Goal: Task Accomplishment & Management: Manage account settings

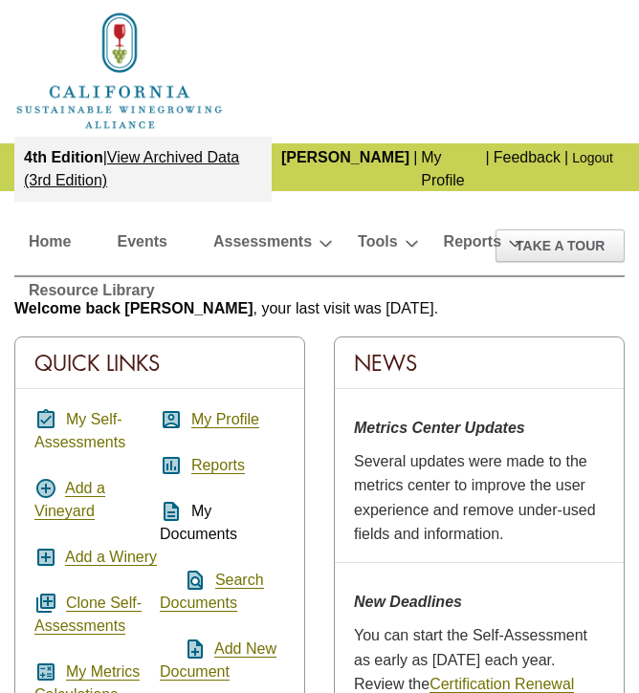
click at [73, 417] on link "My Self-Assessments" at bounding box center [79, 431] width 91 height 40
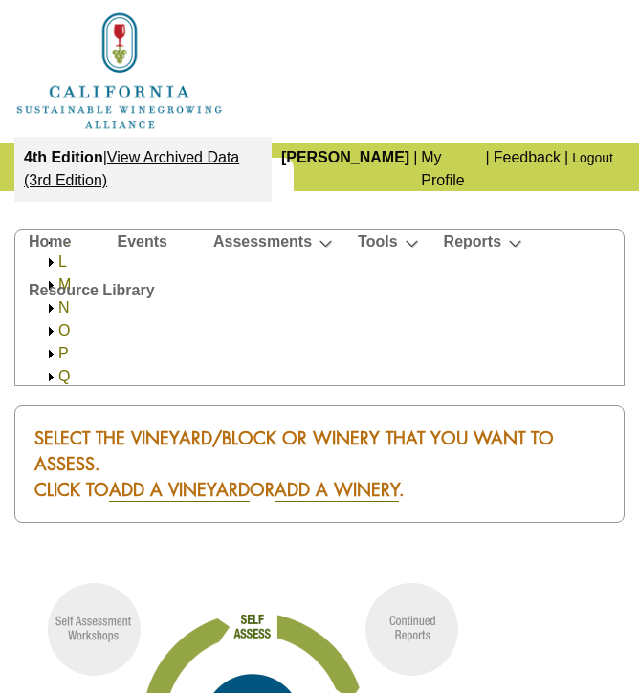
scroll to position [308, 0]
click at [54, 337] on img at bounding box center [51, 336] width 14 height 14
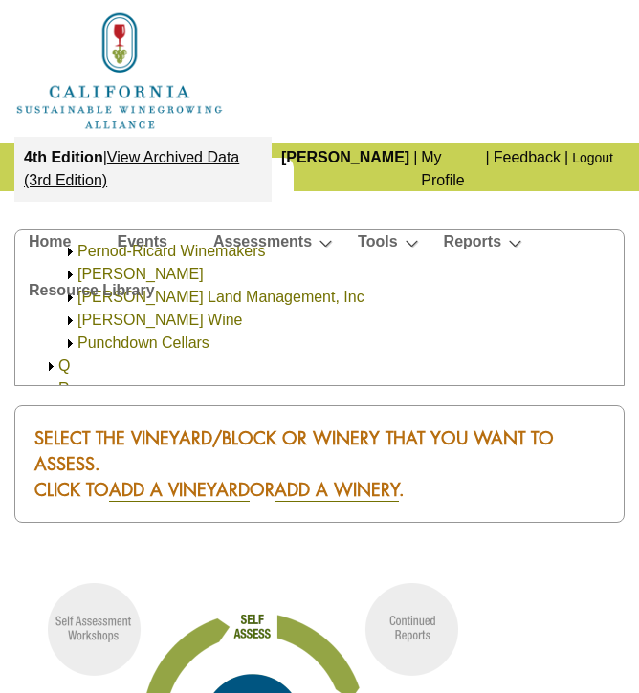
scroll to position [488, 0]
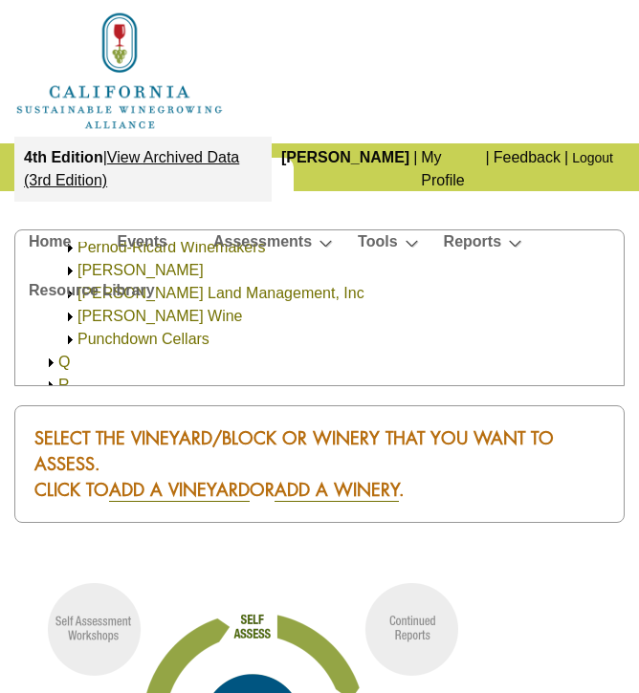
click at [131, 319] on link "[PERSON_NAME] Wine" at bounding box center [159, 316] width 165 height 16
click at [126, 339] on link "[PERSON_NAME] Wine" at bounding box center [179, 339] width 165 height 16
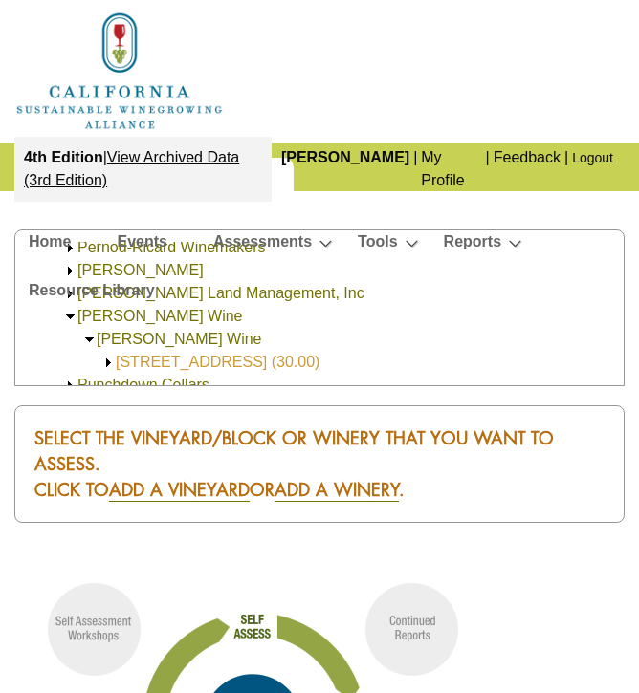
click at [125, 355] on link "[STREET_ADDRESS] (30.00)" at bounding box center [218, 362] width 204 height 16
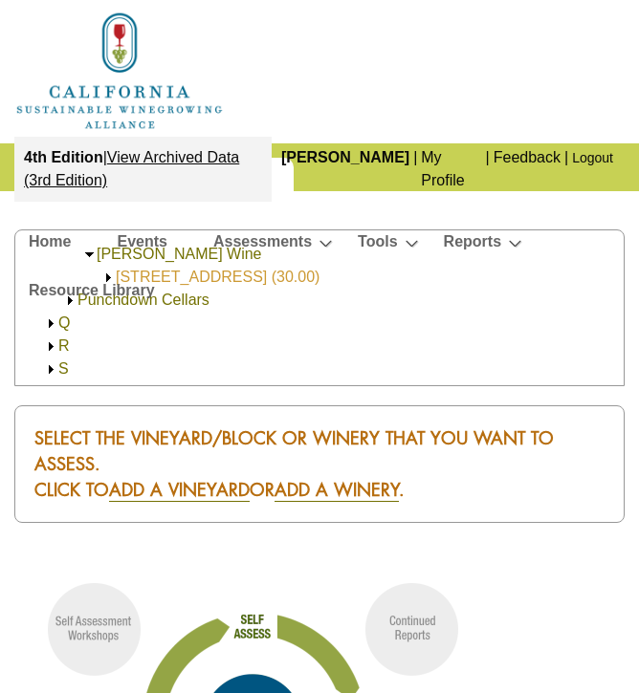
scroll to position [570, 0]
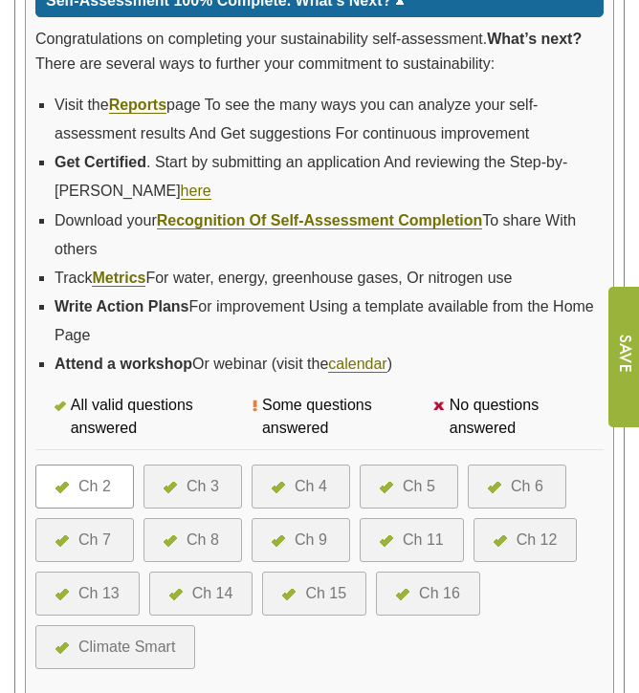
scroll to position [706, 0]
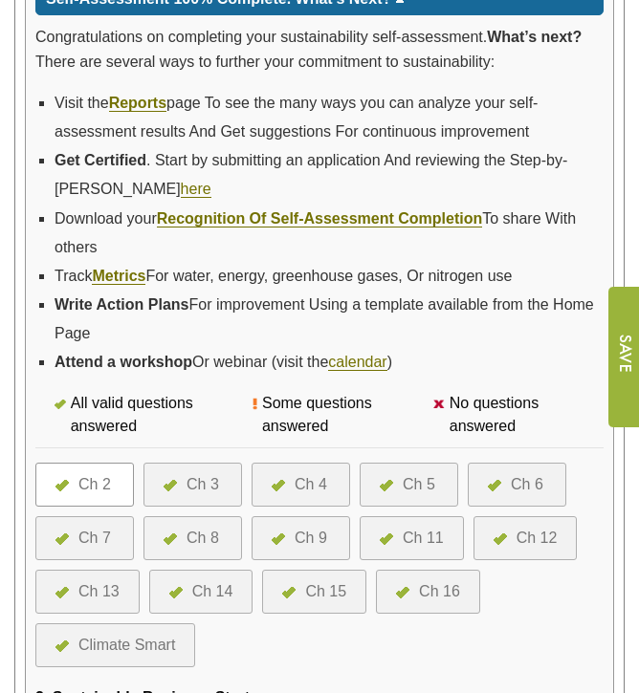
click at [294, 482] on div at bounding box center [283, 484] width 23 height 23
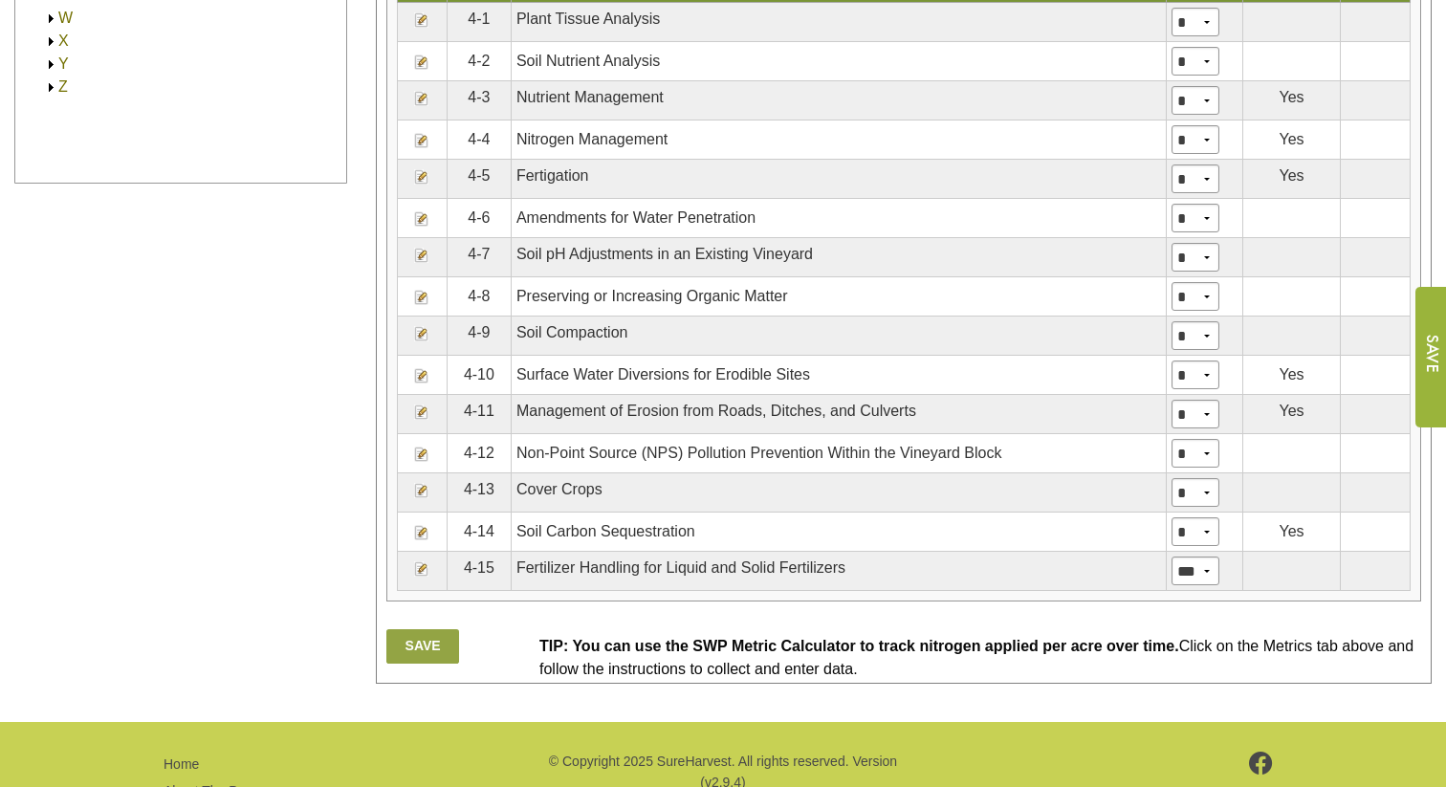
click at [421, 106] on img at bounding box center [421, 98] width 15 height 15
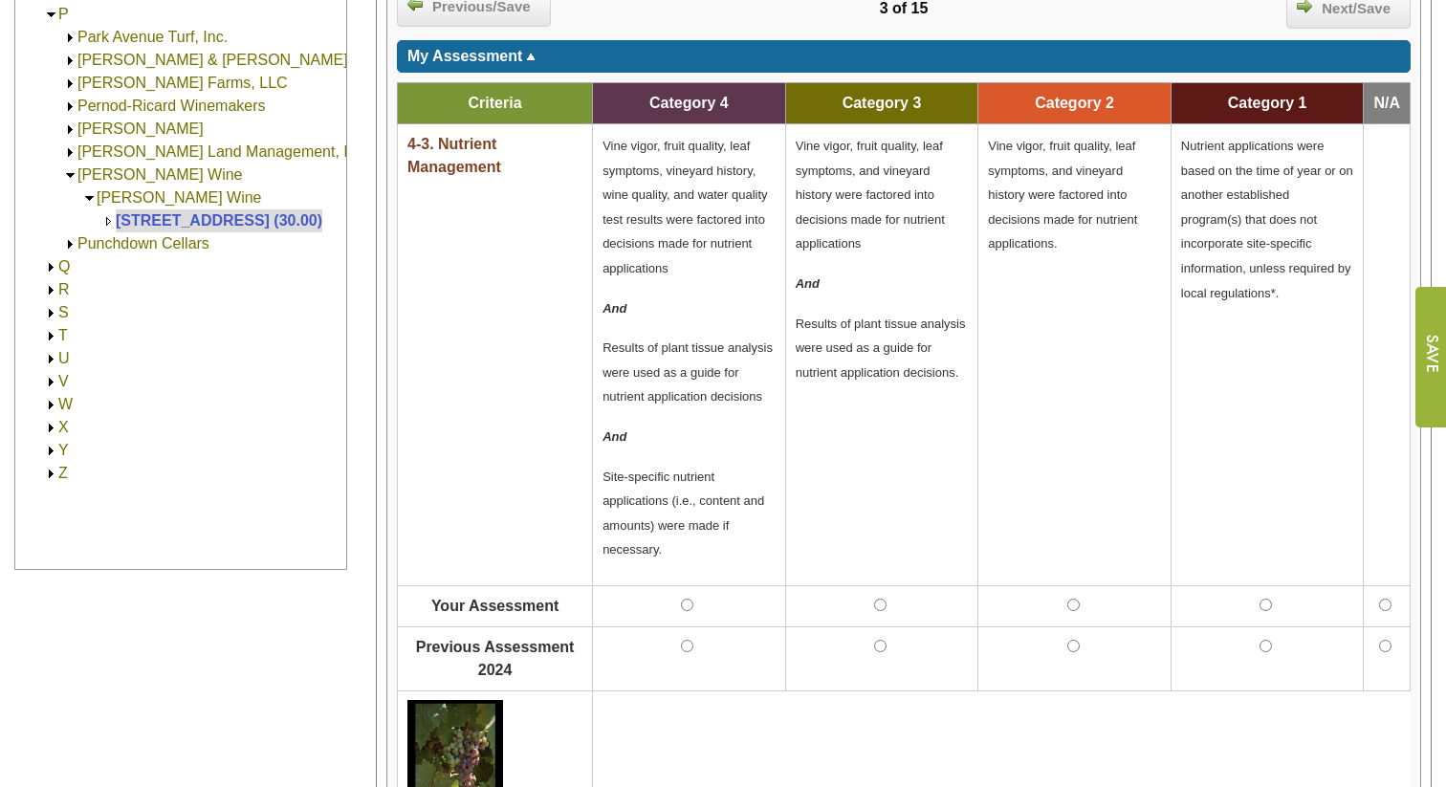
scroll to position [738, 0]
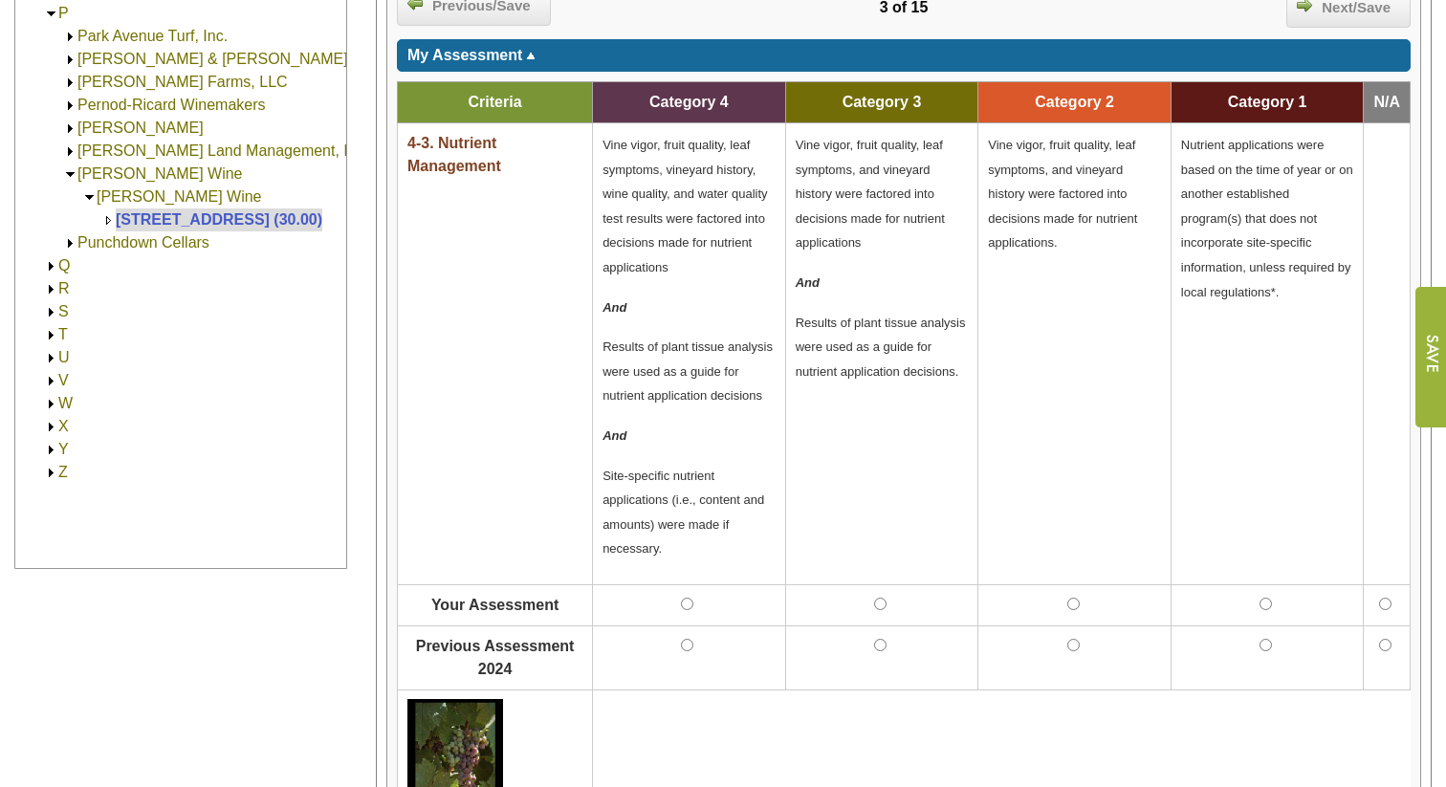
click at [1435, 339] on input "image" at bounding box center [1431, 357] width 32 height 141
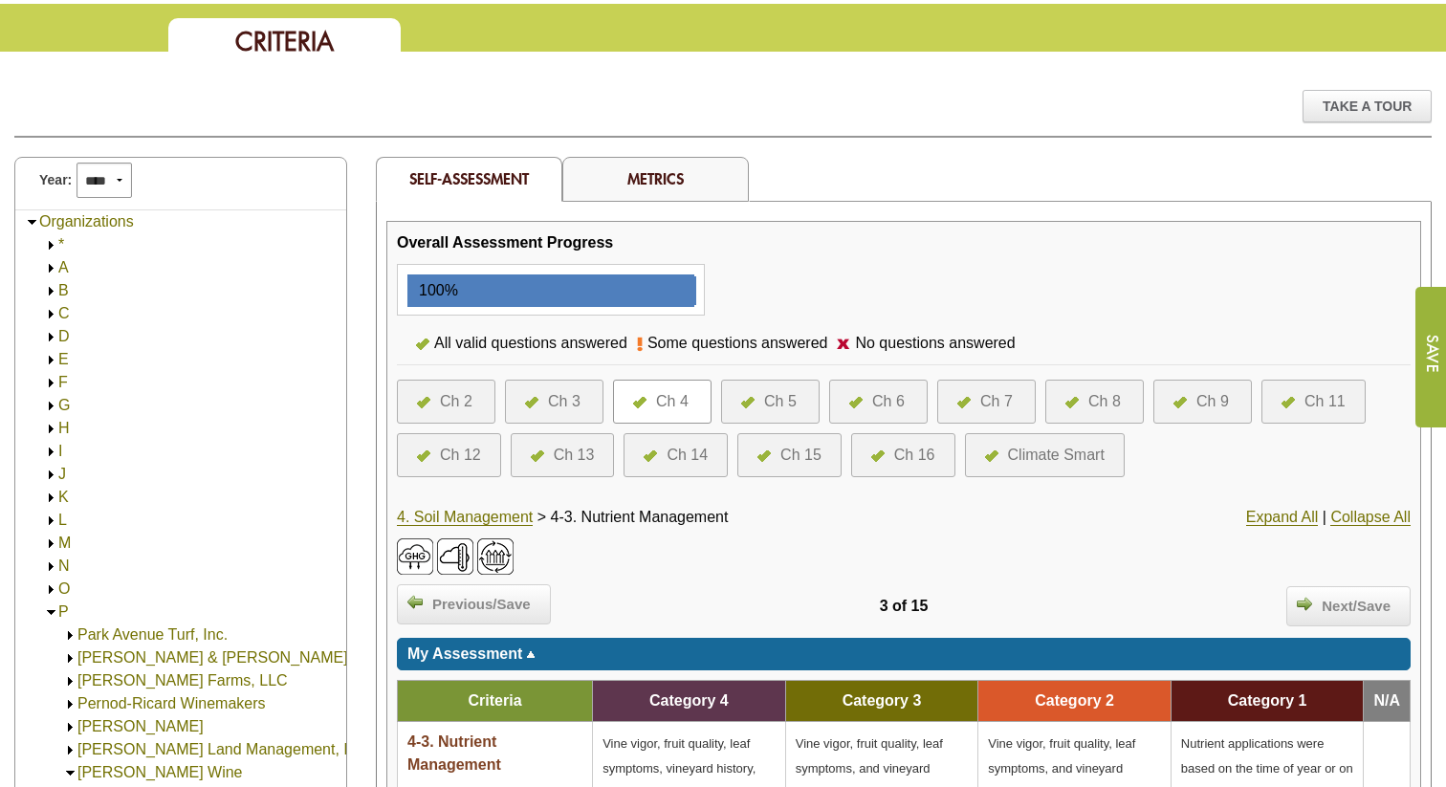
scroll to position [132, 0]
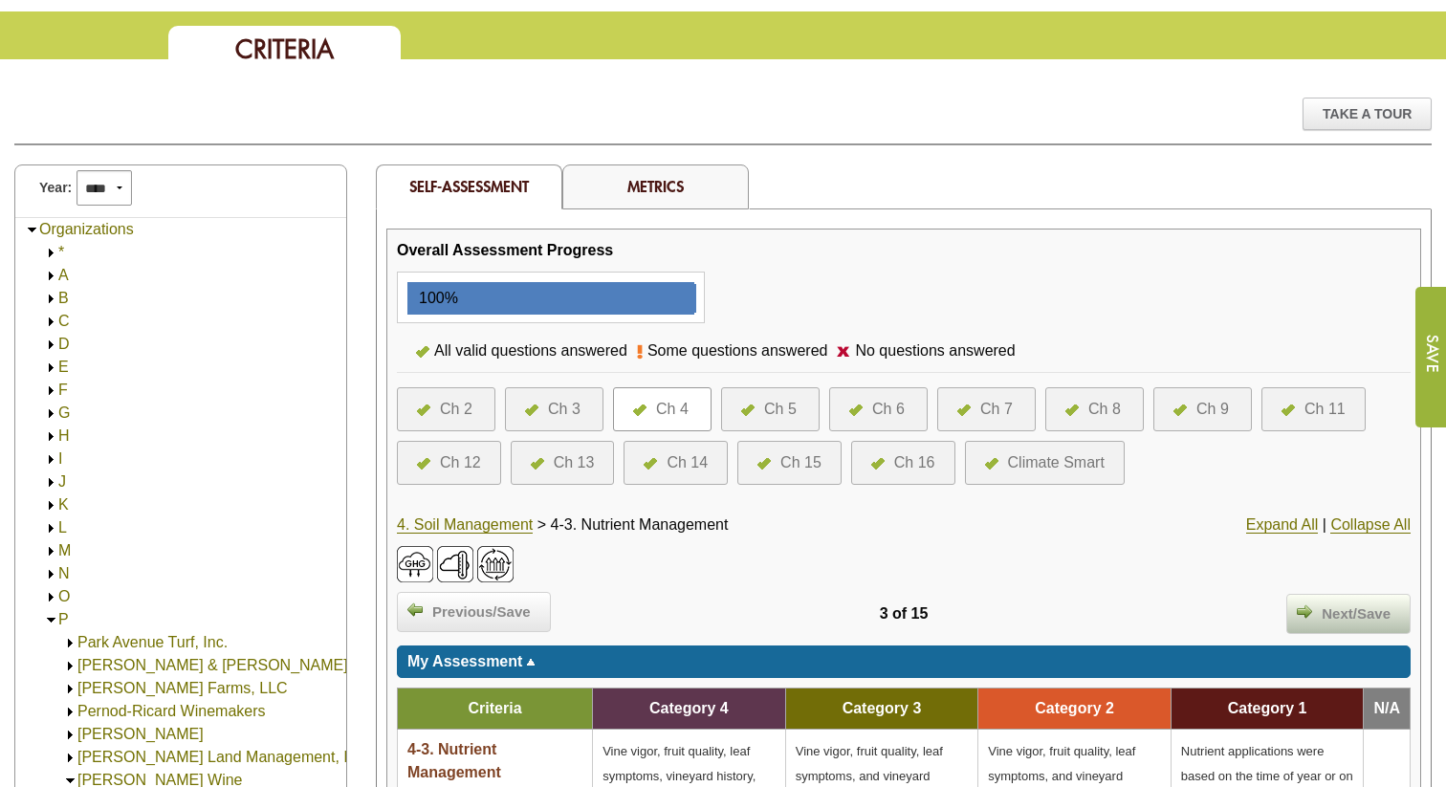
click at [1327, 612] on span "Next/Save" at bounding box center [1356, 614] width 88 height 22
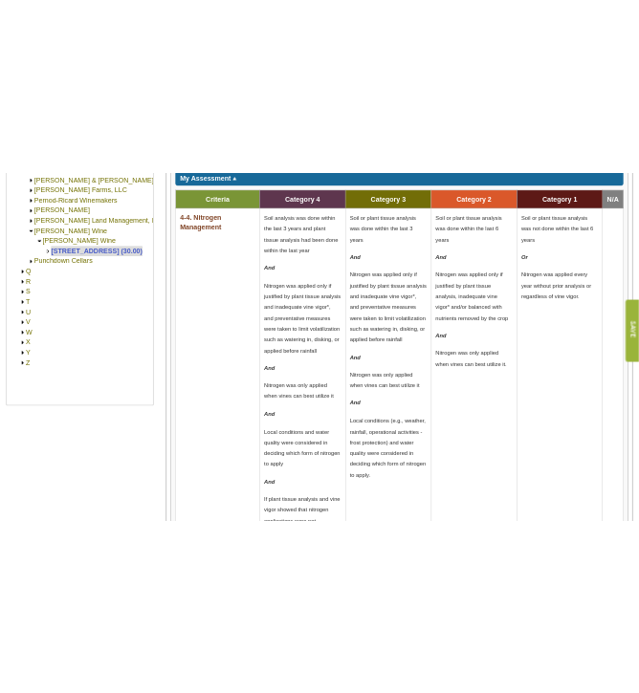
scroll to position [802, 0]
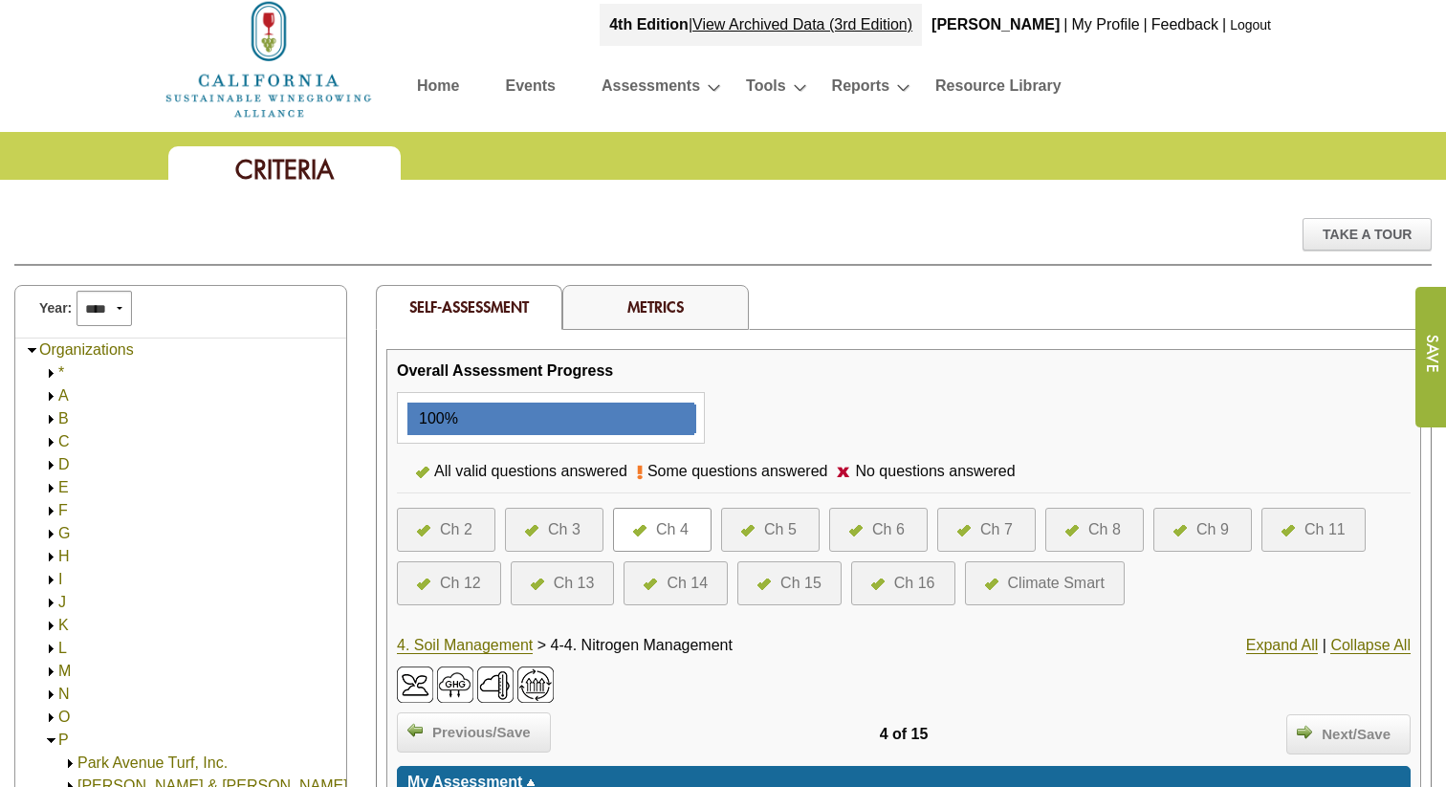
scroll to position [0, 0]
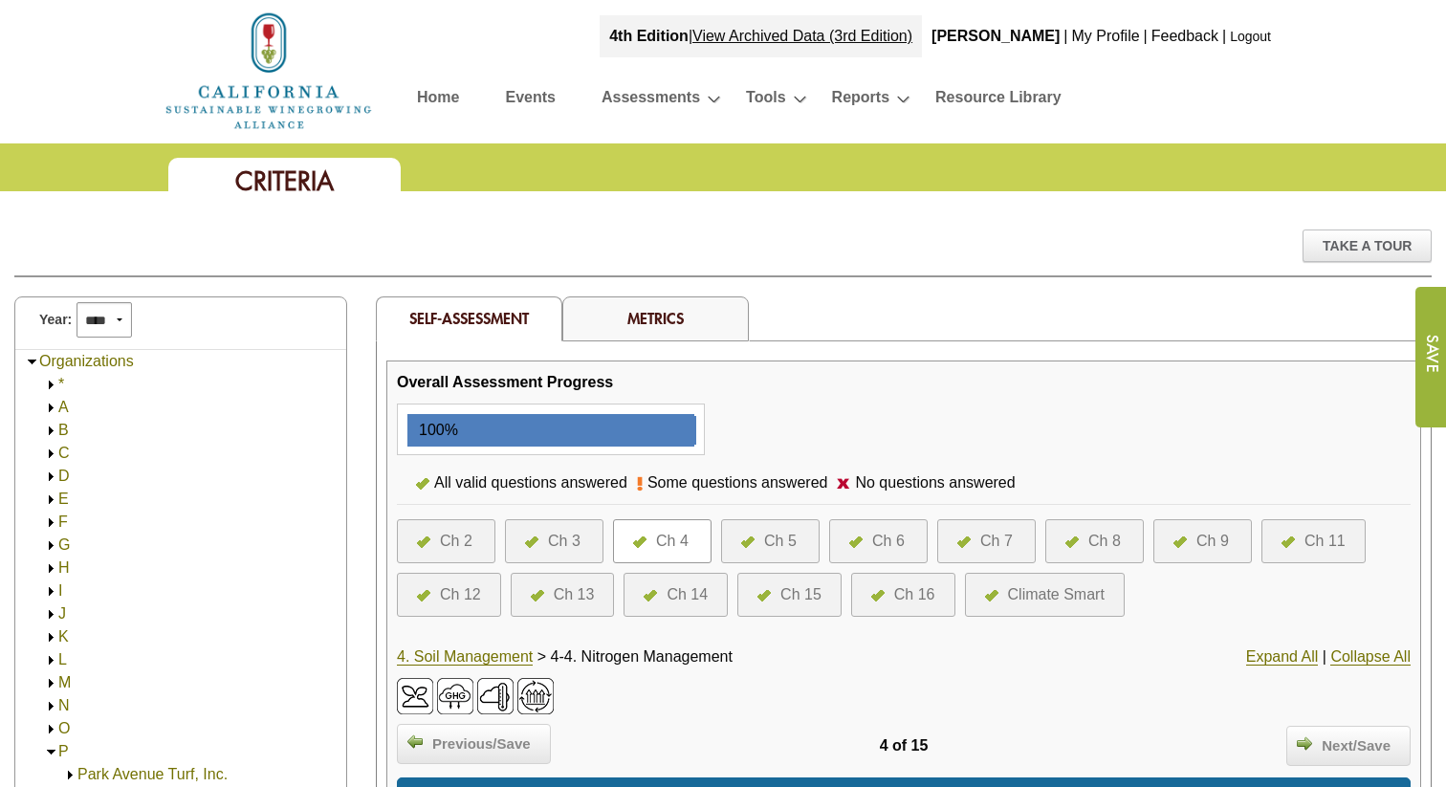
click at [772, 540] on div "Ch 5" at bounding box center [780, 541] width 33 height 23
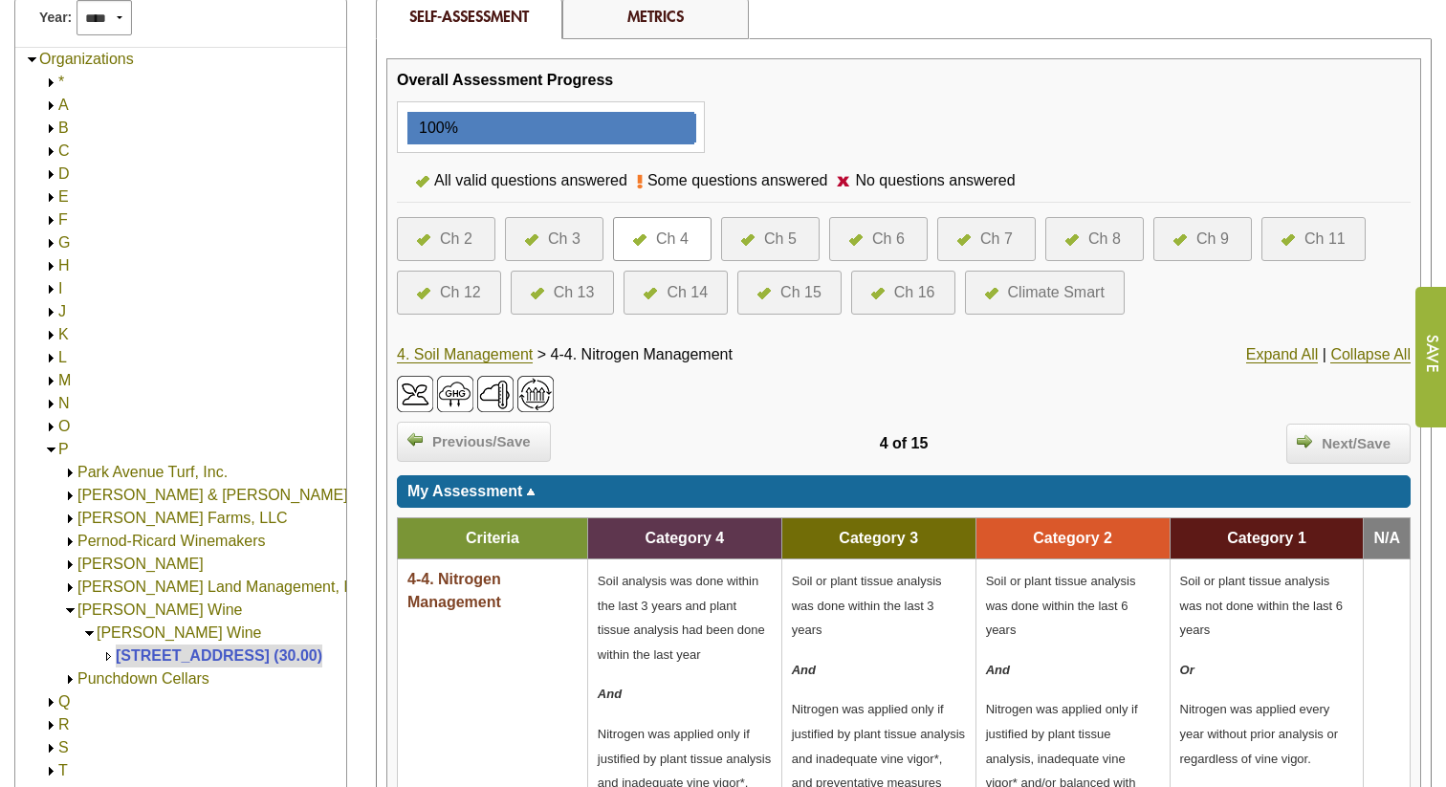
scroll to position [303, 0]
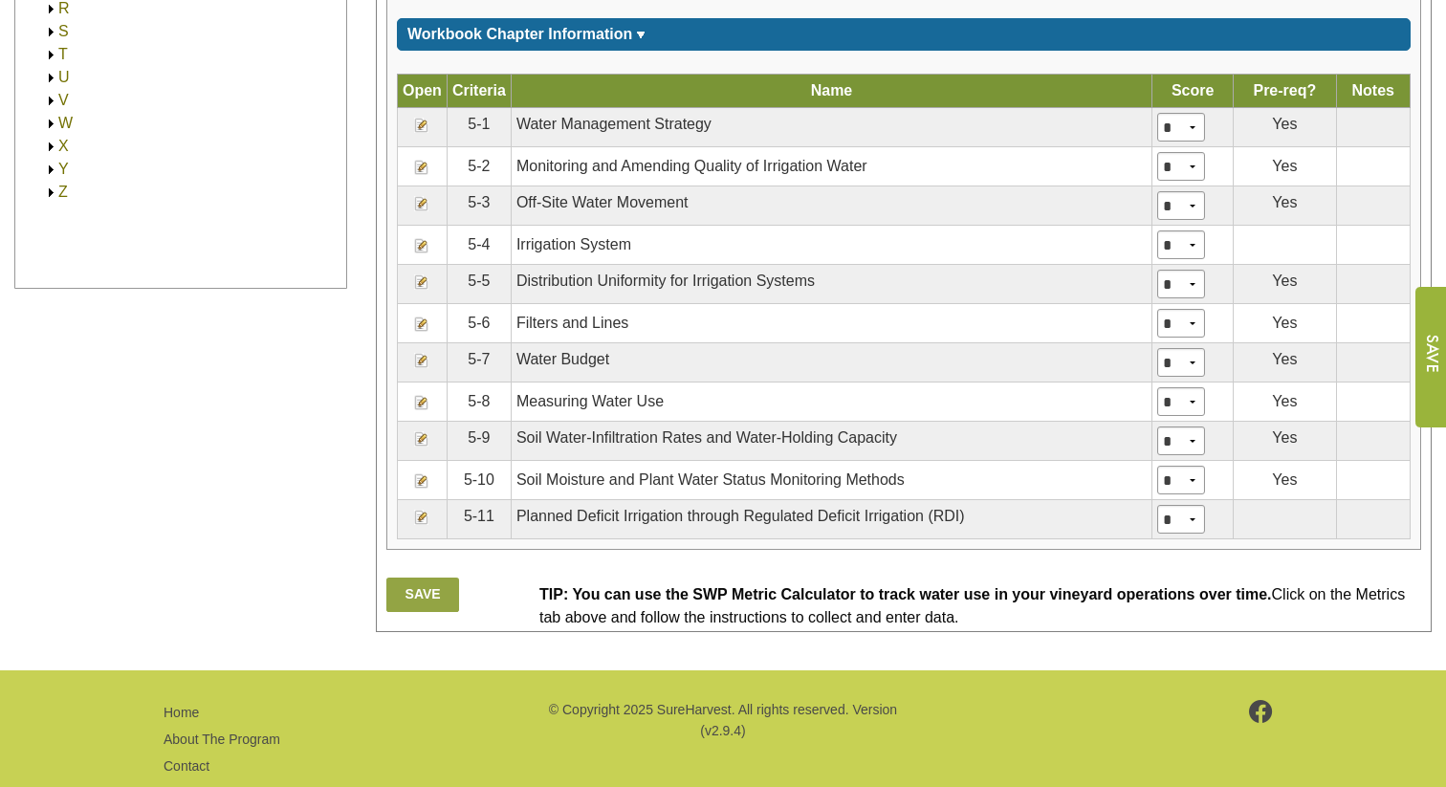
scroll to position [1084, 0]
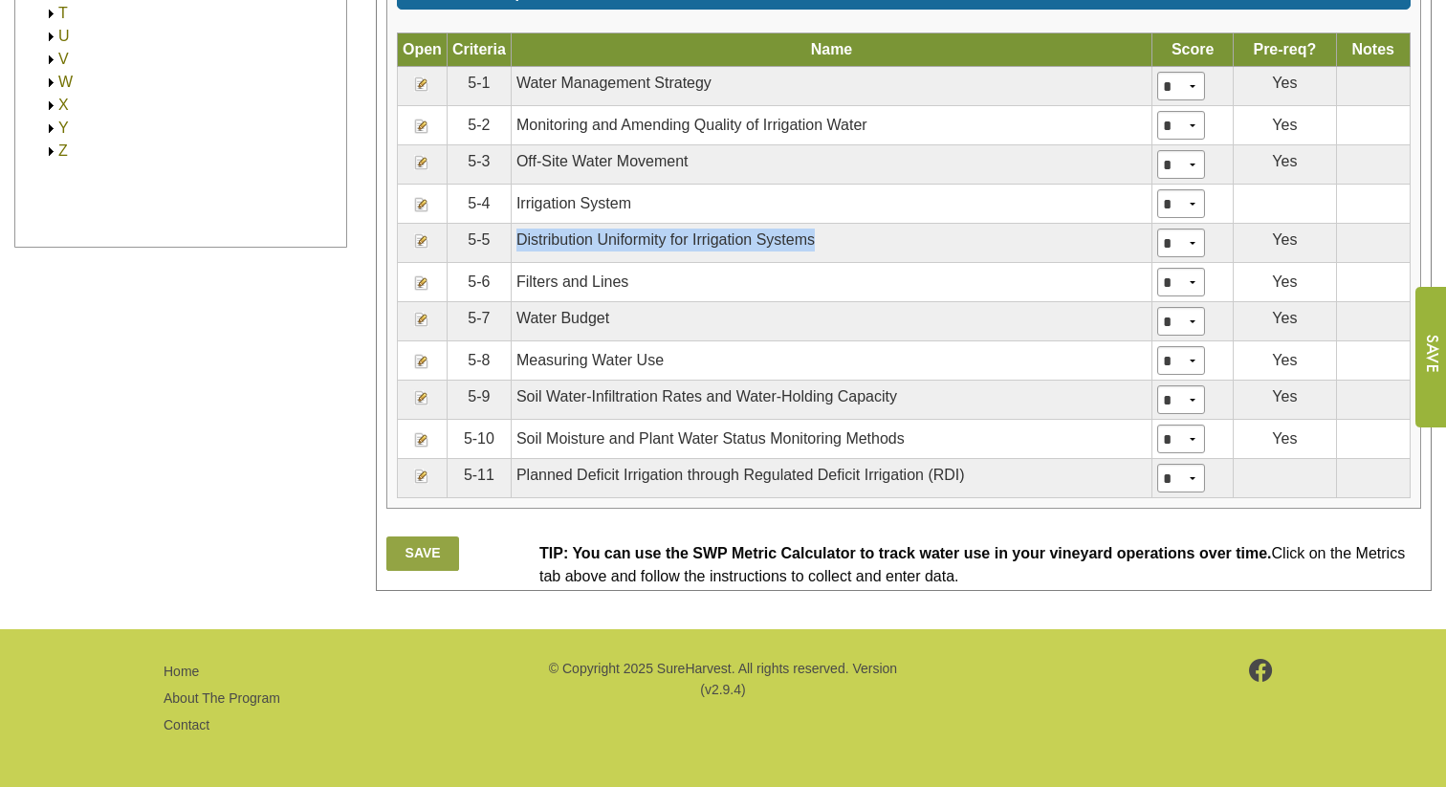
drag, startPoint x: 831, startPoint y: 245, endPoint x: 516, endPoint y: 245, distance: 314.7
click at [516, 245] on td "Distribution Uniformity for Irrigation Systems" at bounding box center [831, 243] width 641 height 39
copy td "Distribution Uniformity for Irrigation Systems"
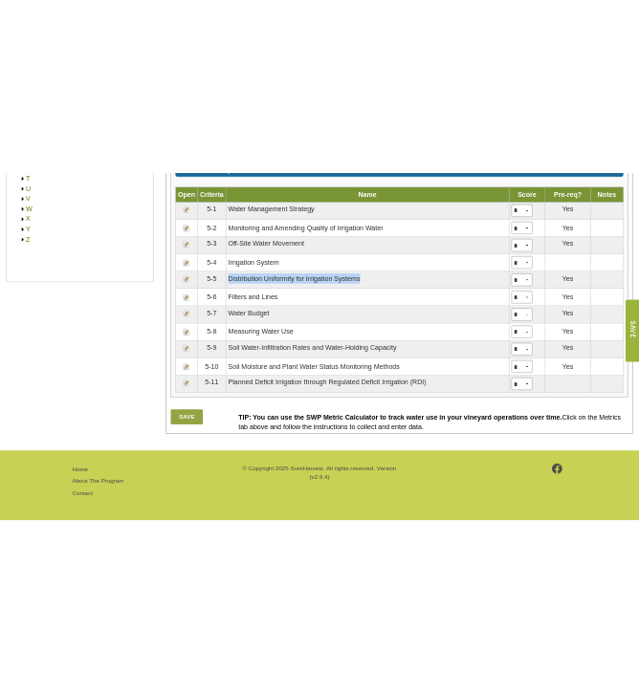
scroll to position [1083, 0]
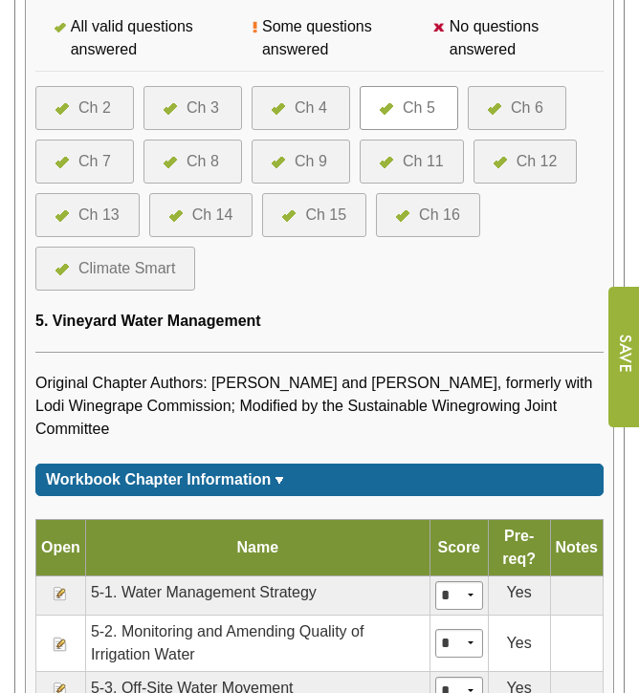
click at [207, 655] on td "5-2. Monitoring and Amending Quality of Irrigation Water" at bounding box center [257, 643] width 344 height 56
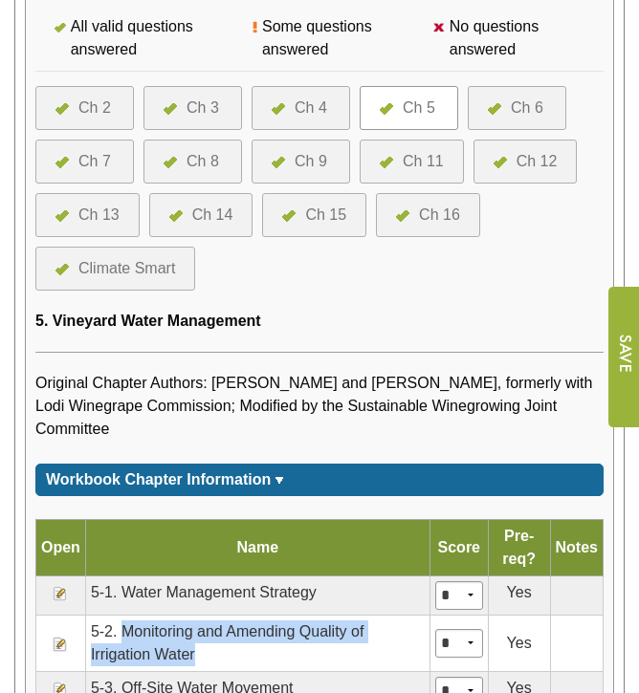
drag, startPoint x: 199, startPoint y: 654, endPoint x: 122, endPoint y: 637, distance: 78.4
click at [122, 637] on td "5-2. Monitoring and Amending Quality of Irrigation Water" at bounding box center [257, 643] width 344 height 56
copy td "Monitoring and Amending Quality of Irrigation Water"
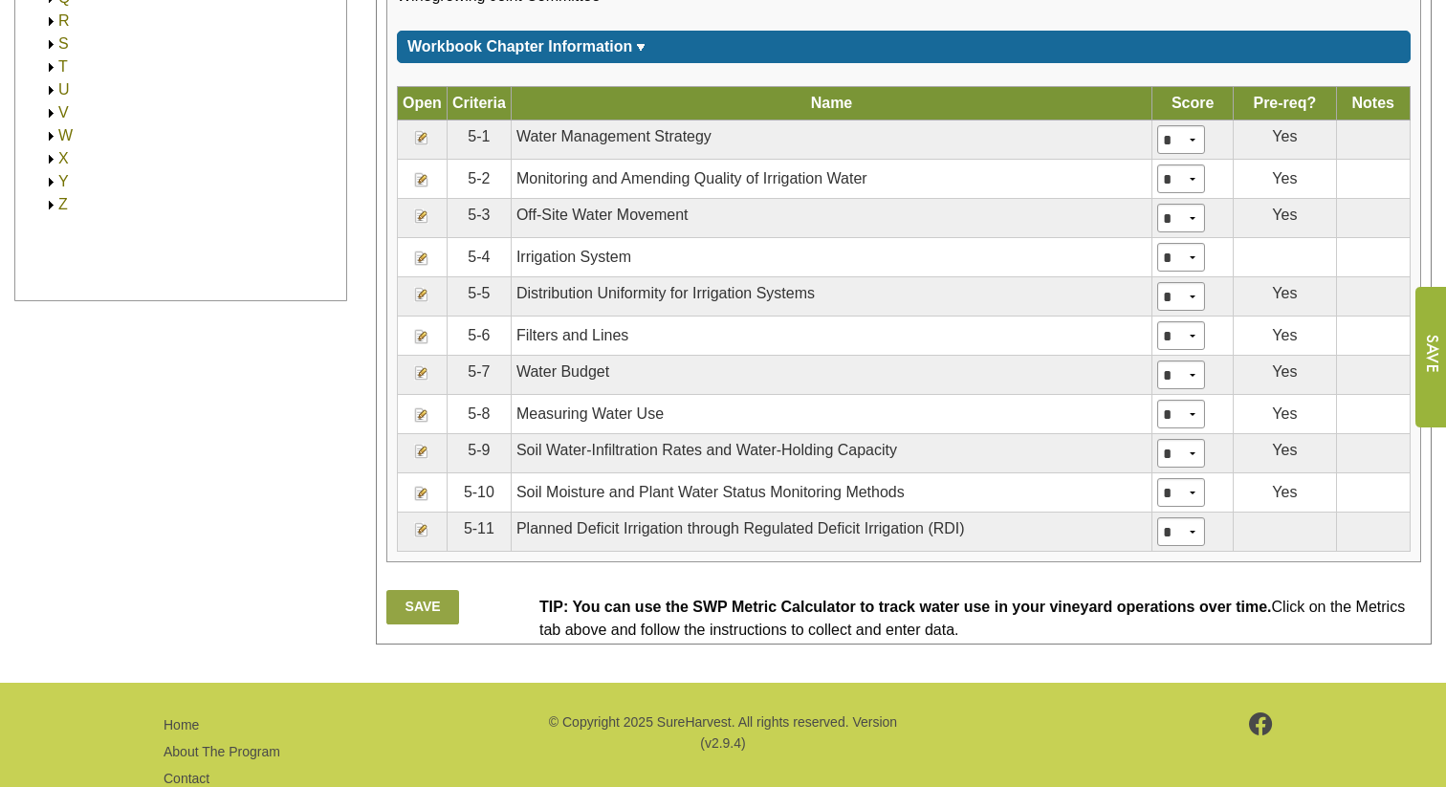
scroll to position [1008, 0]
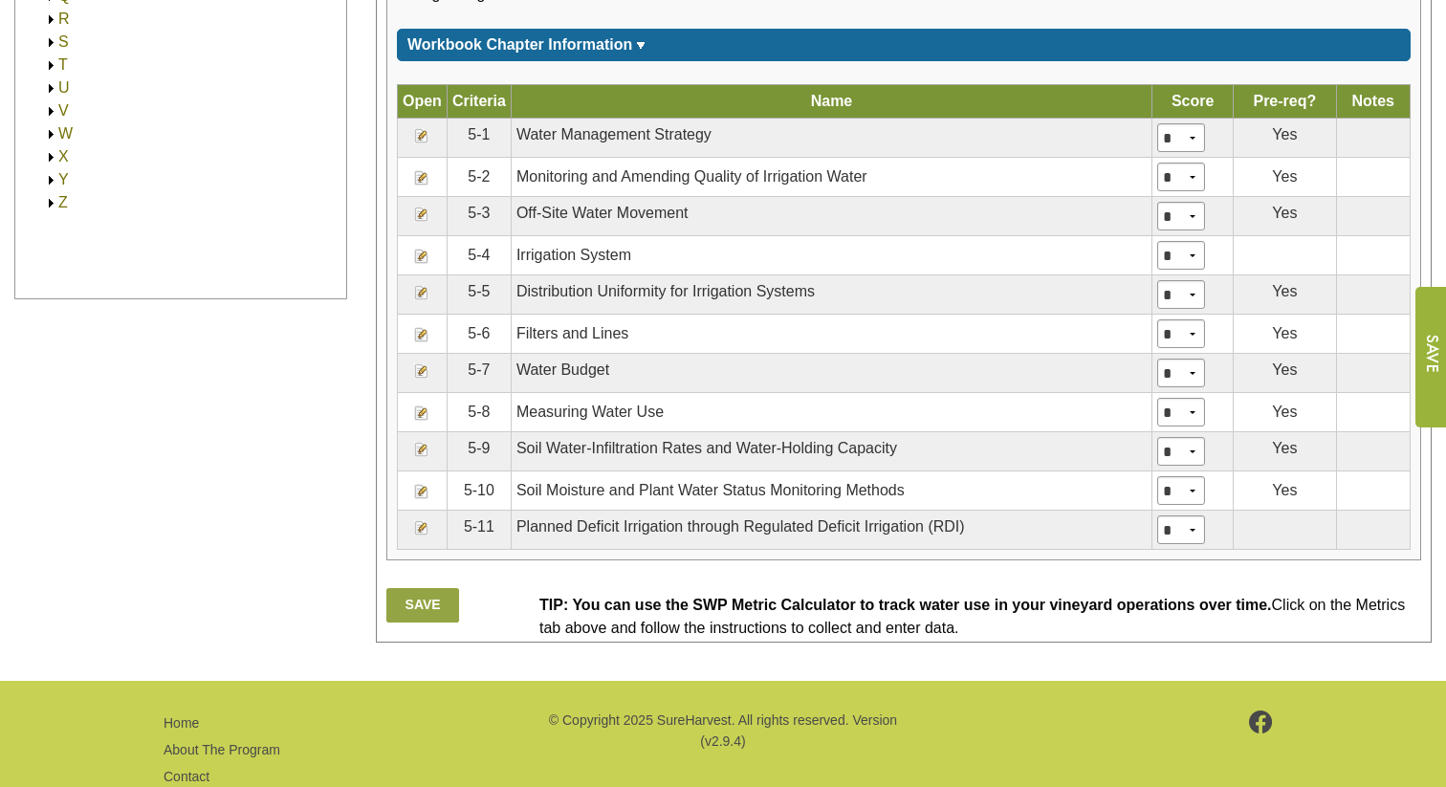
click at [421, 186] on img at bounding box center [421, 177] width 15 height 15
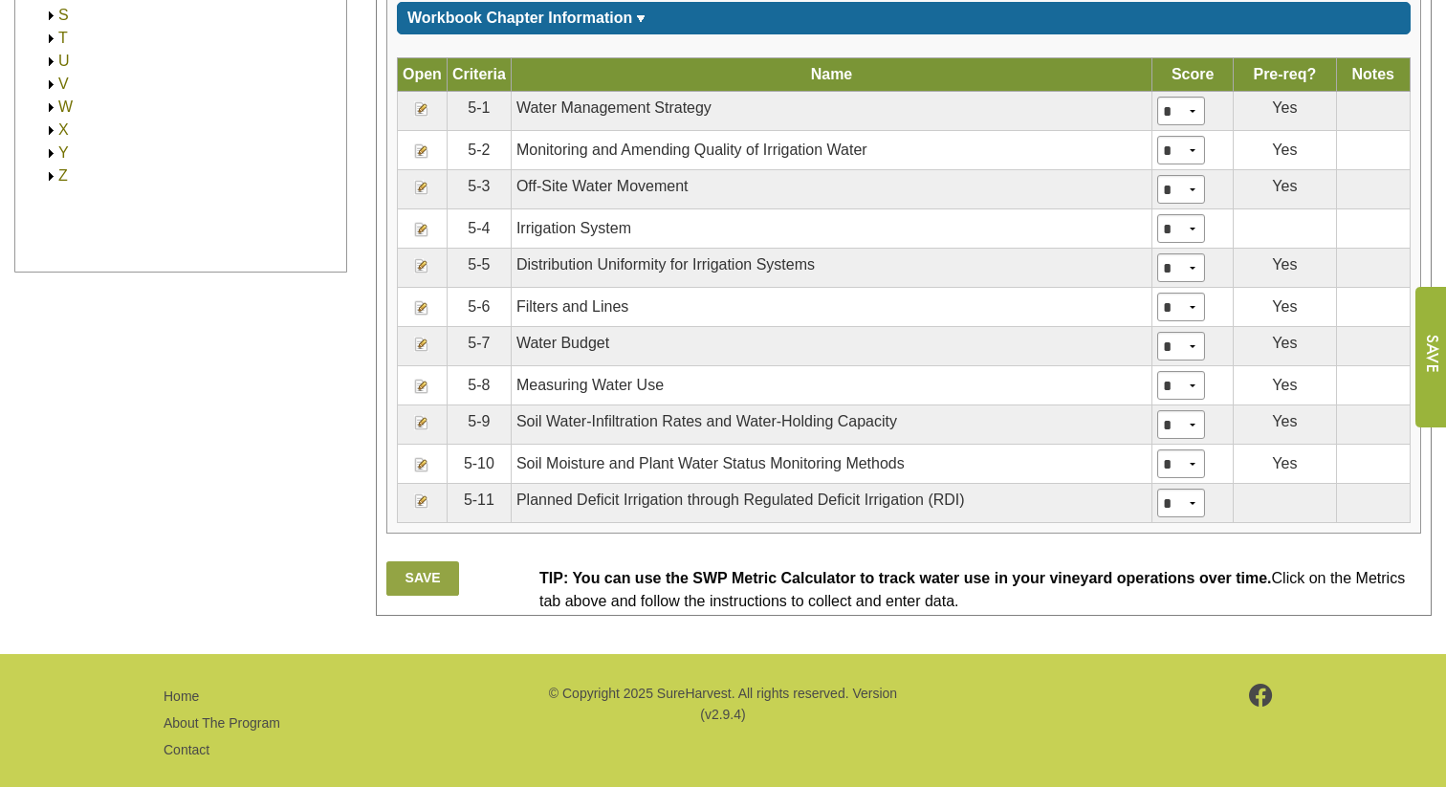
scroll to position [1070, 0]
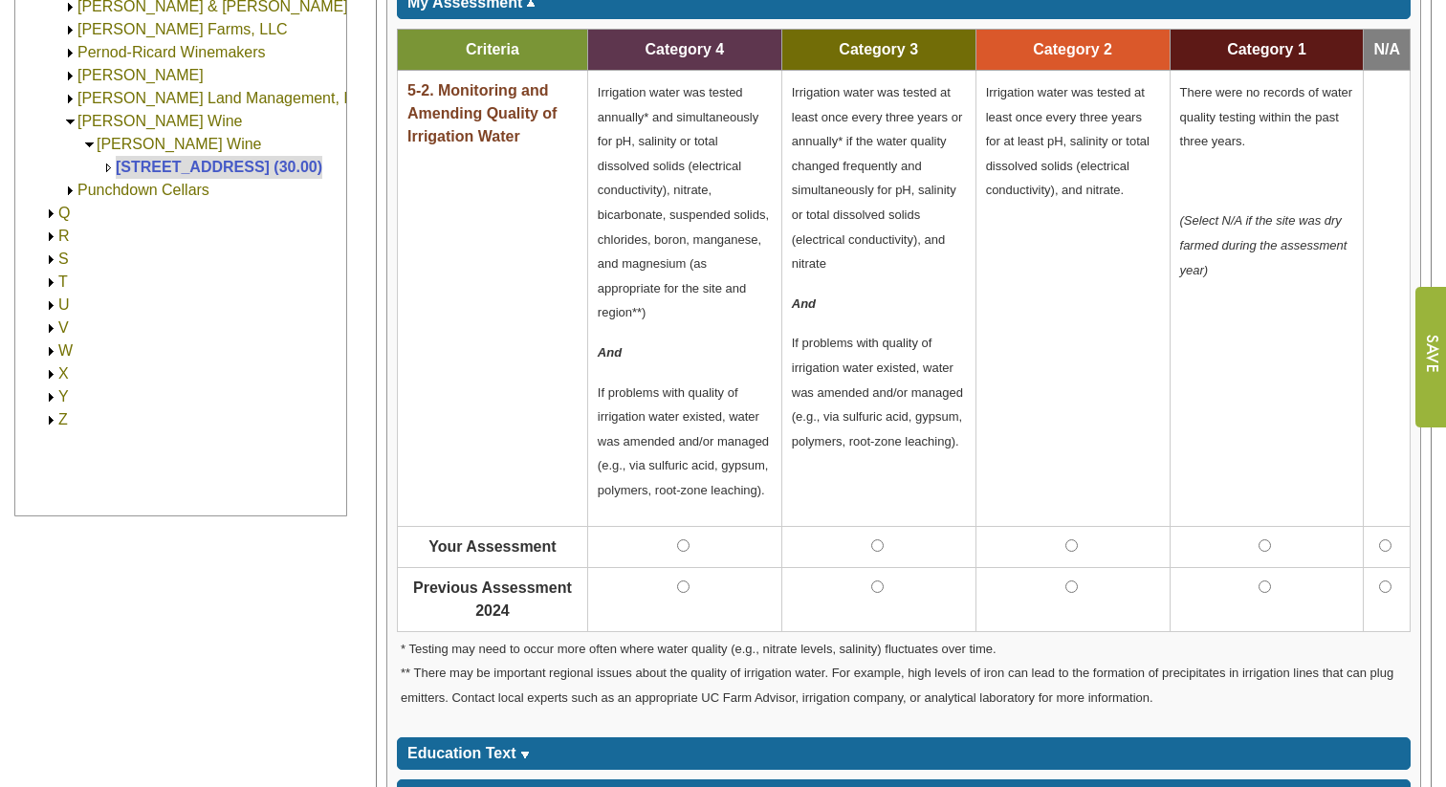
scroll to position [785, 0]
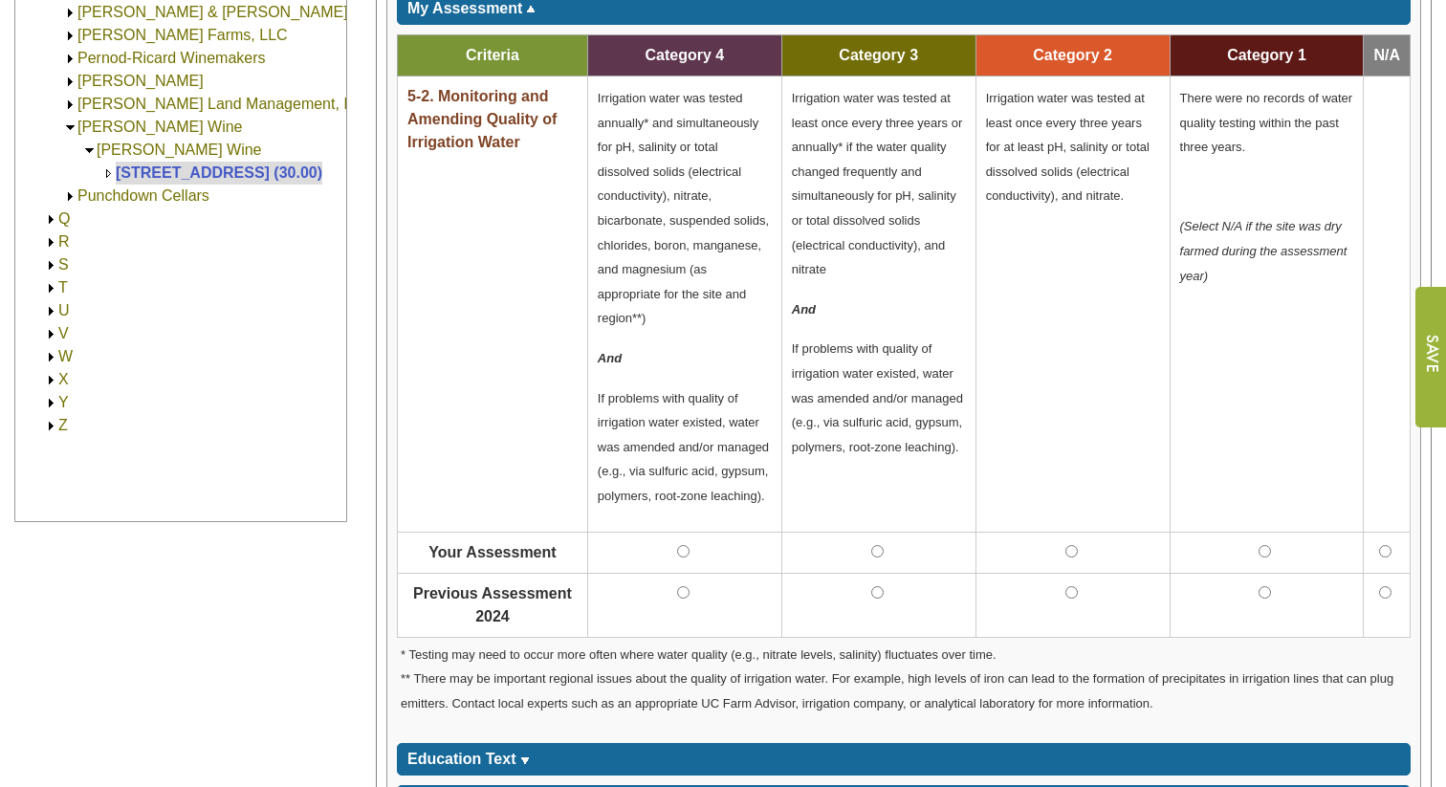
click at [1426, 338] on input "image" at bounding box center [1431, 357] width 32 height 141
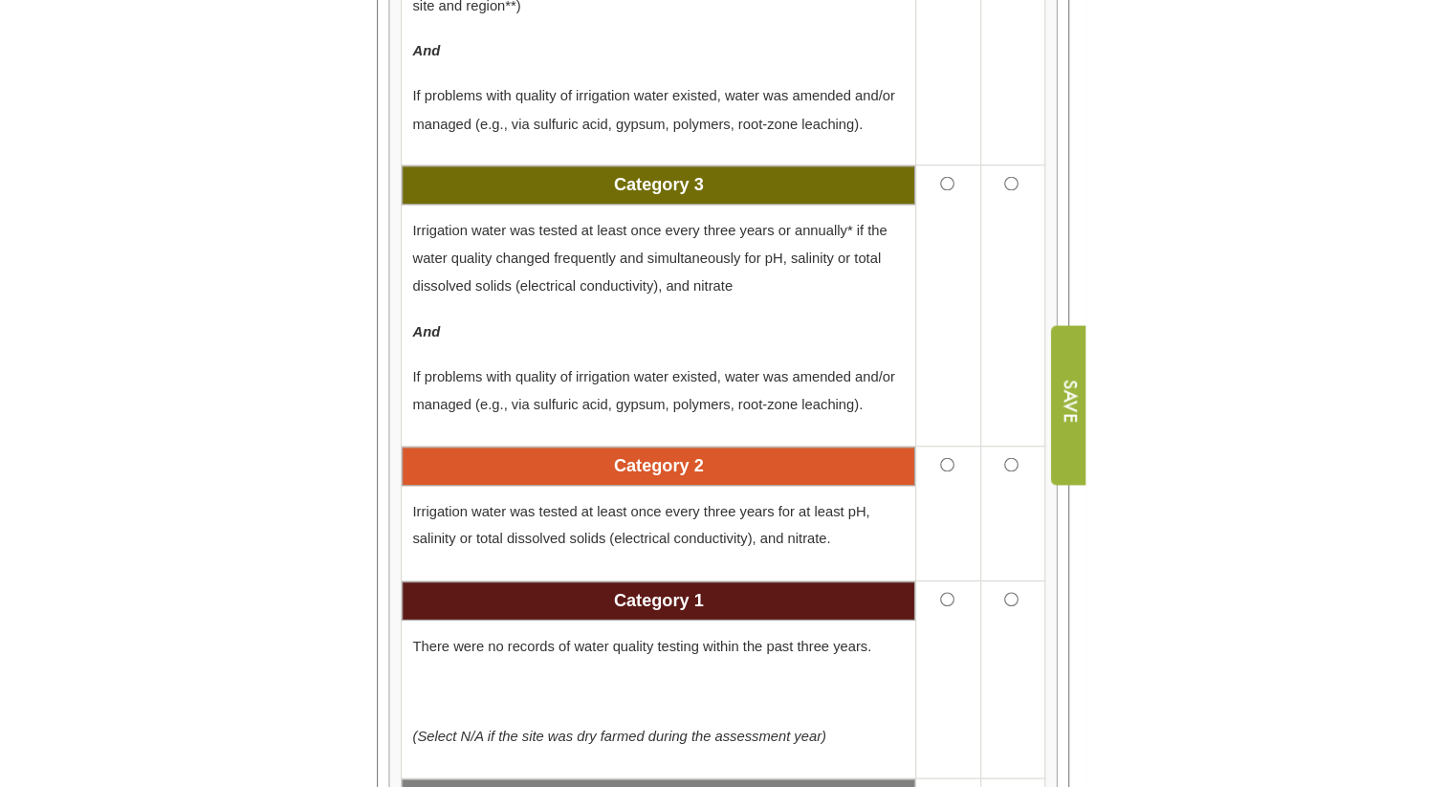
scroll to position [1415, 0]
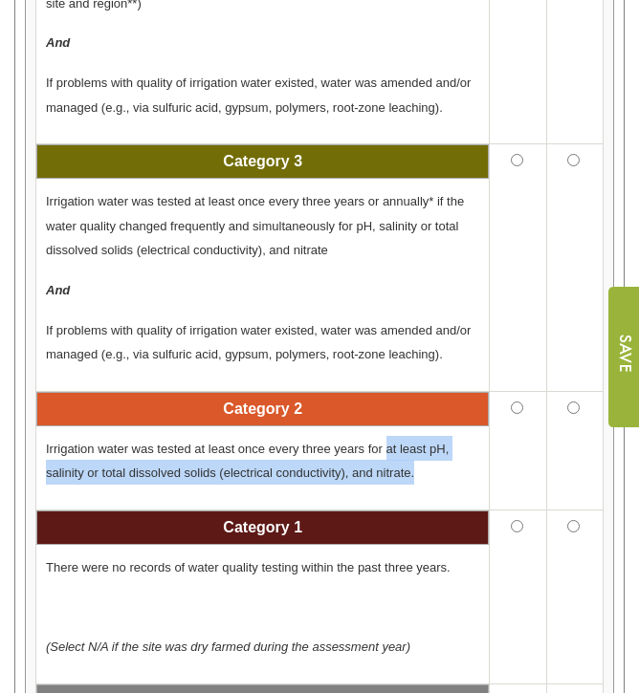
drag, startPoint x: 384, startPoint y: 448, endPoint x: 407, endPoint y: 485, distance: 43.8
click at [407, 485] on div "Irrigation water was tested at least once every three years for at least pH, sa…" at bounding box center [262, 468] width 452 height 83
copy span "at least pH, salinity or total dissolved solids (electrical conductivity), and …"
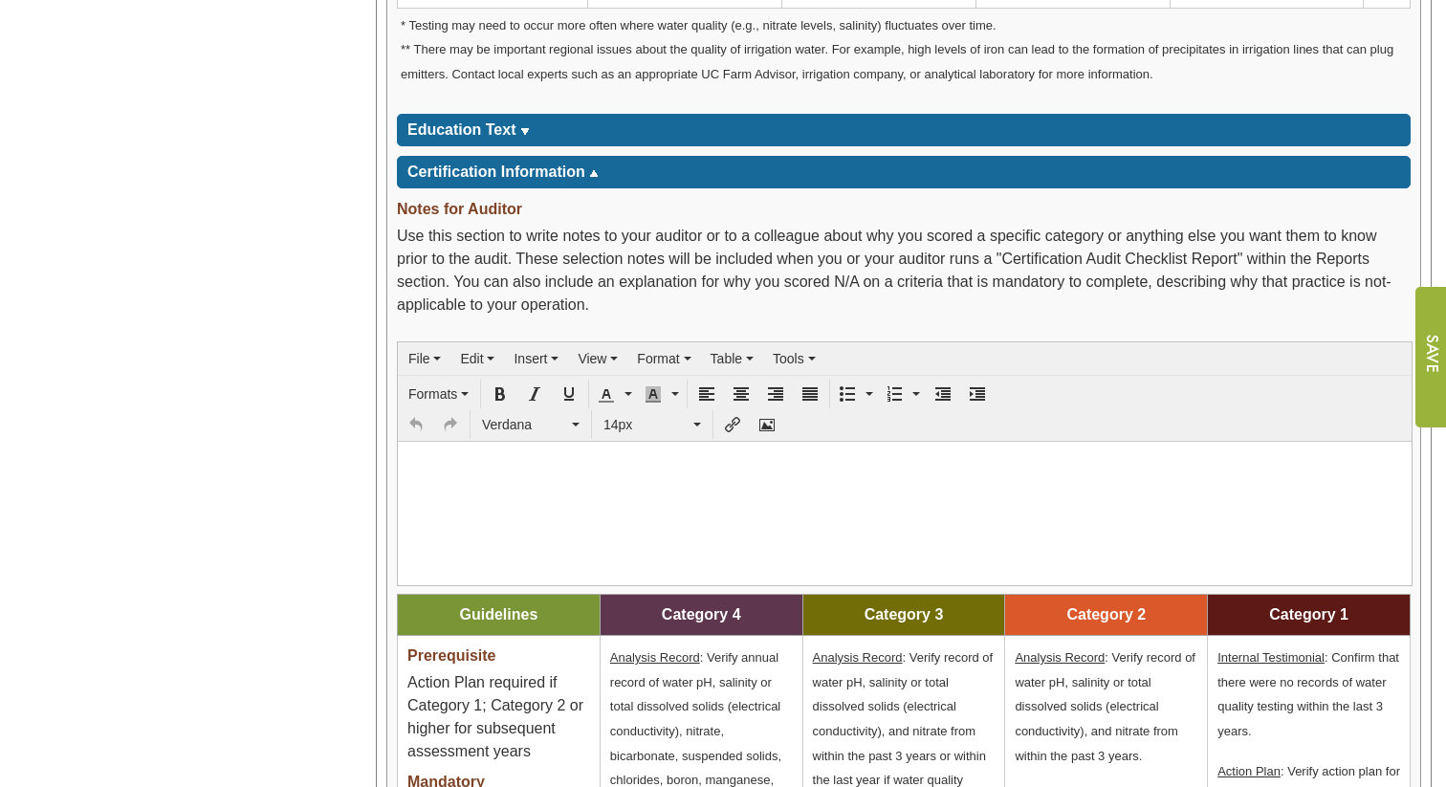
click at [1429, 345] on input "image" at bounding box center [1431, 357] width 32 height 141
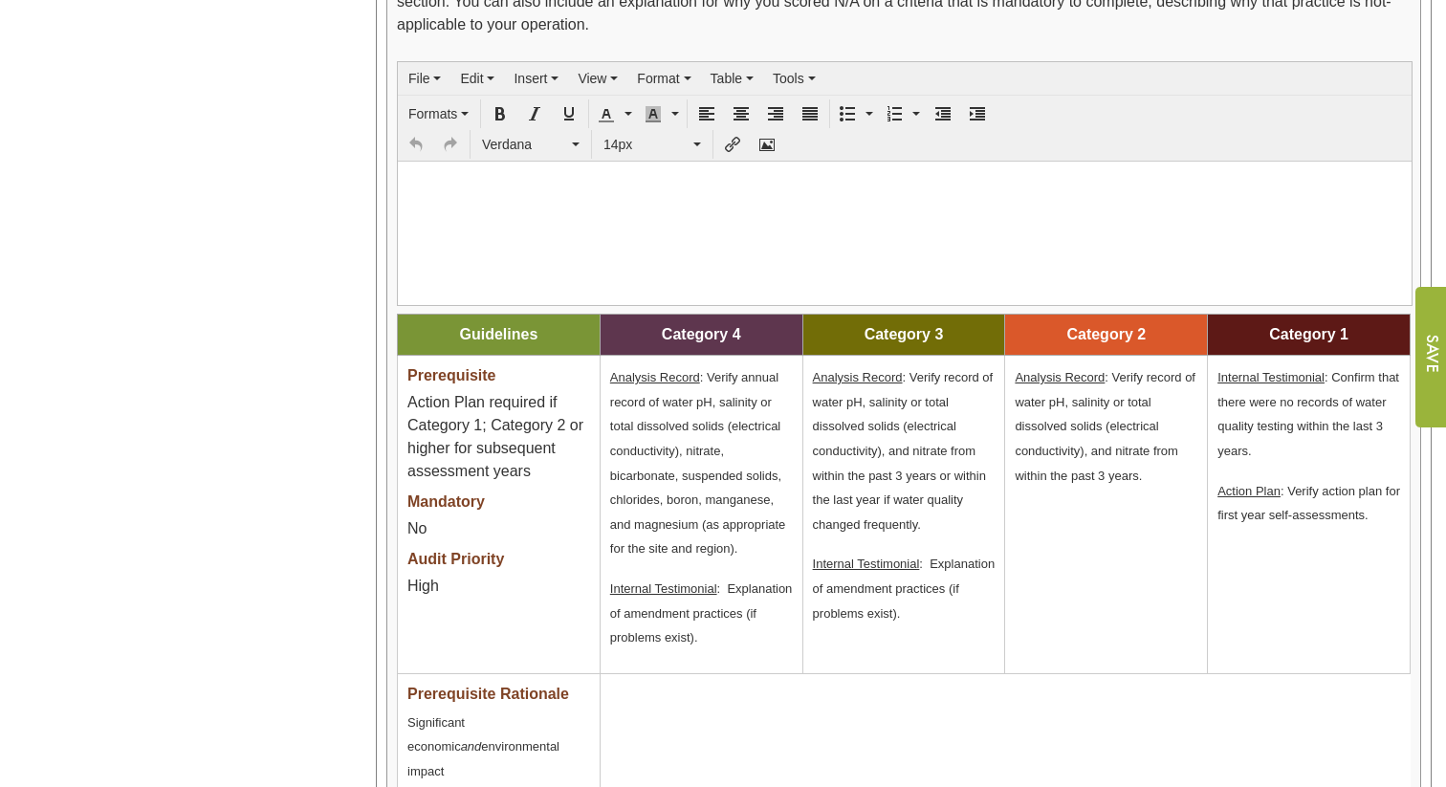
scroll to position [1745, 0]
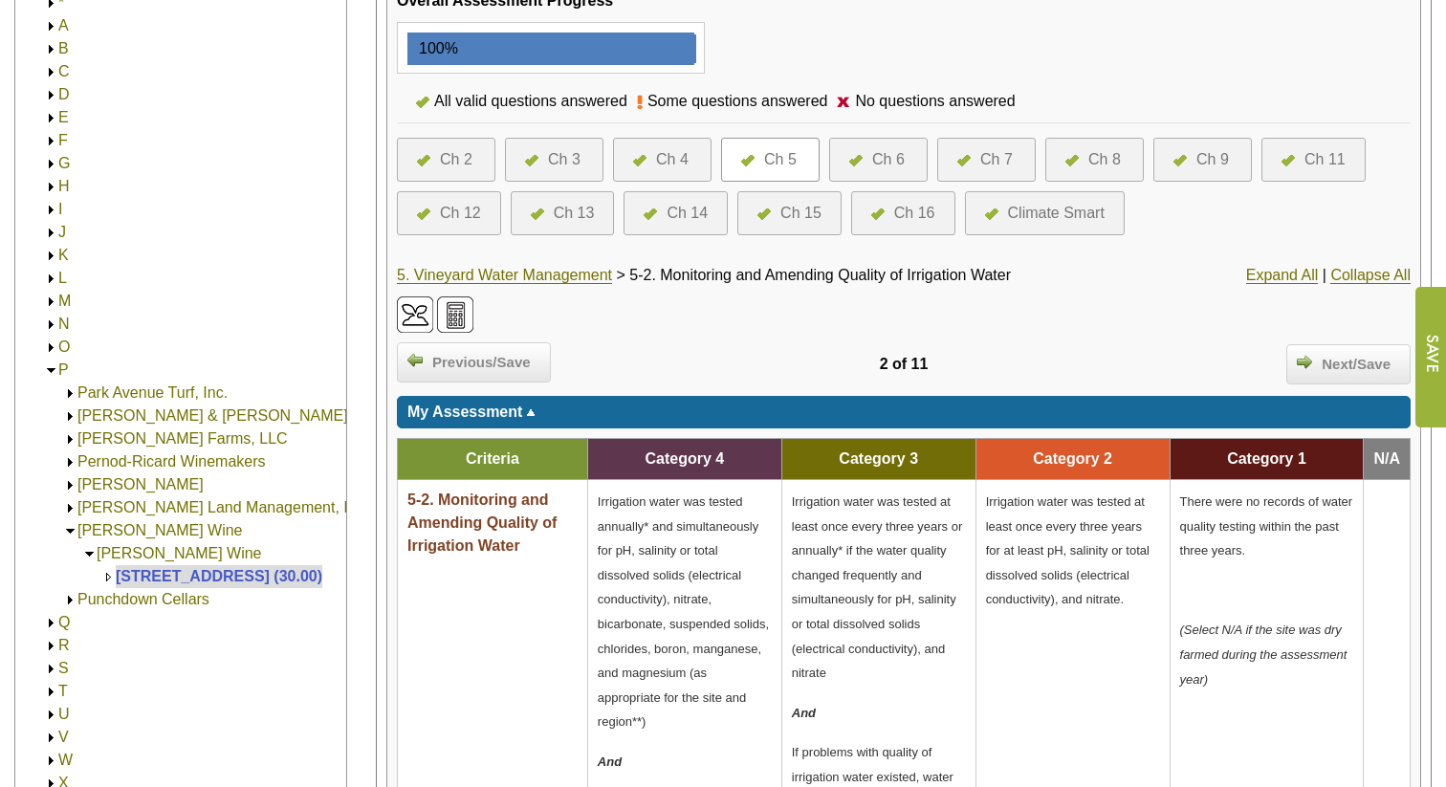
scroll to position [375, 0]
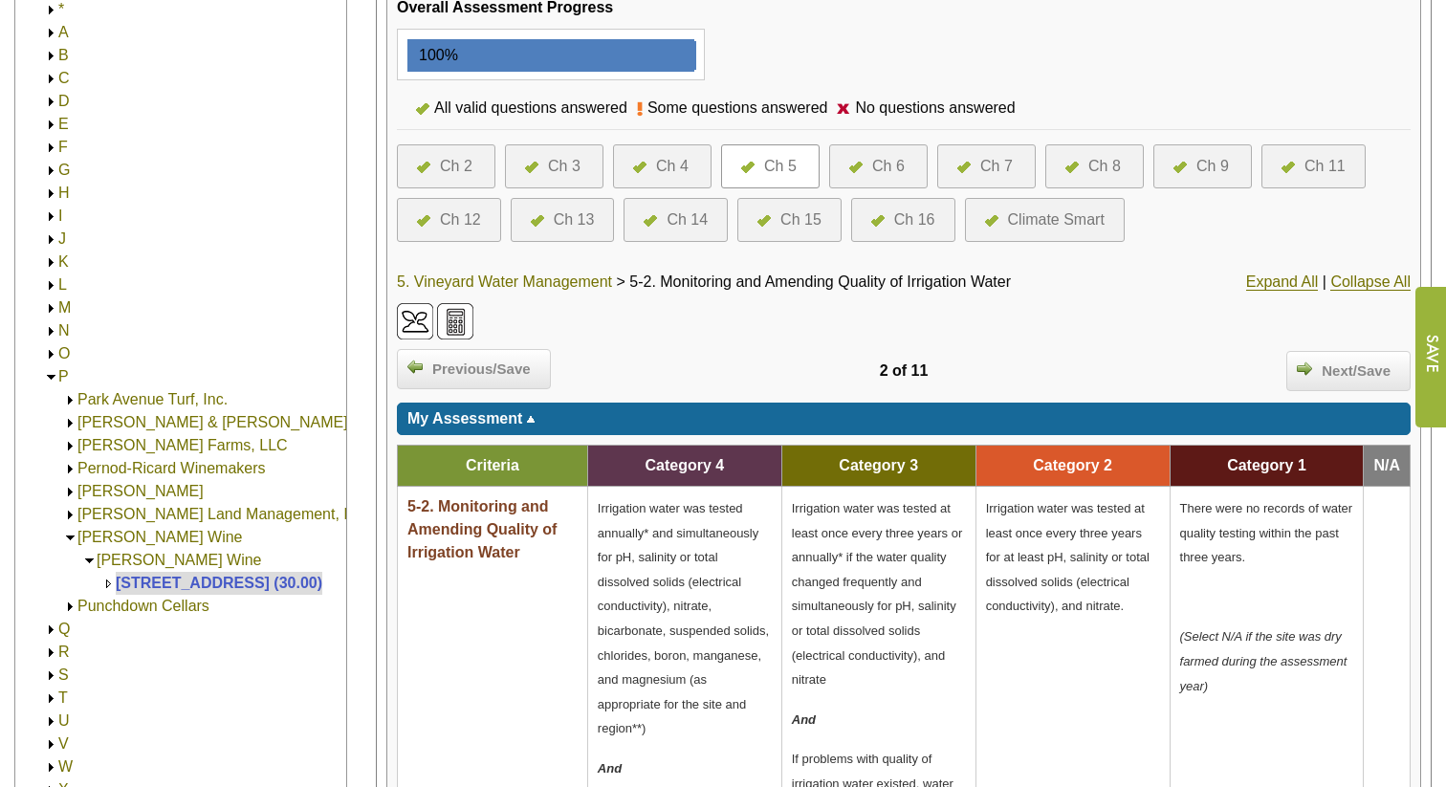
click at [538, 282] on link "5. Vineyard Water Management" at bounding box center [504, 282] width 215 height 17
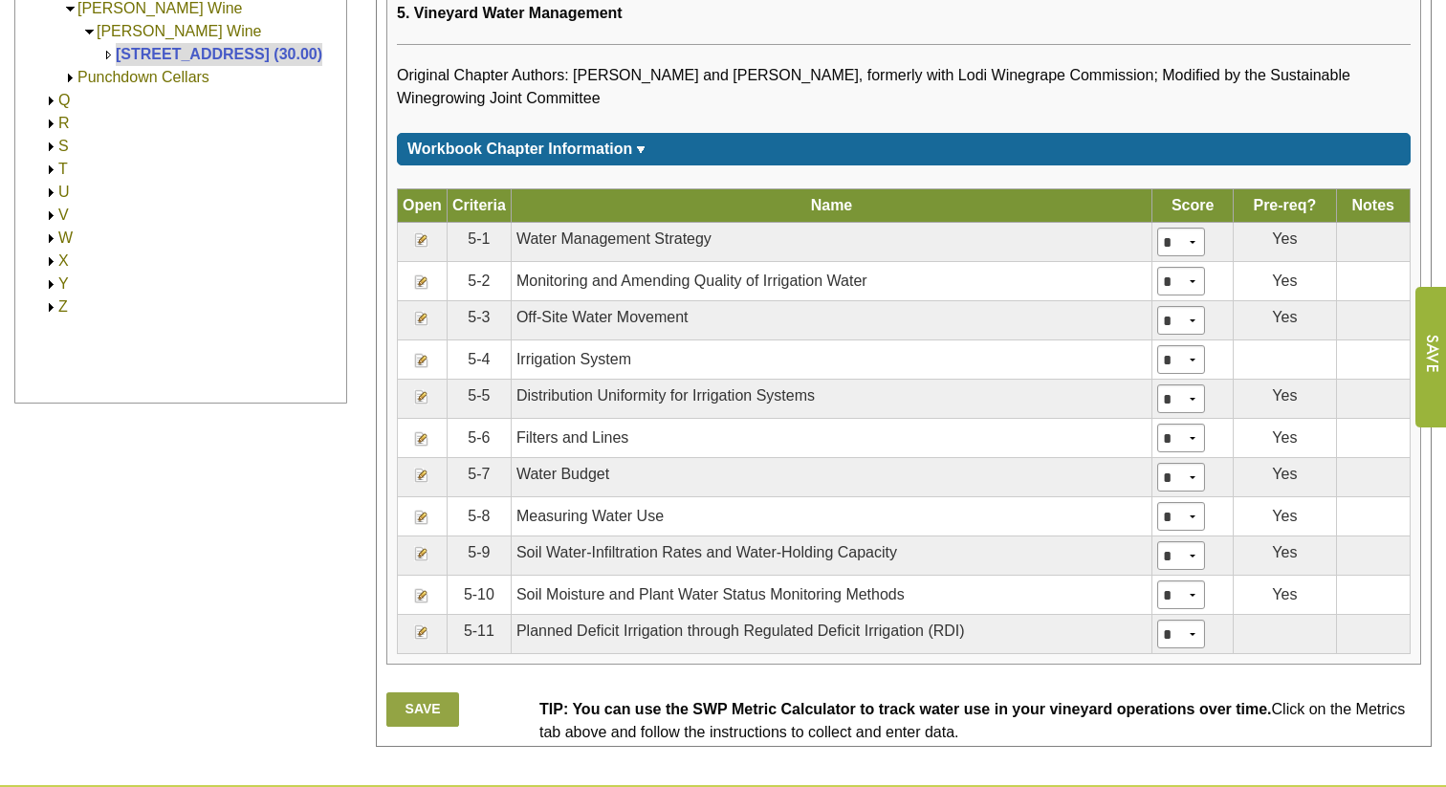
scroll to position [908, 0]
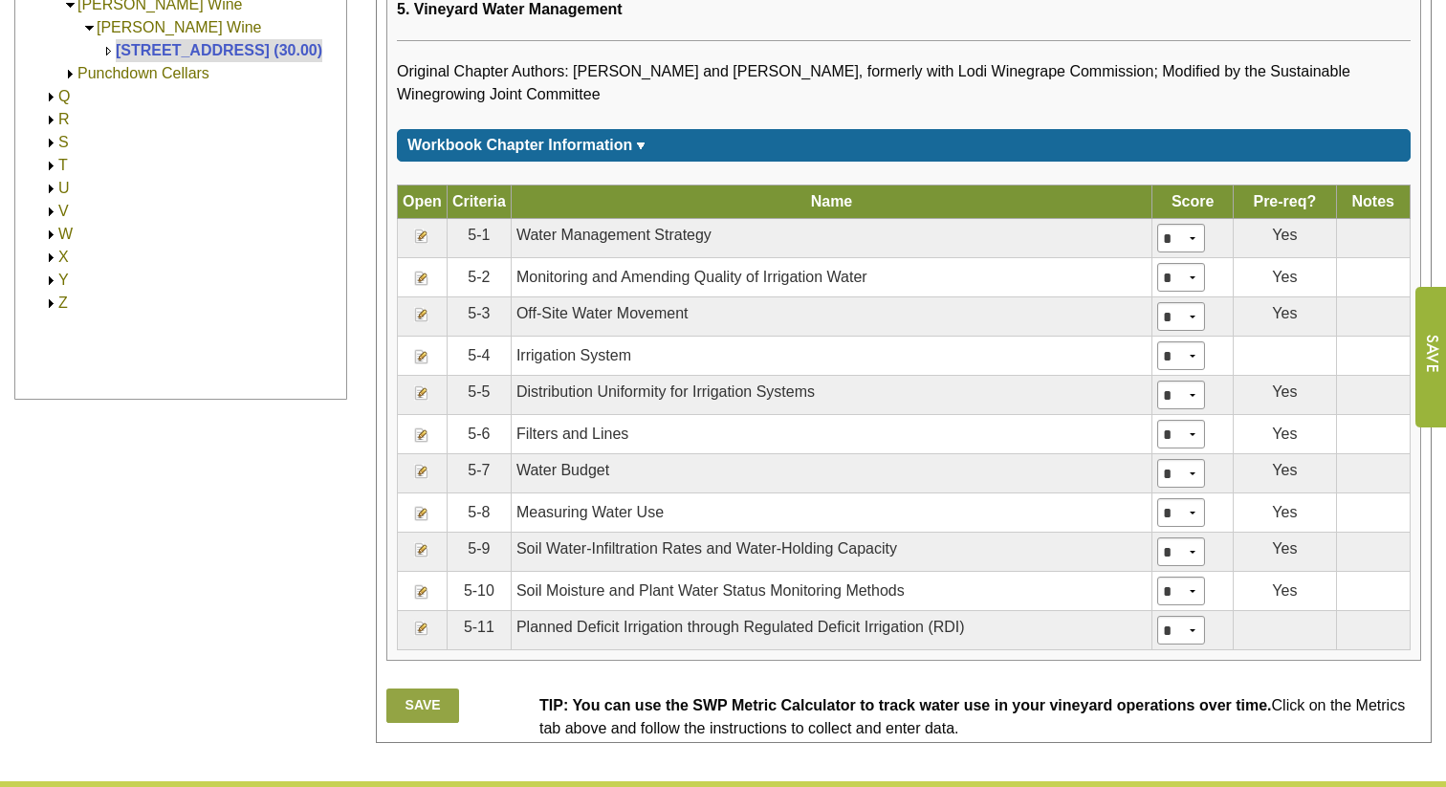
click at [419, 401] on img at bounding box center [421, 392] width 15 height 15
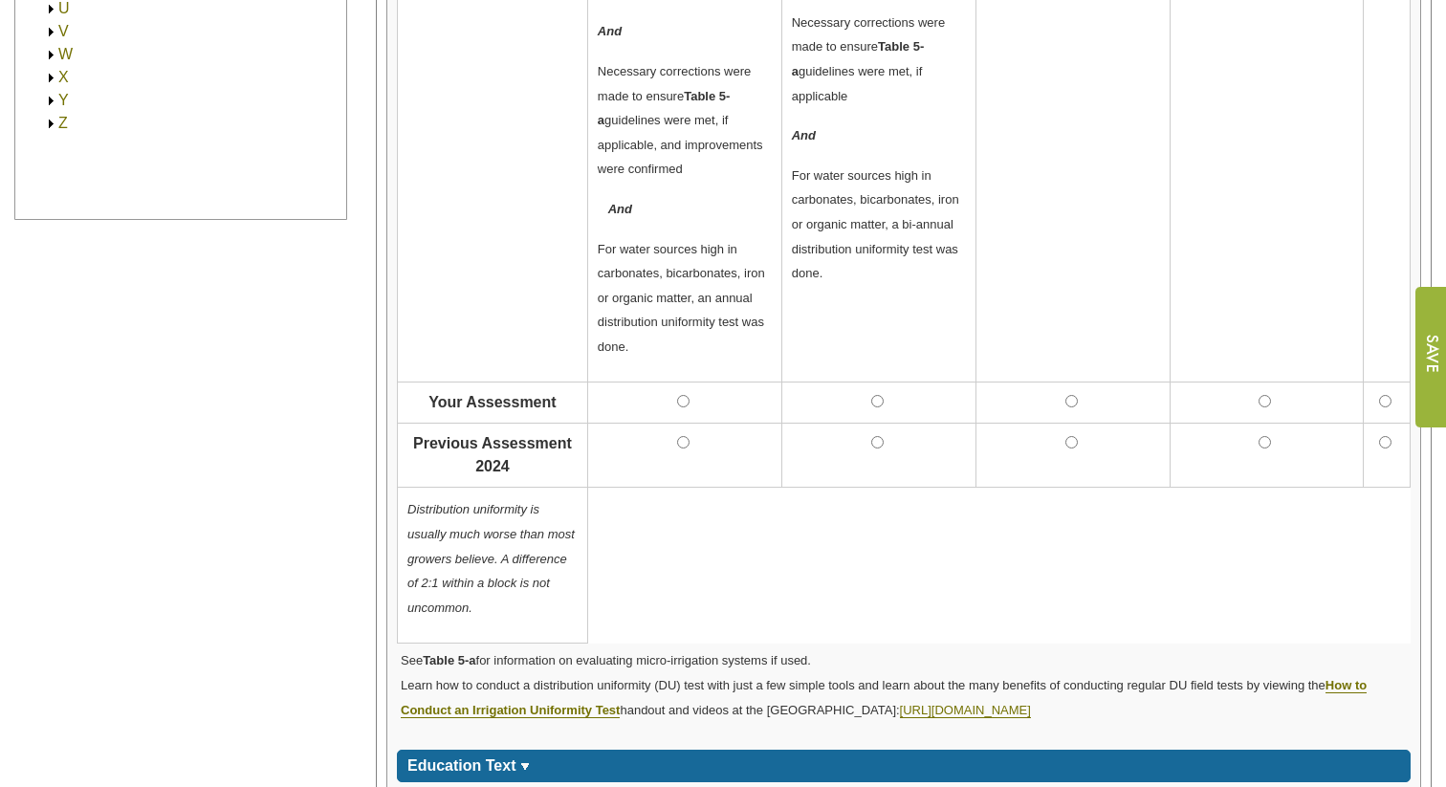
scroll to position [483, 0]
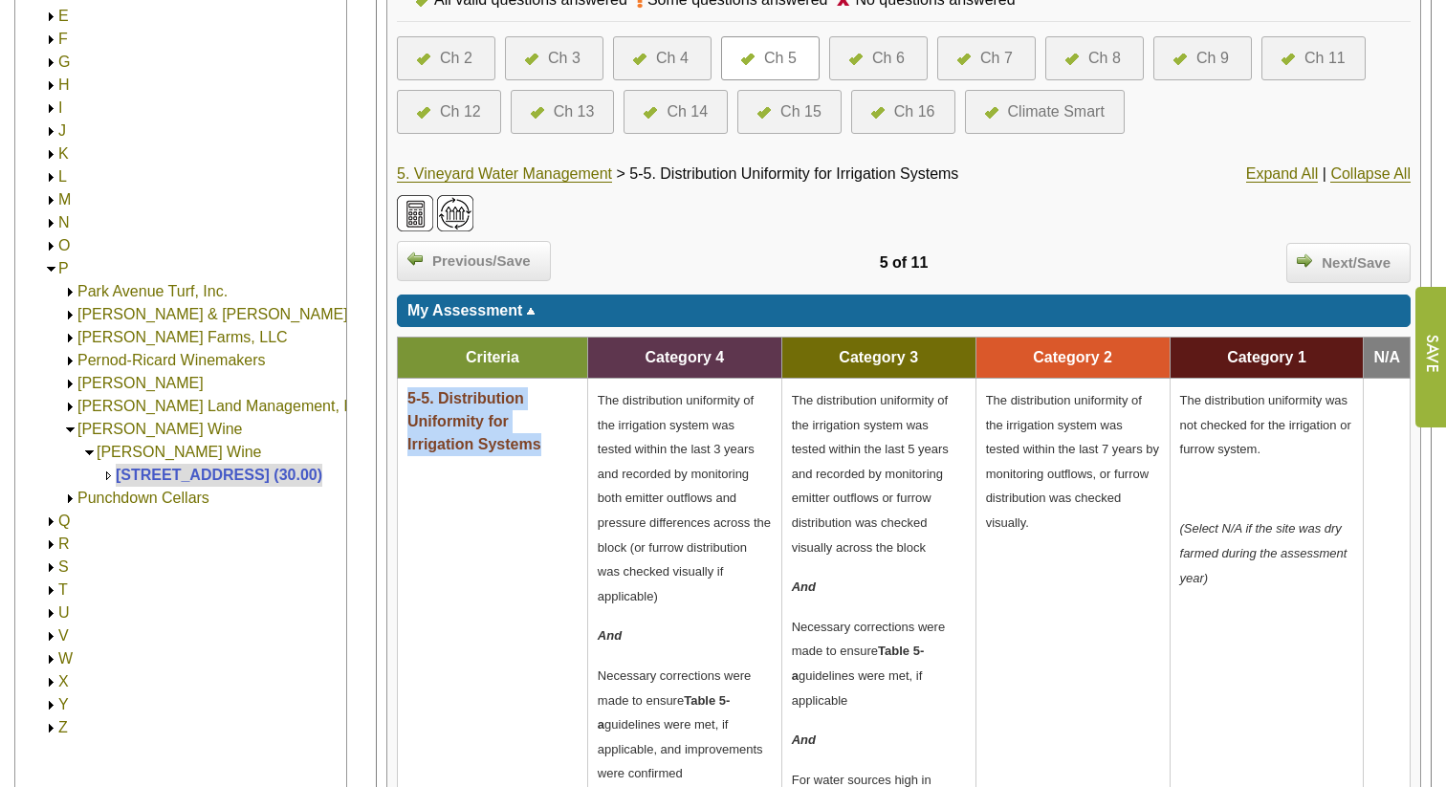
drag, startPoint x: 548, startPoint y: 441, endPoint x: 406, endPoint y: 403, distance: 147.5
click at [406, 403] on td "5-5. Distribution Uniformity for Irrigation Systems" at bounding box center [493, 683] width 190 height 608
copy span "5-5. Distribution Uniformity for Irrigation Systems"
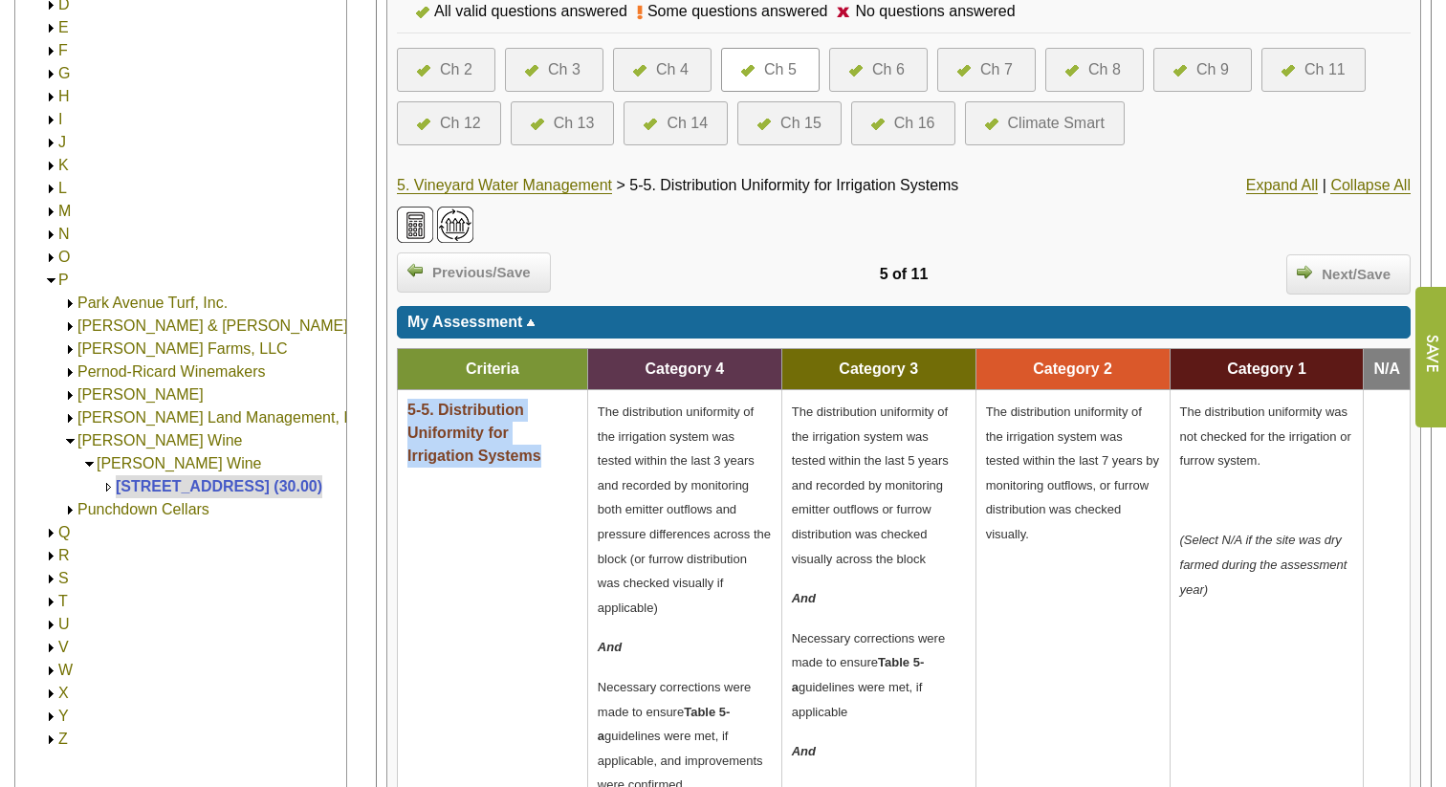
scroll to position [467, 0]
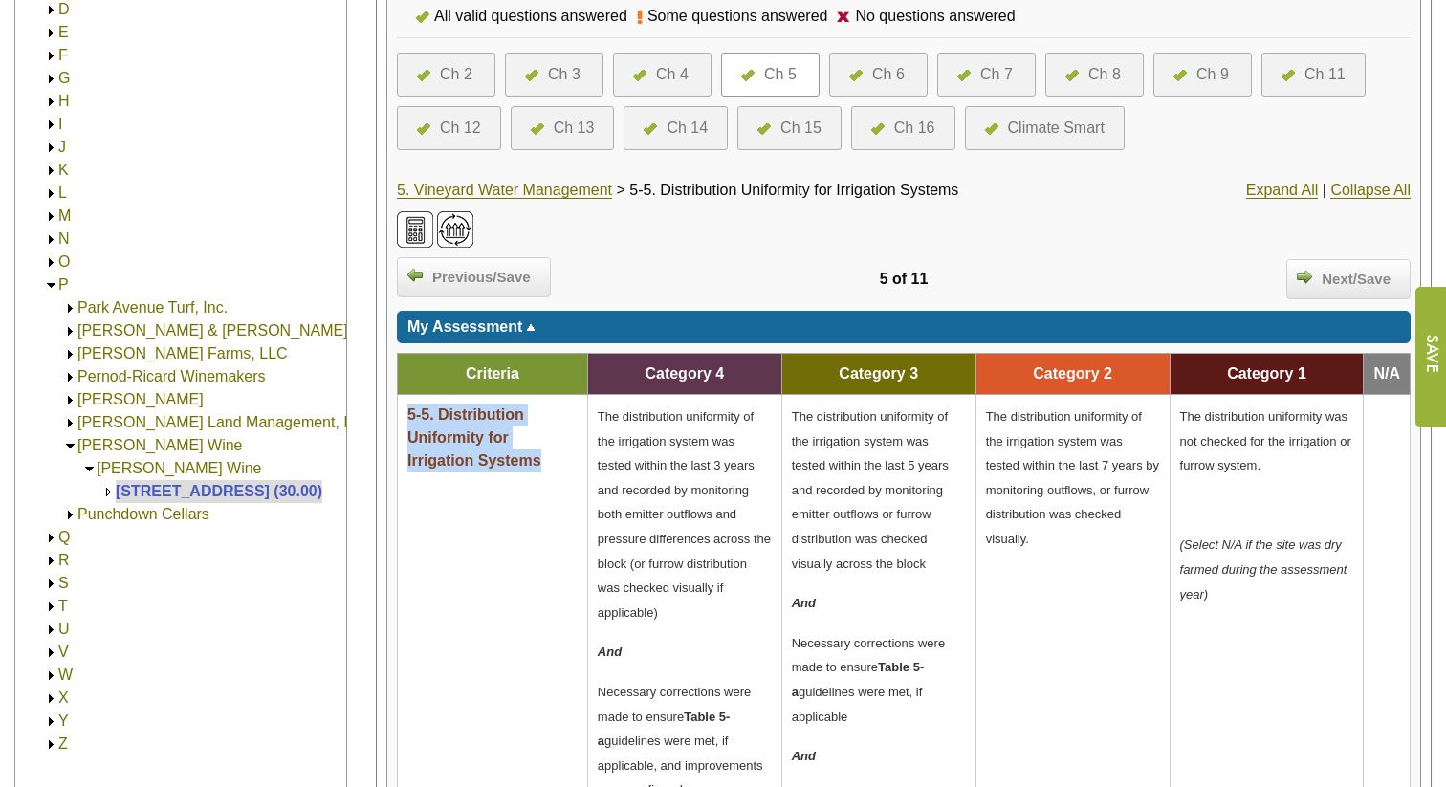
click at [882, 74] on div "Ch 6" at bounding box center [888, 74] width 33 height 23
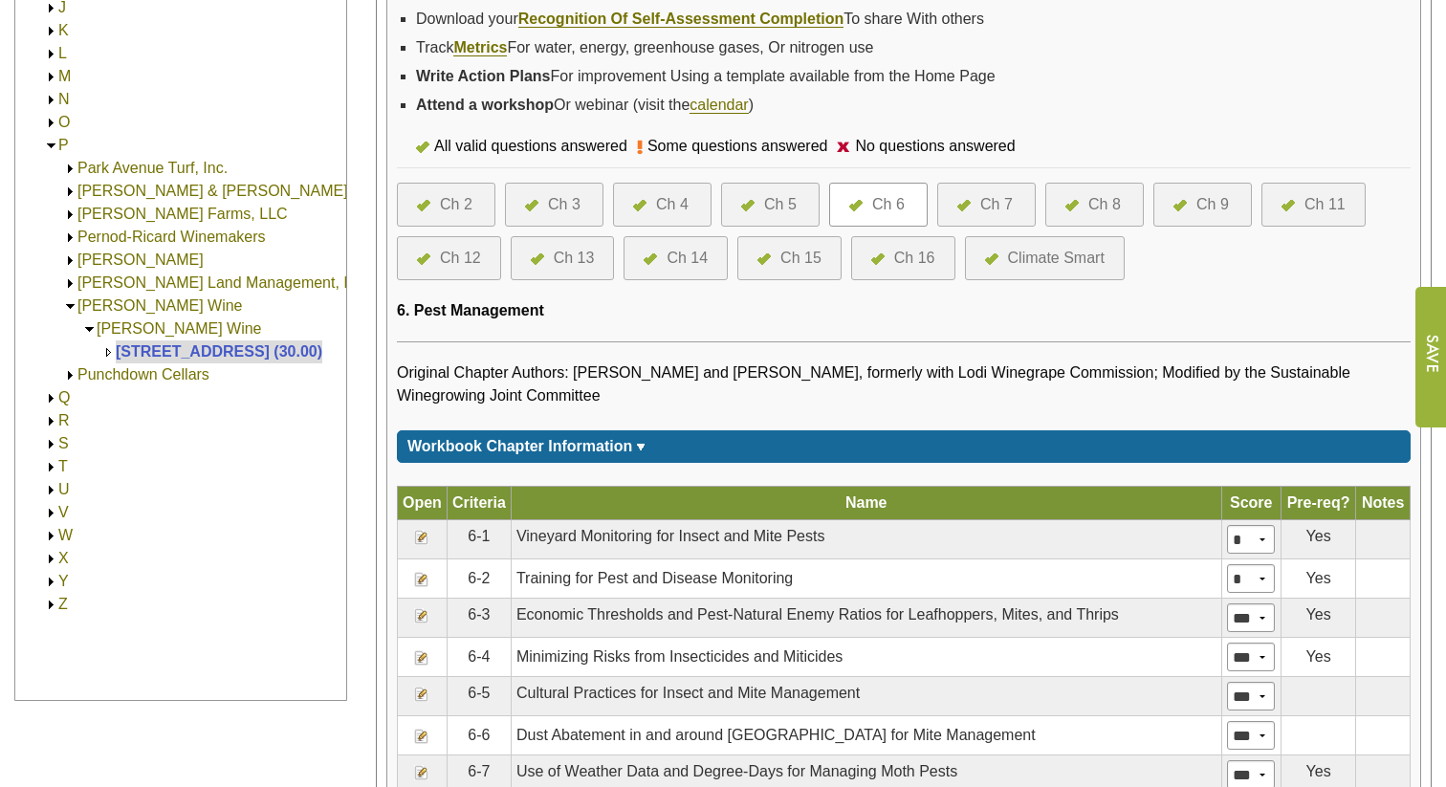
scroll to position [575, 0]
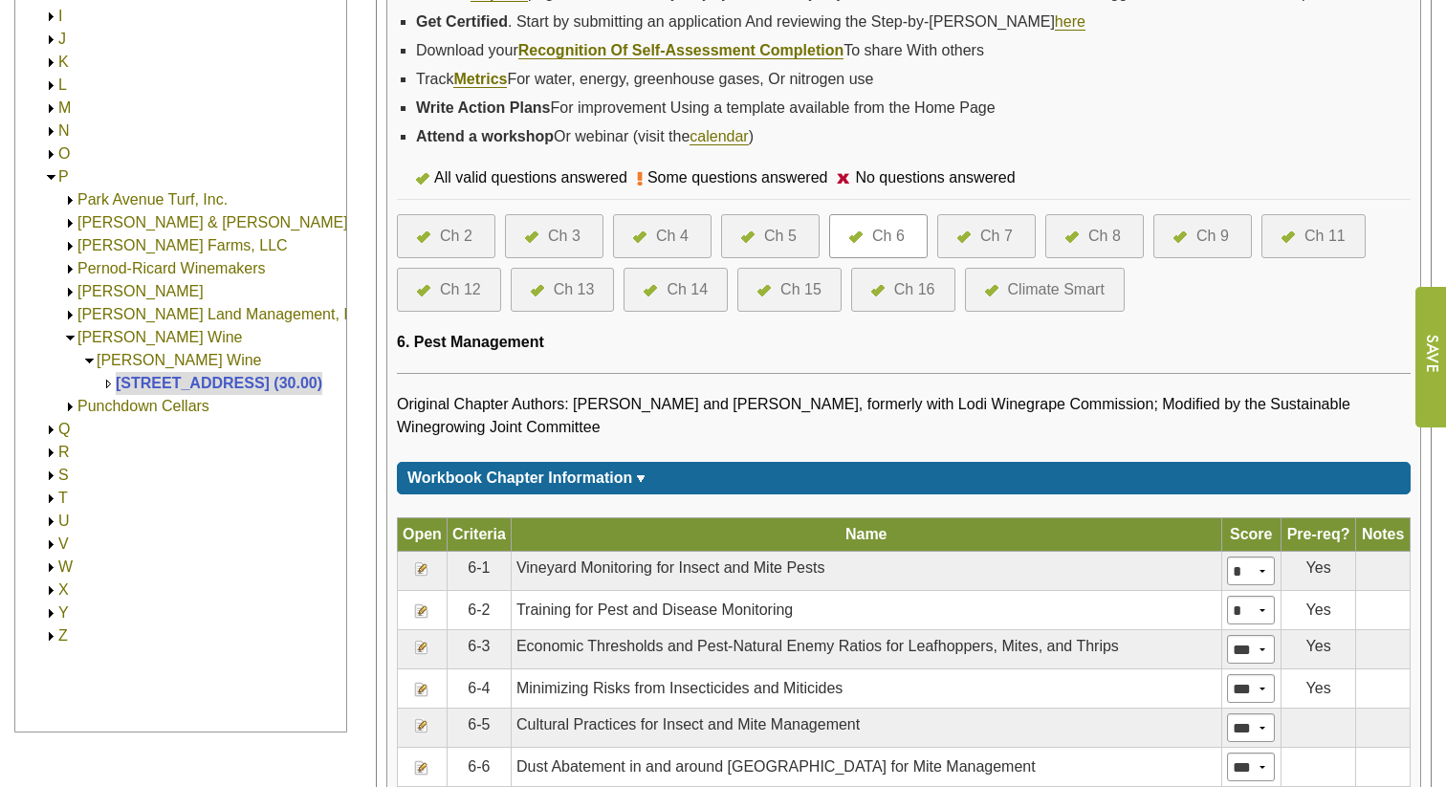
click at [784, 248] on div "Ch 5" at bounding box center [780, 236] width 33 height 23
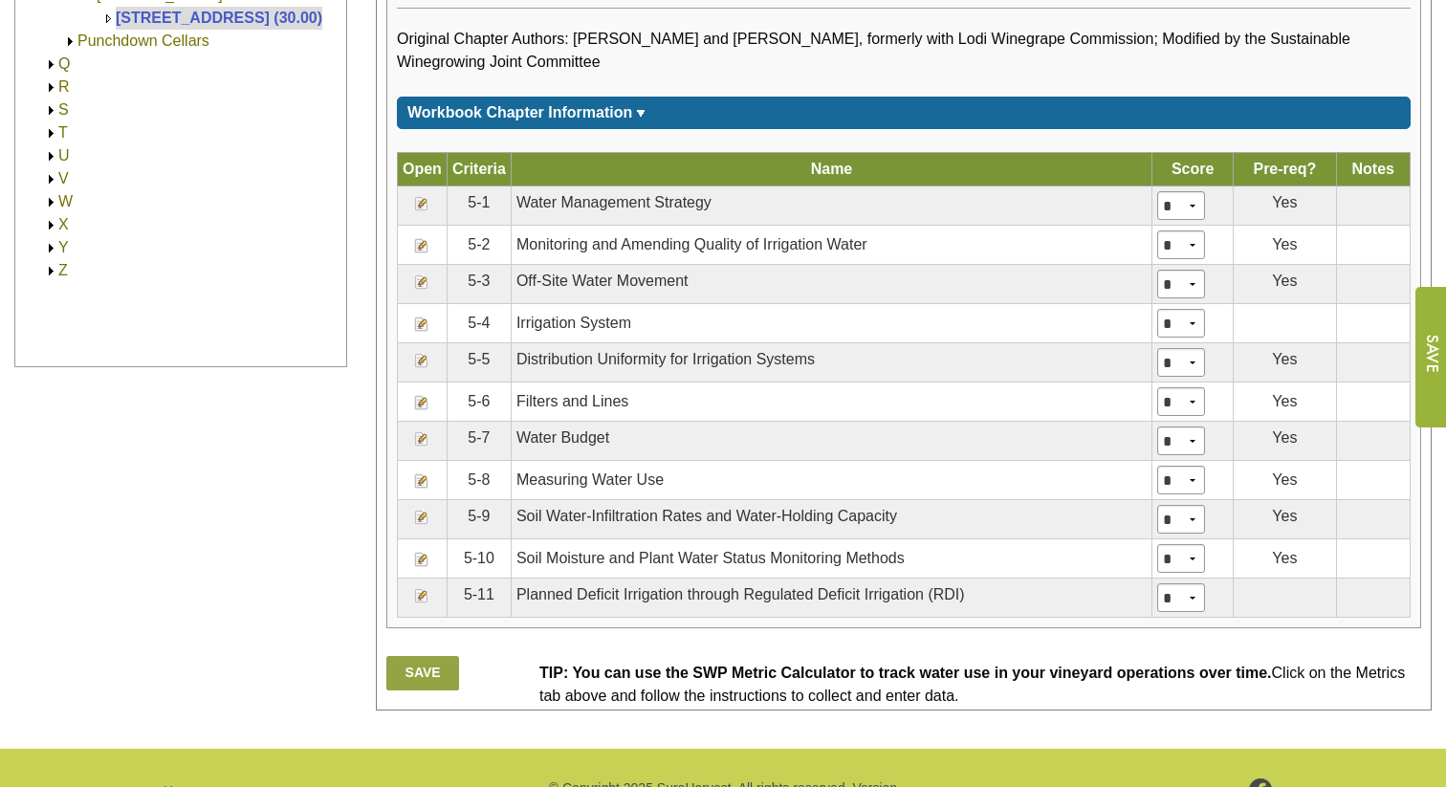
scroll to position [942, 0]
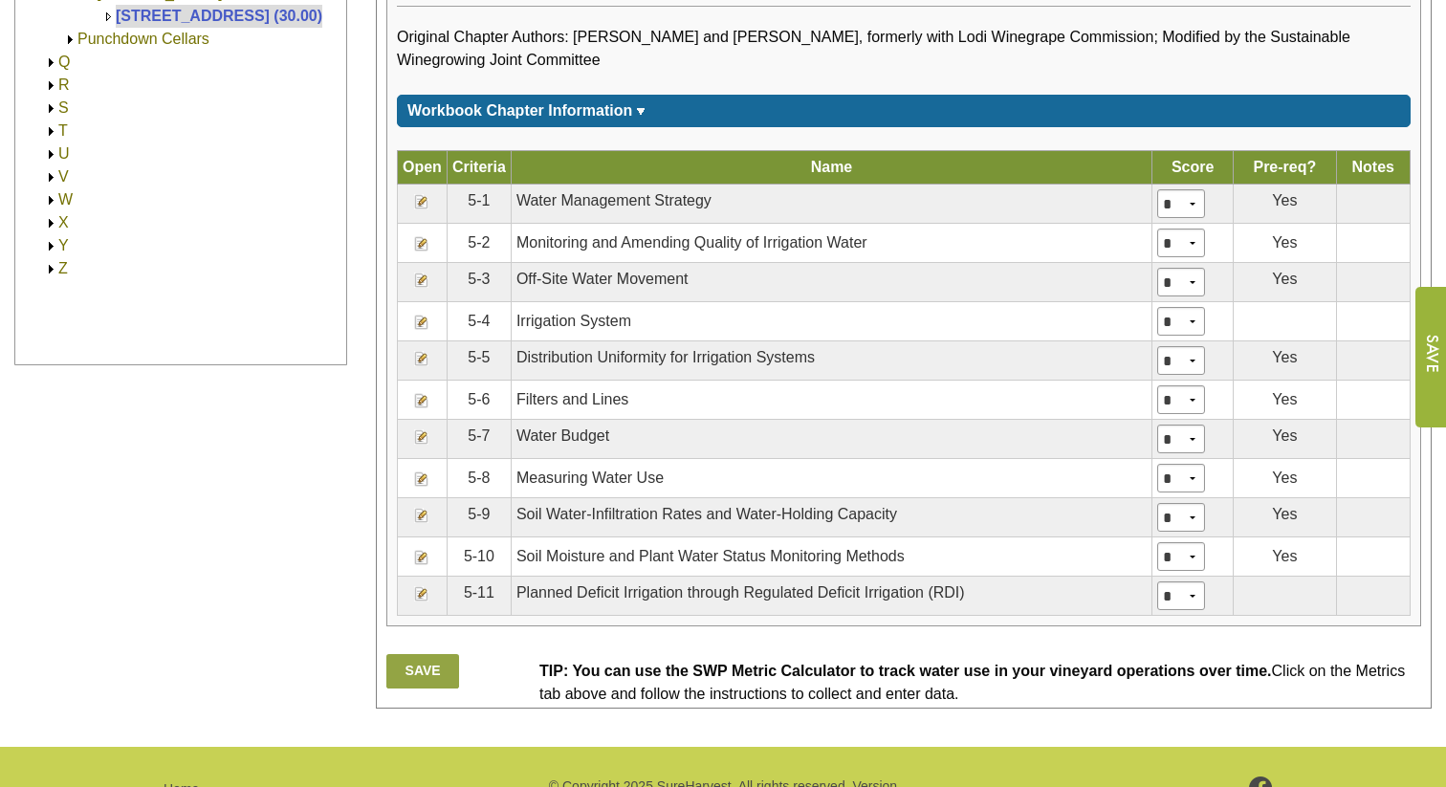
click at [418, 487] on img at bounding box center [421, 479] width 15 height 15
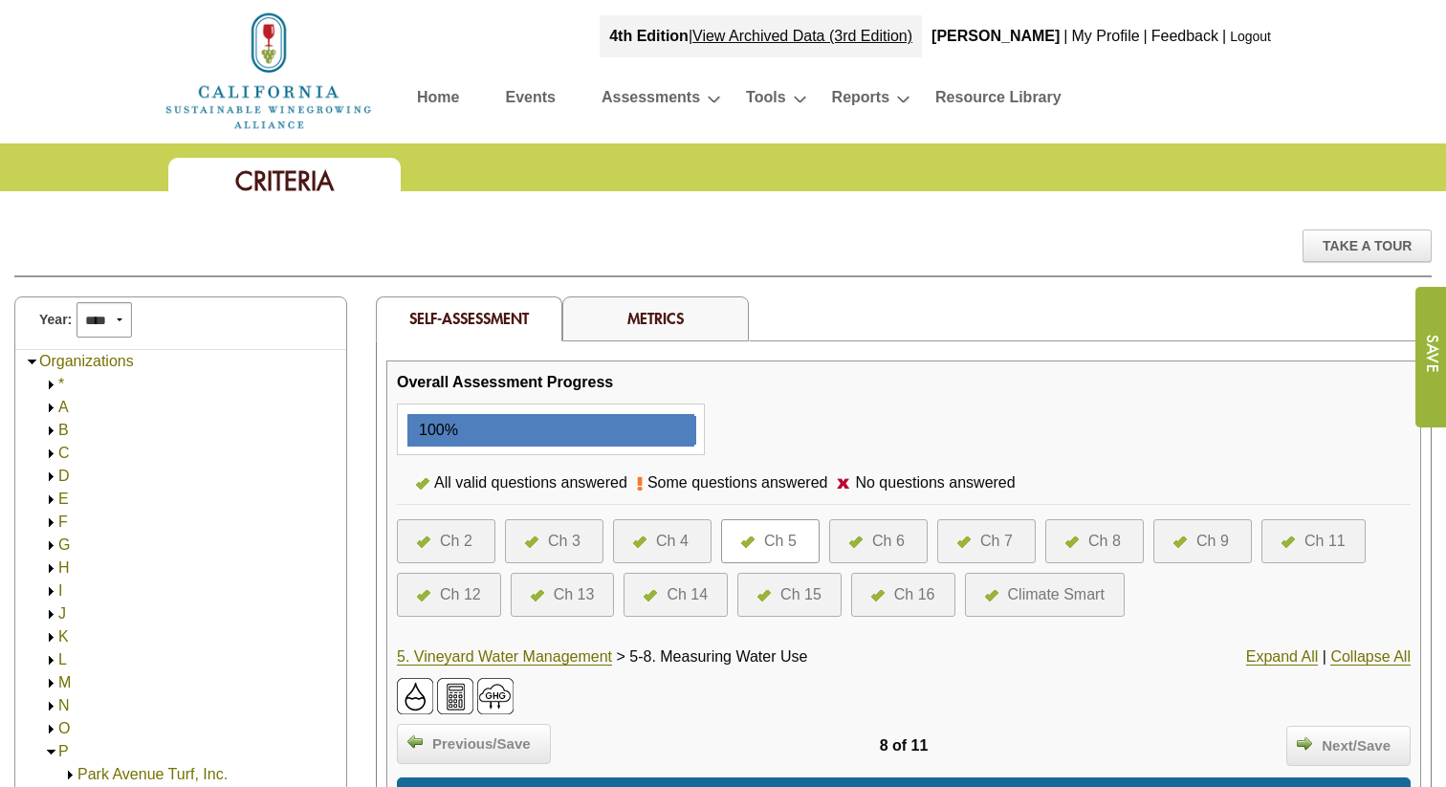
click at [648, 532] on div at bounding box center [644, 541] width 23 height 23
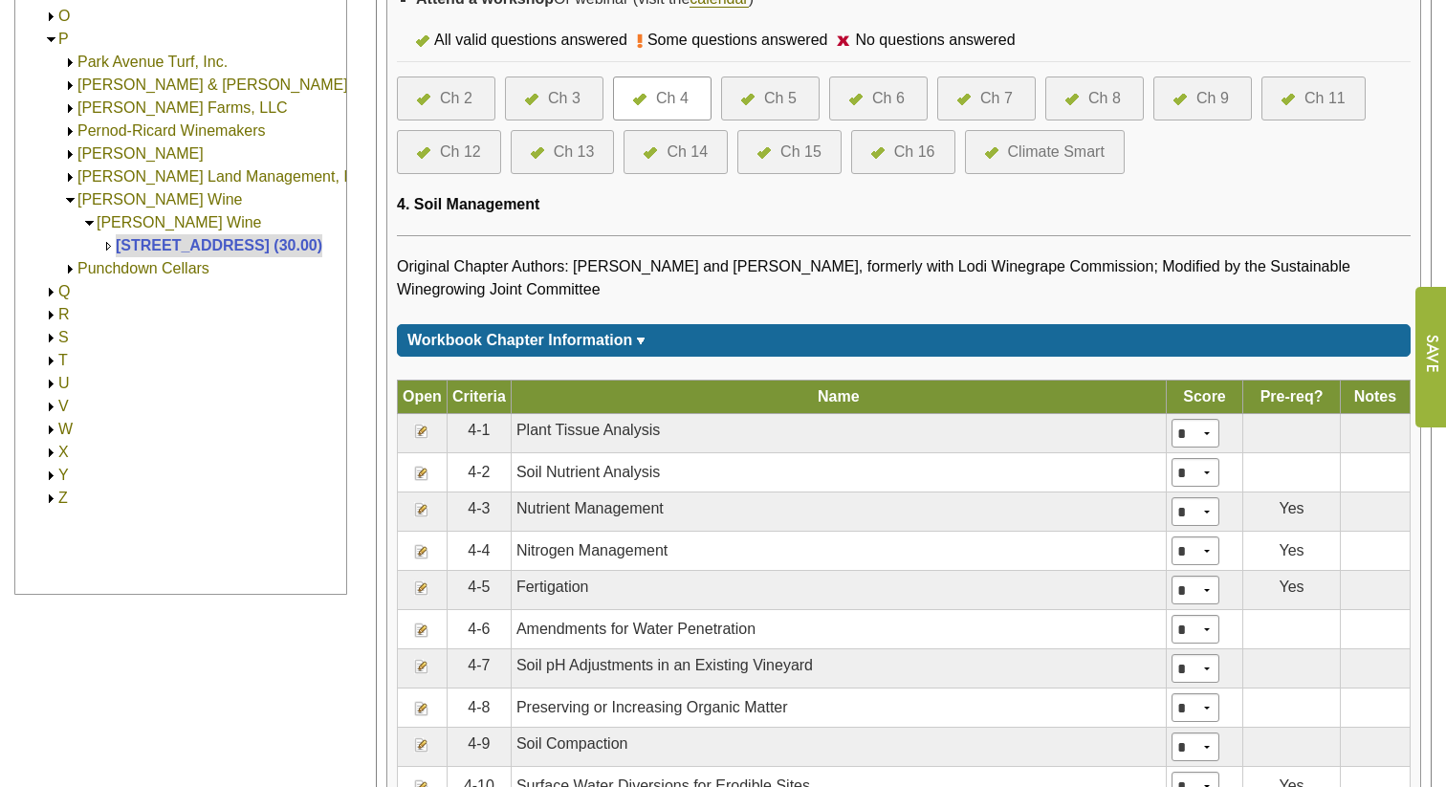
scroll to position [712, 0]
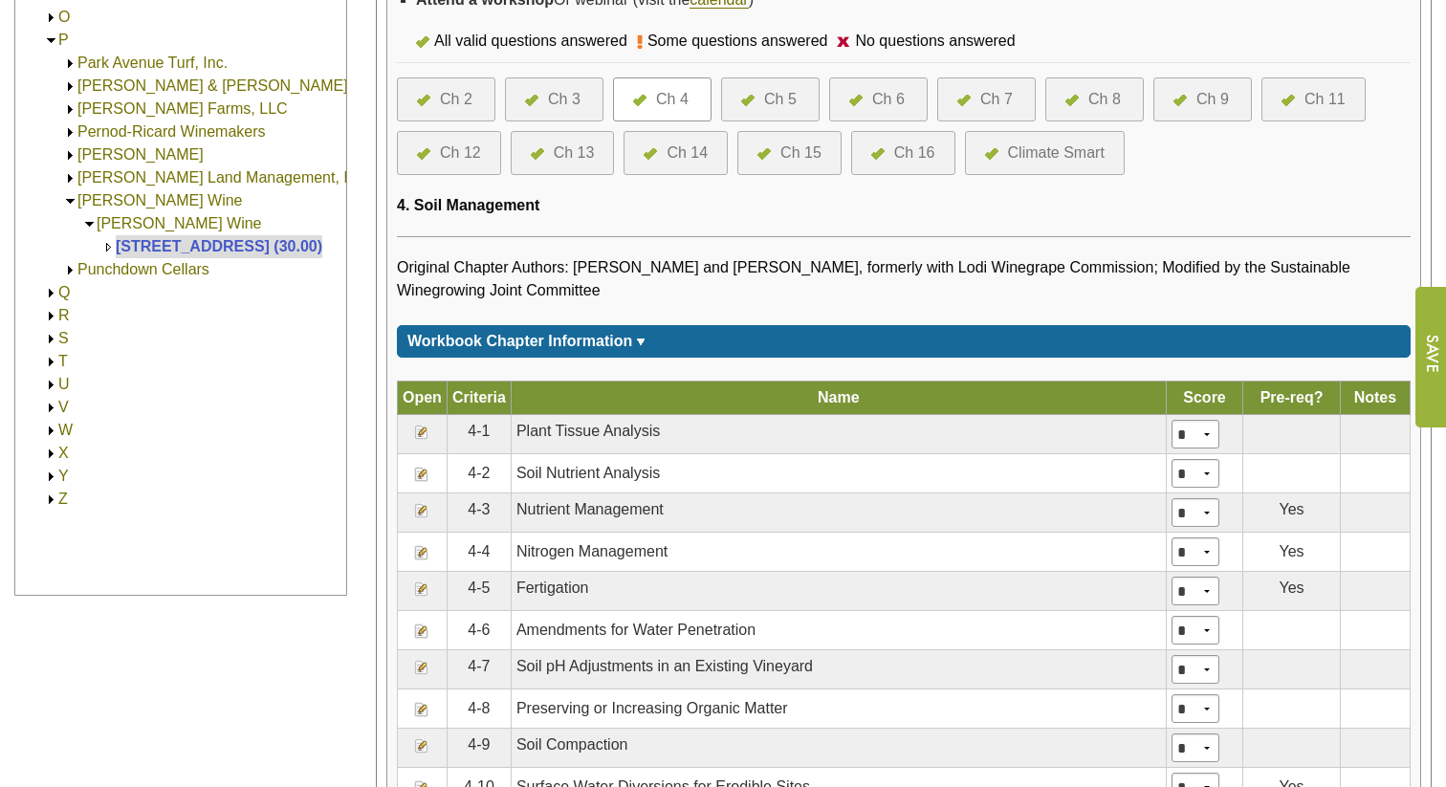
click at [424, 560] on img at bounding box center [421, 552] width 15 height 15
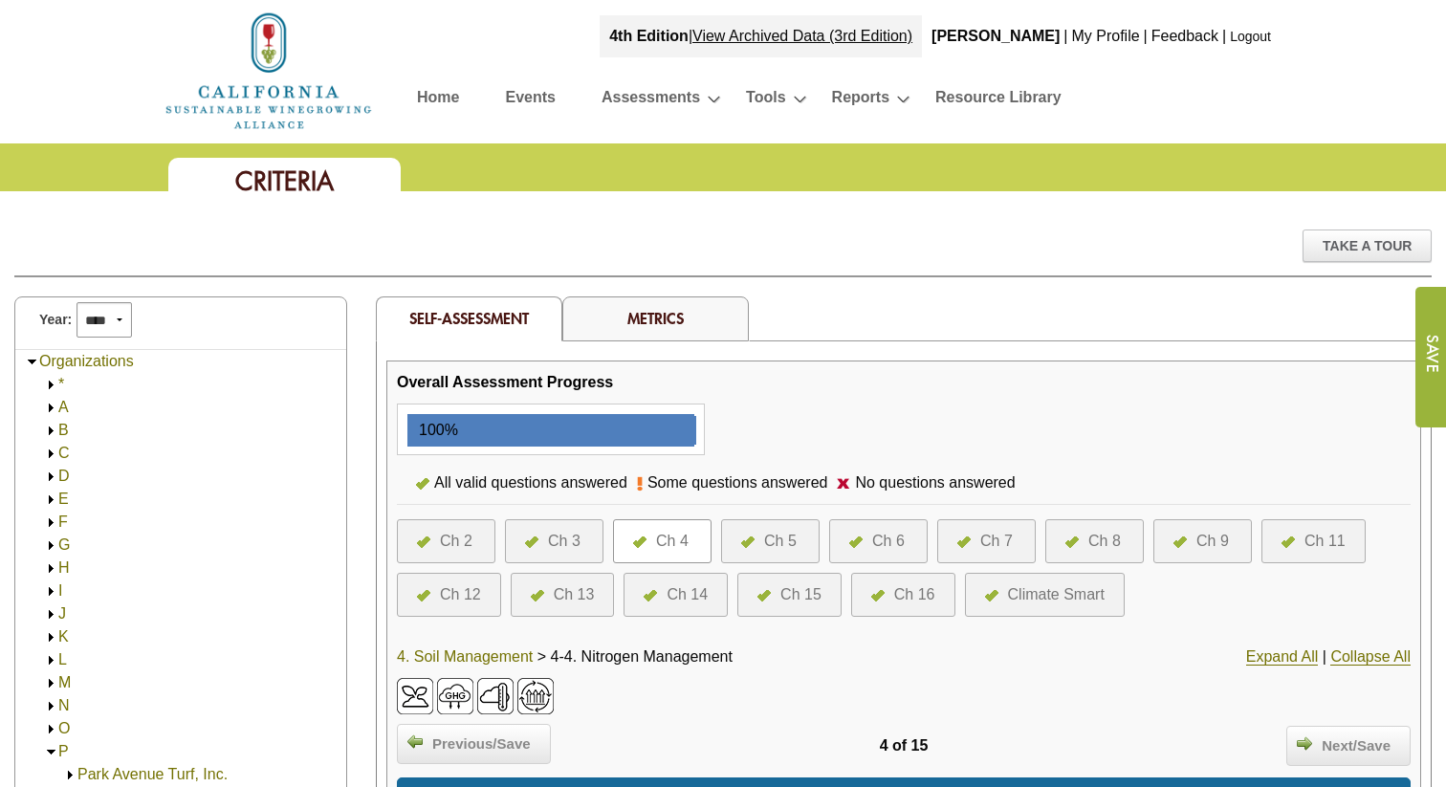
click at [450, 652] on link "4. Soil Management" at bounding box center [465, 656] width 136 height 17
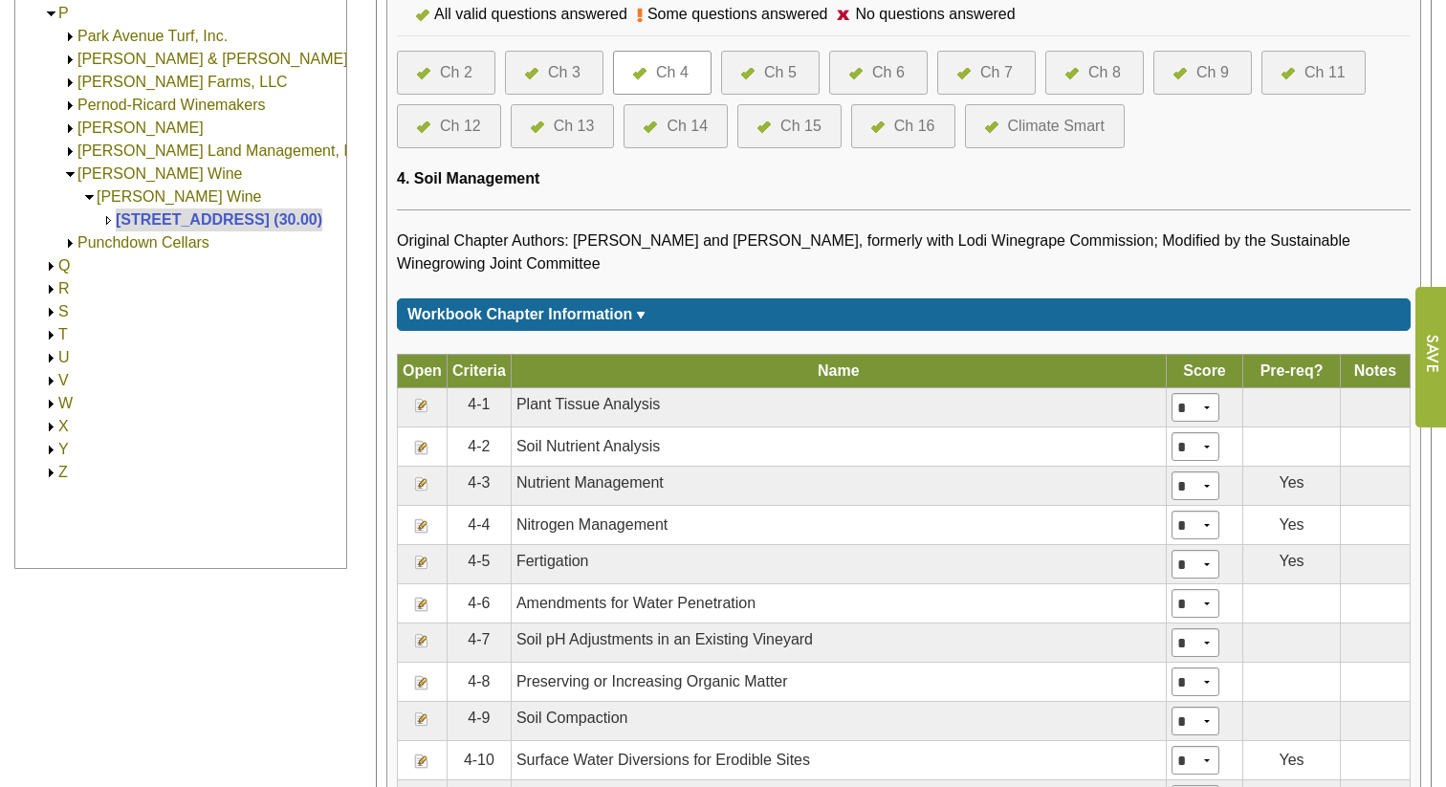
scroll to position [740, 0]
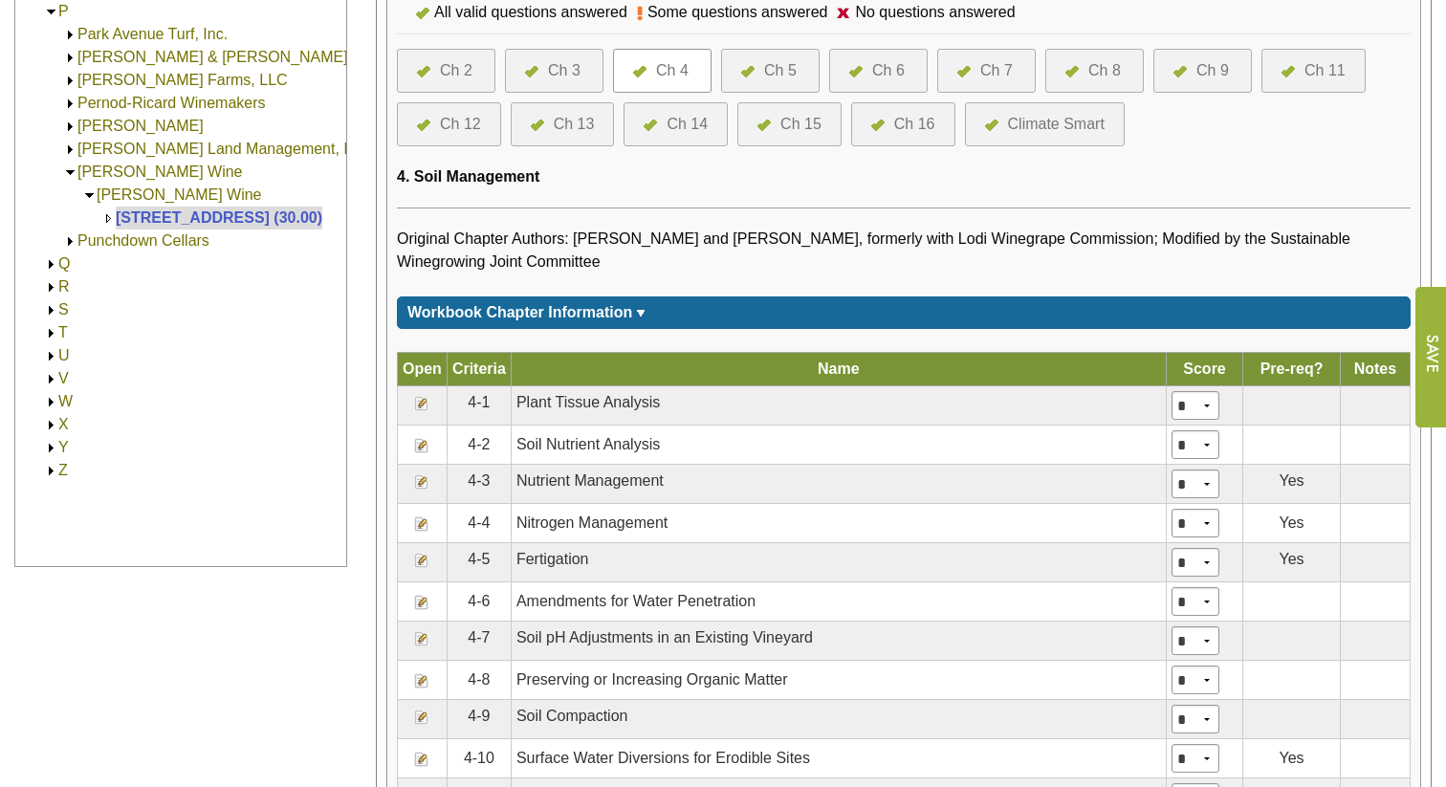
click at [420, 490] on img at bounding box center [421, 481] width 15 height 15
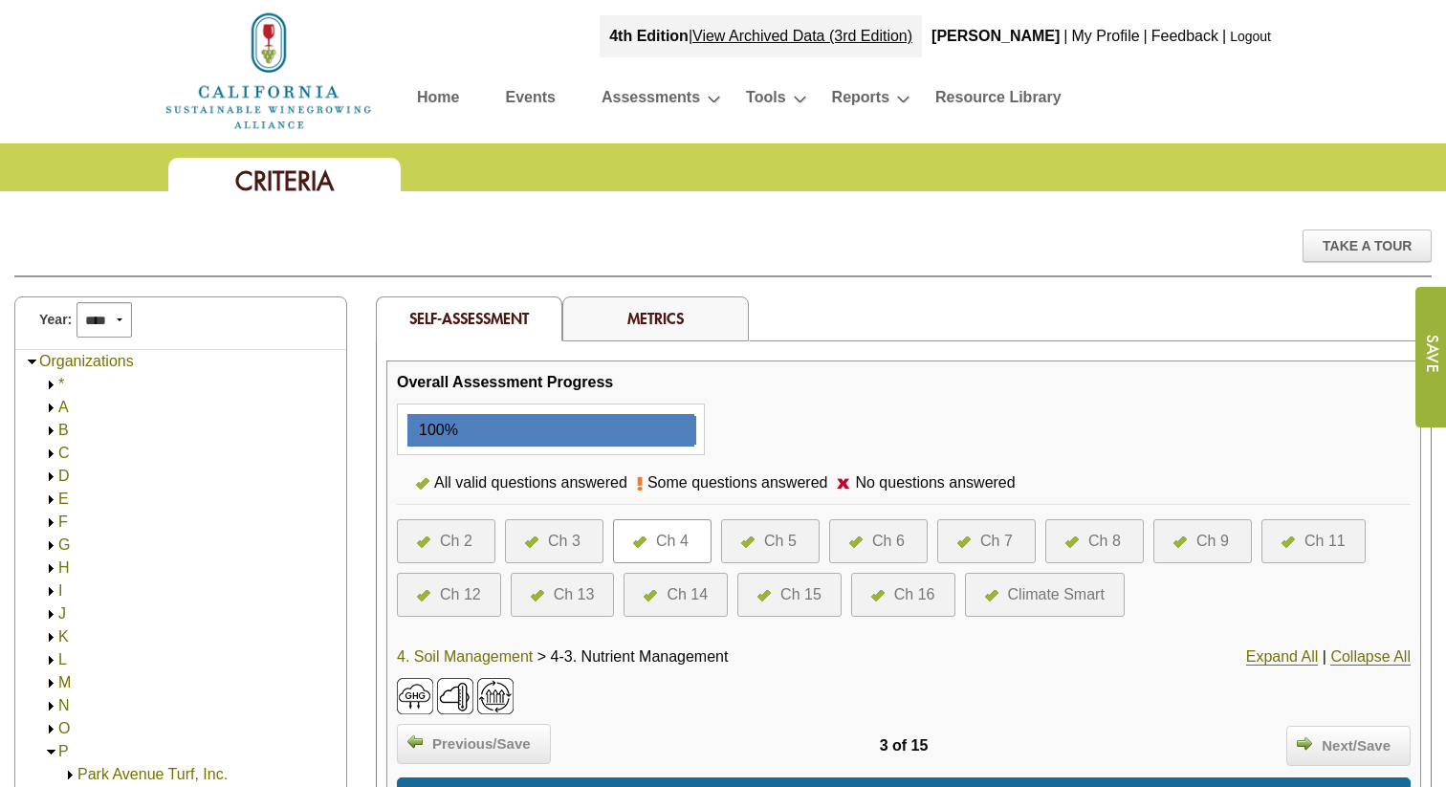
click at [464, 657] on link "4. Soil Management" at bounding box center [465, 656] width 136 height 17
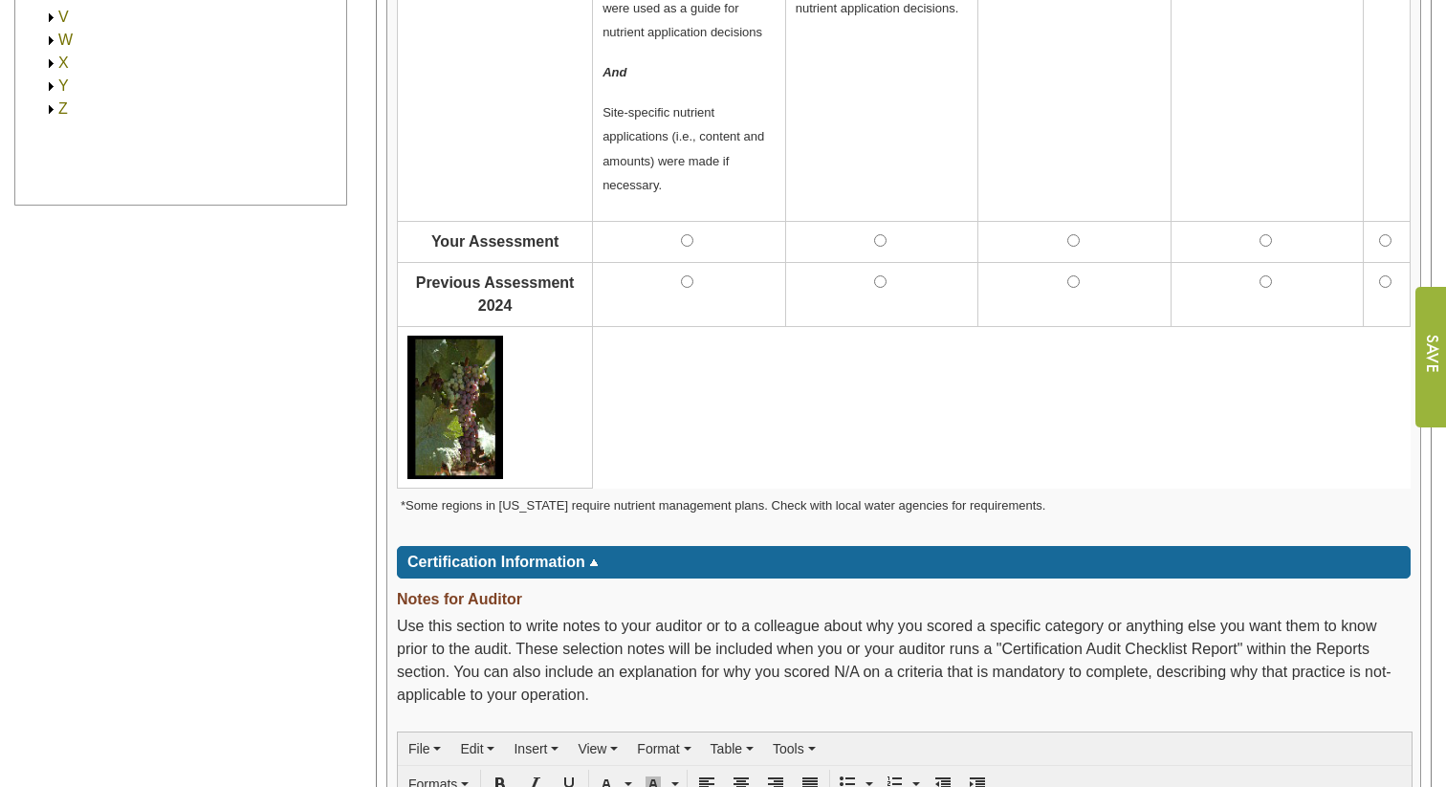
scroll to position [1106, 0]
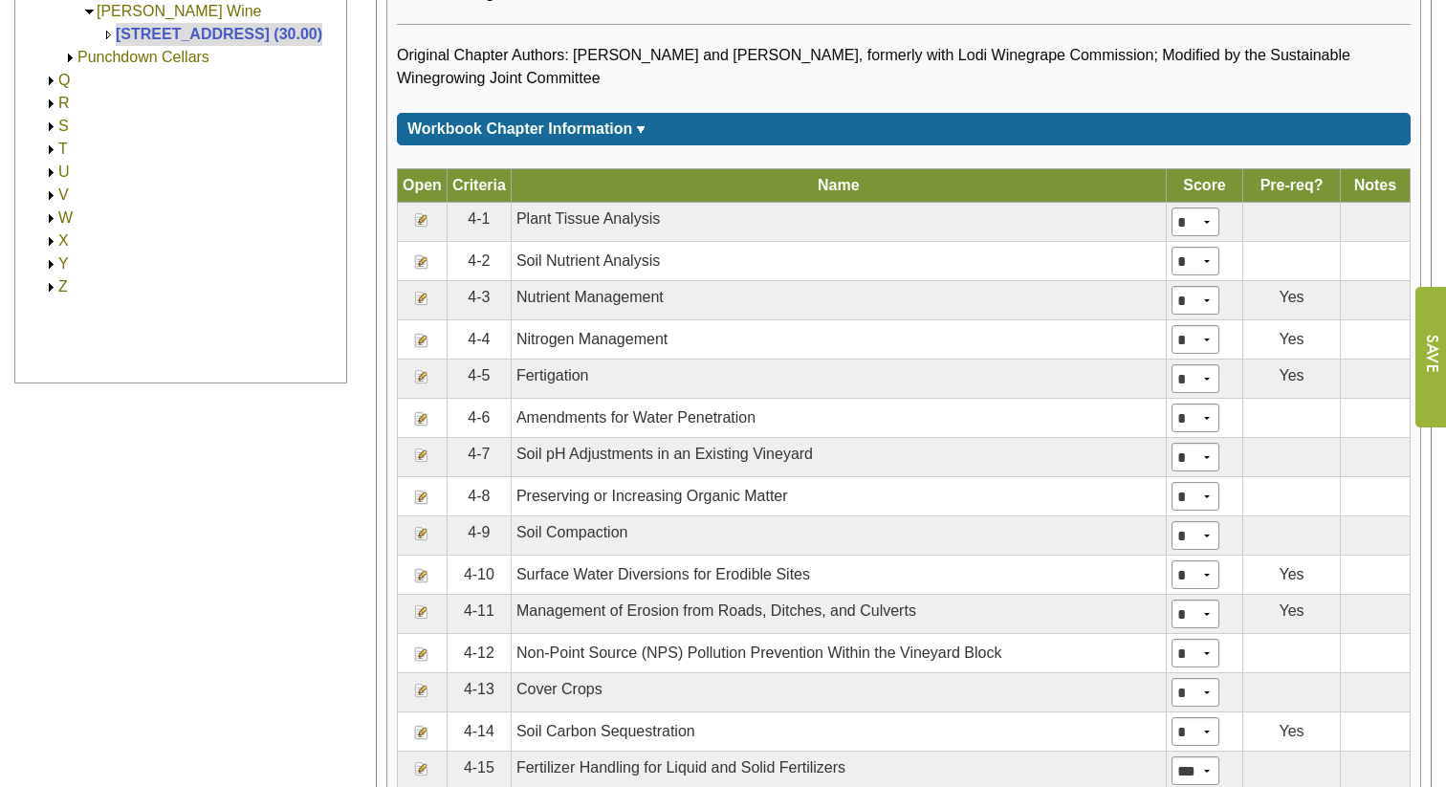
scroll to position [925, 0]
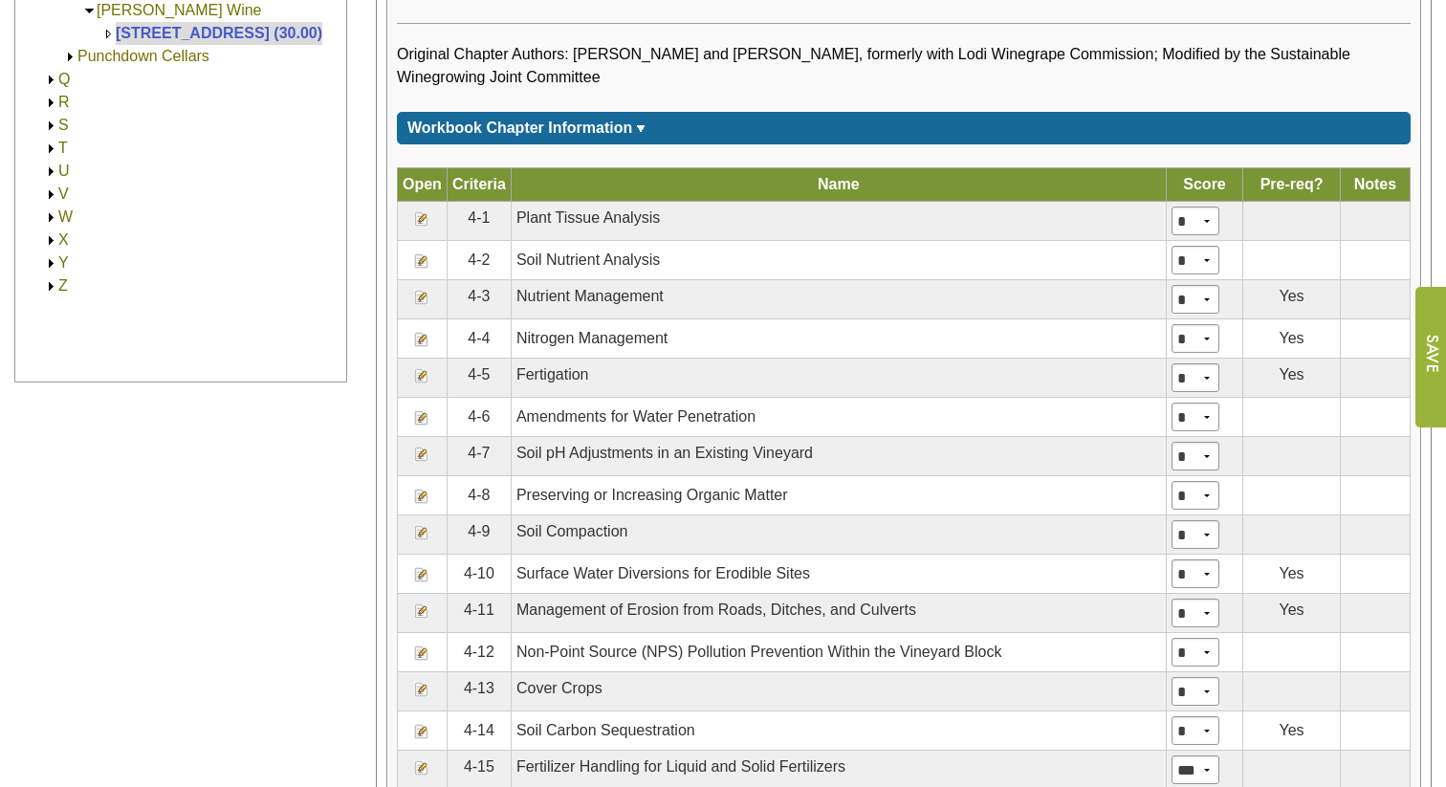
click at [421, 347] on img at bounding box center [421, 339] width 15 height 15
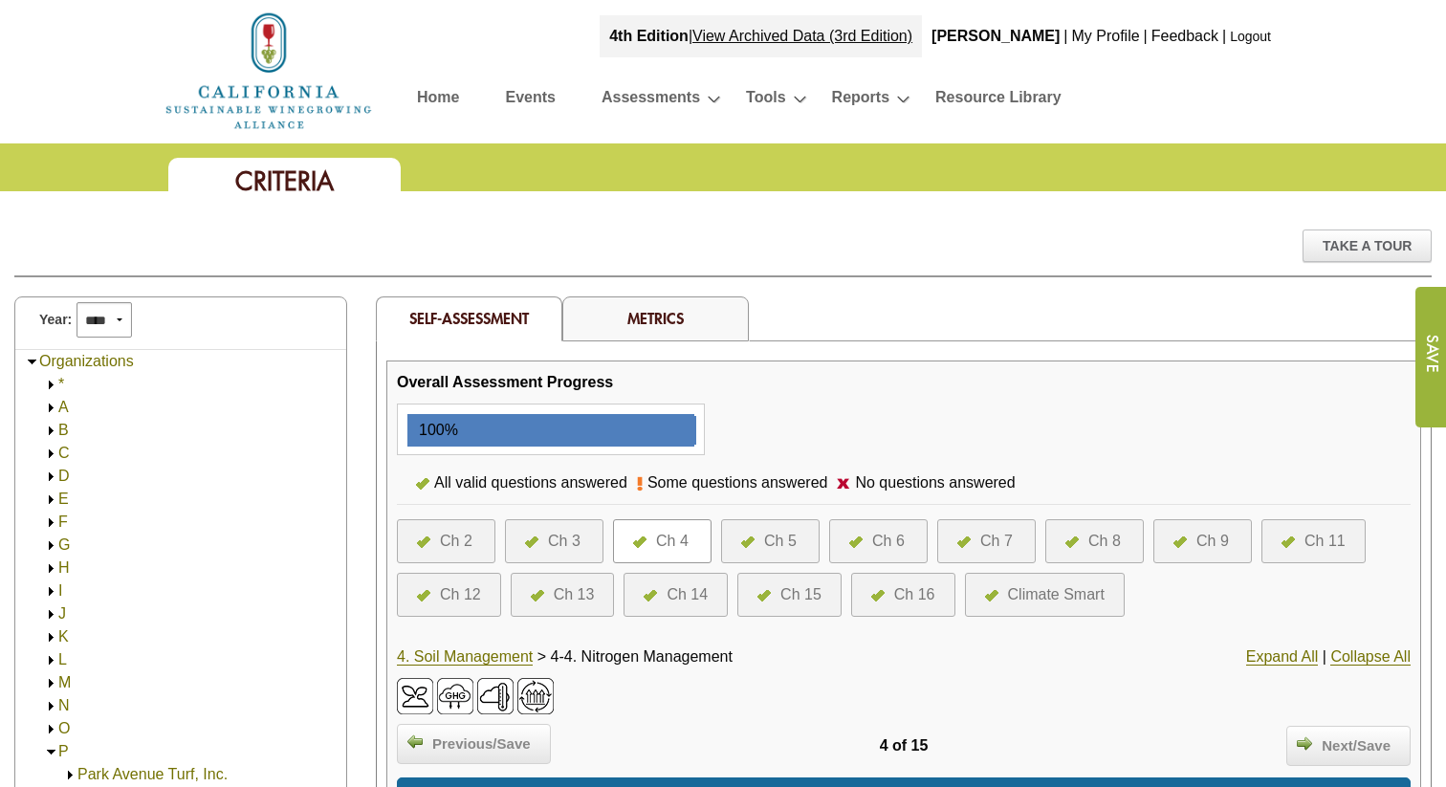
click at [439, 100] on link "Home" at bounding box center [438, 100] width 42 height 33
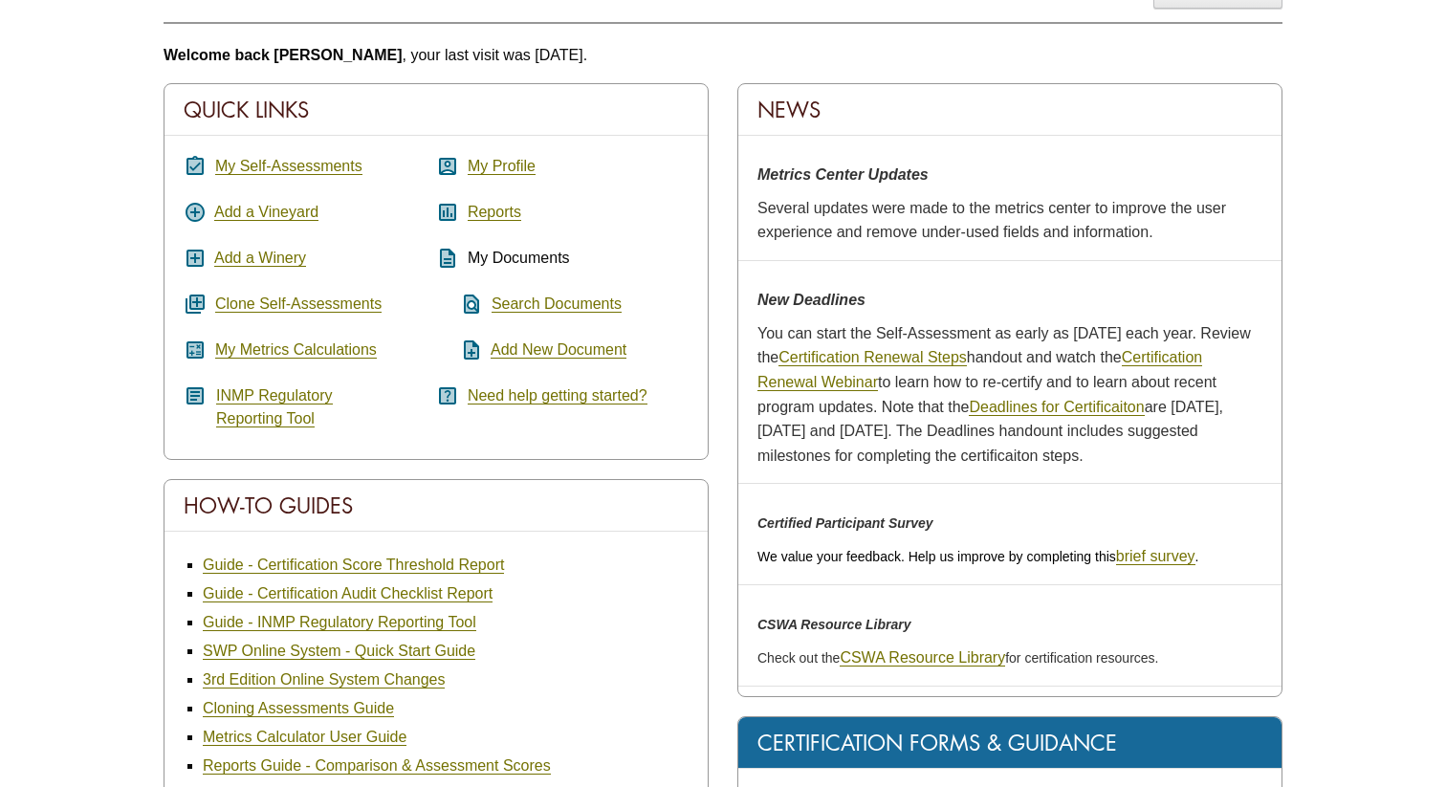
scroll to position [242, 0]
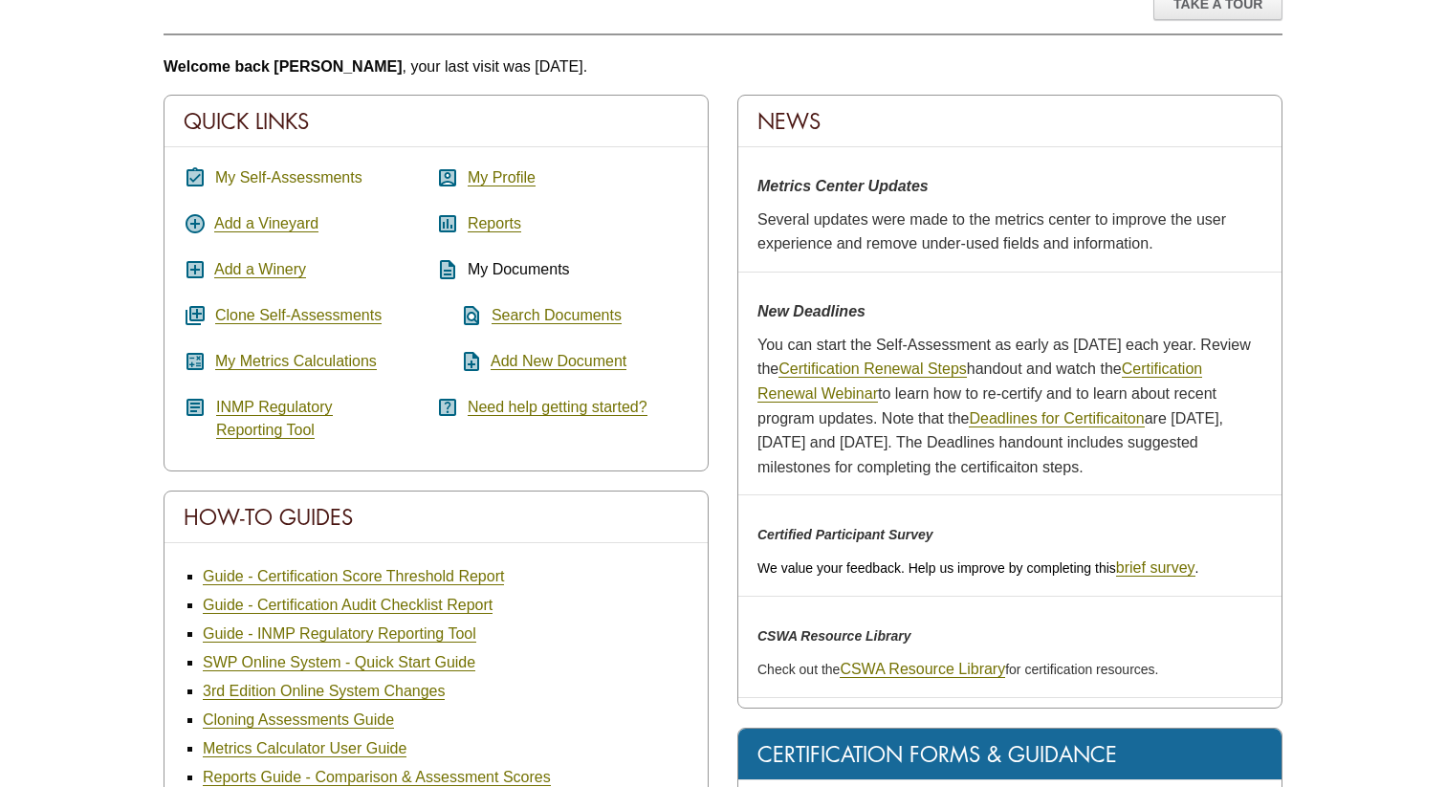
click at [282, 179] on link "My Self-Assessments" at bounding box center [288, 177] width 147 height 17
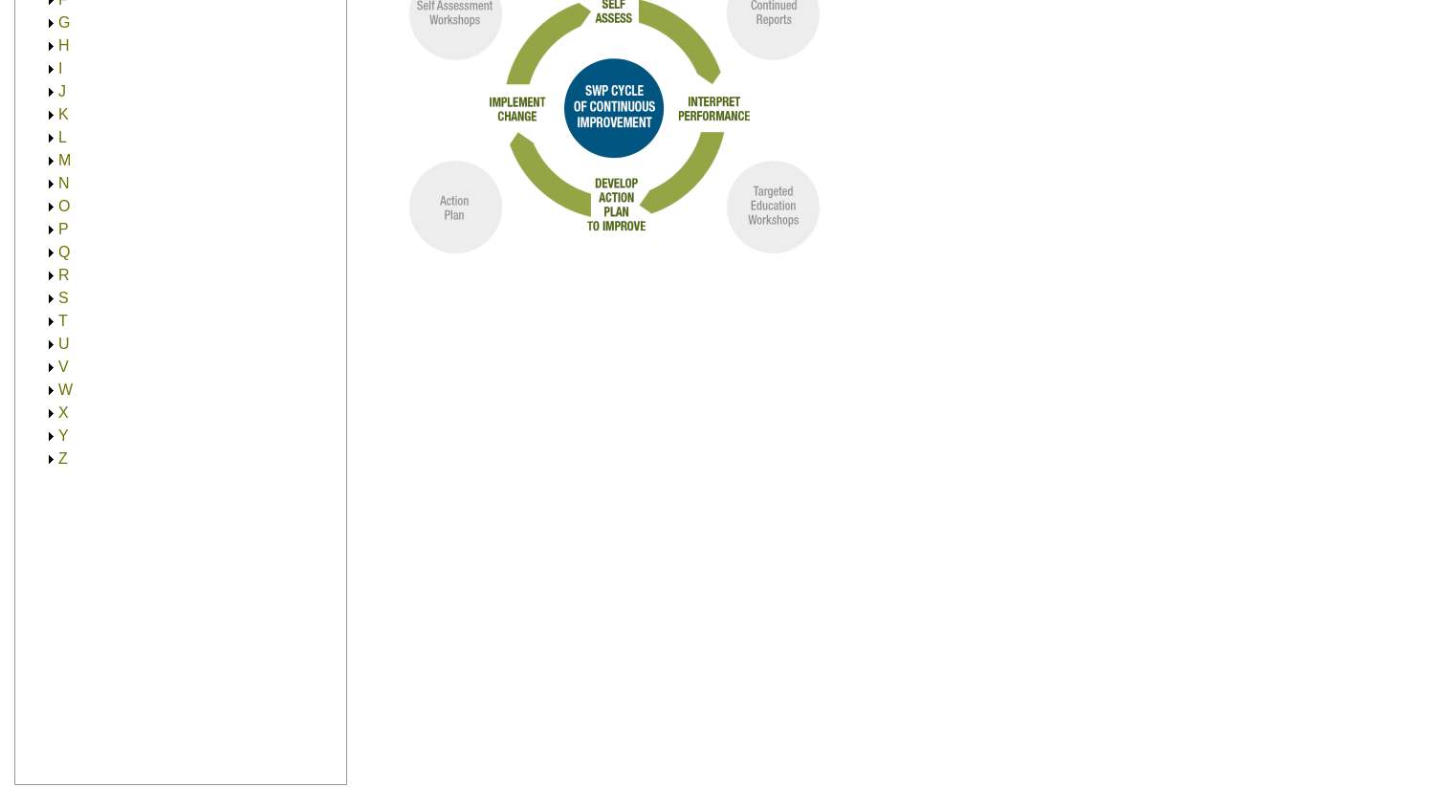
scroll to position [524, 0]
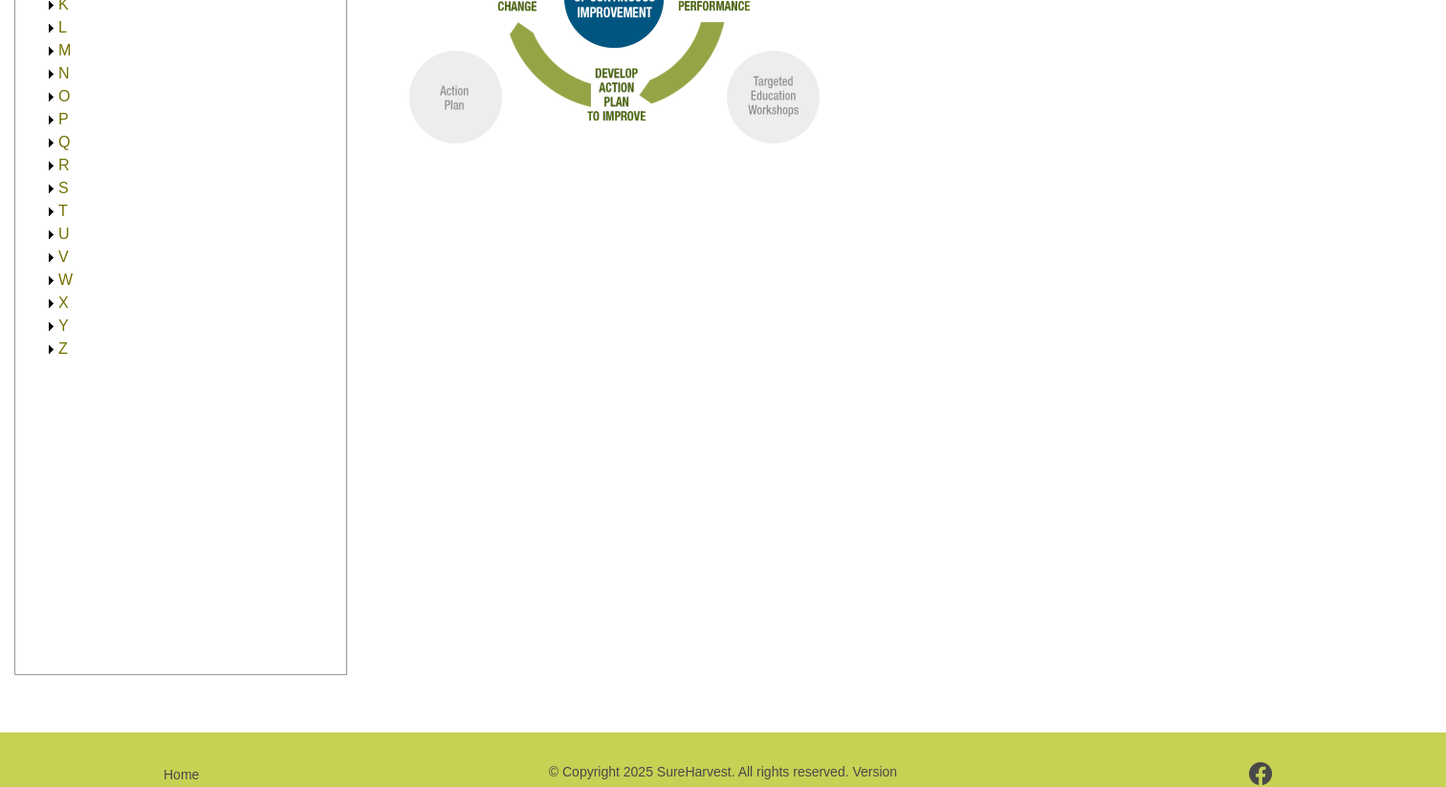
click at [46, 115] on img at bounding box center [51, 120] width 14 height 14
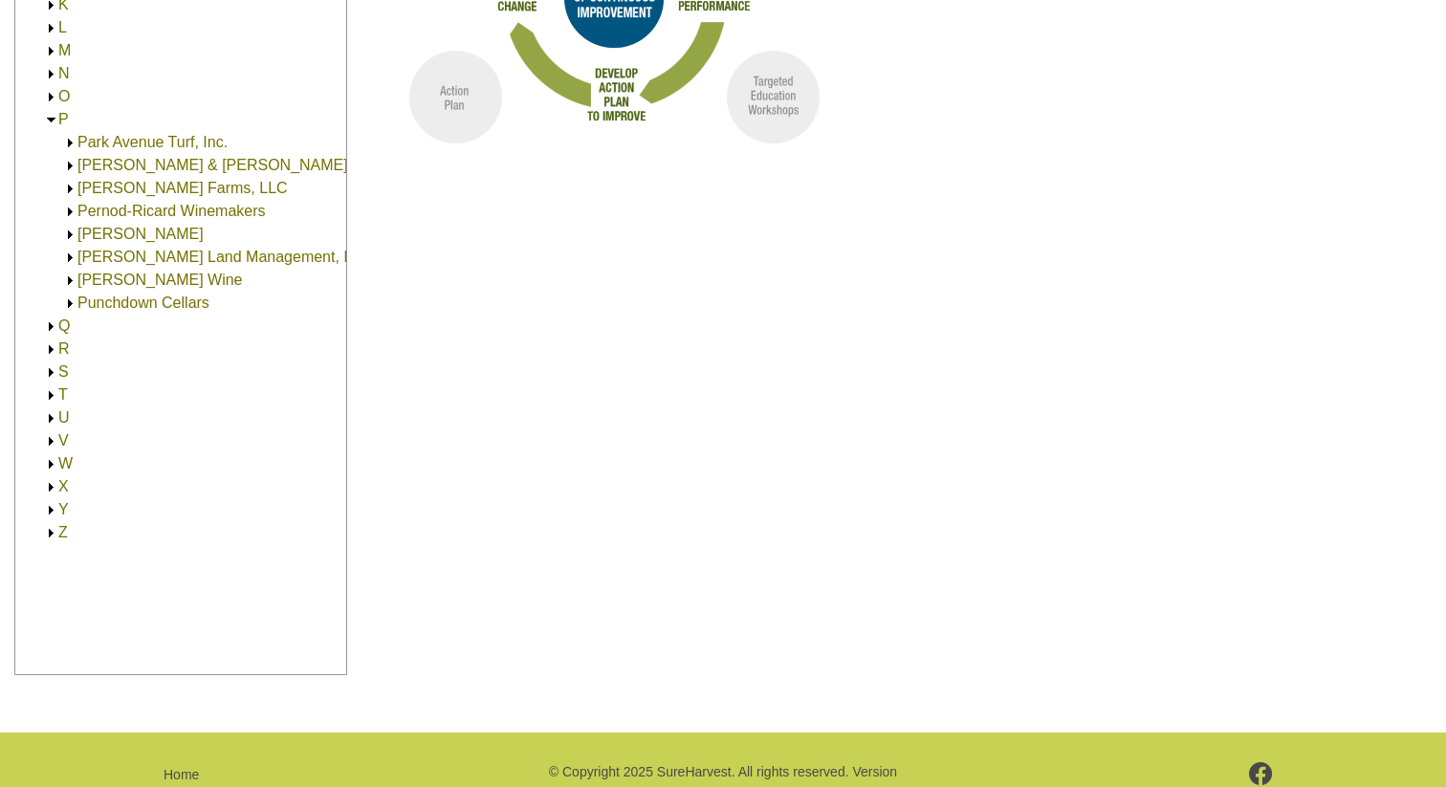
click at [117, 279] on link "[PERSON_NAME] Wine" at bounding box center [159, 280] width 165 height 16
click at [122, 297] on link "[PERSON_NAME] Wine" at bounding box center [179, 303] width 165 height 16
click at [130, 323] on link "[STREET_ADDRESS] (30.00)" at bounding box center [218, 326] width 204 height 16
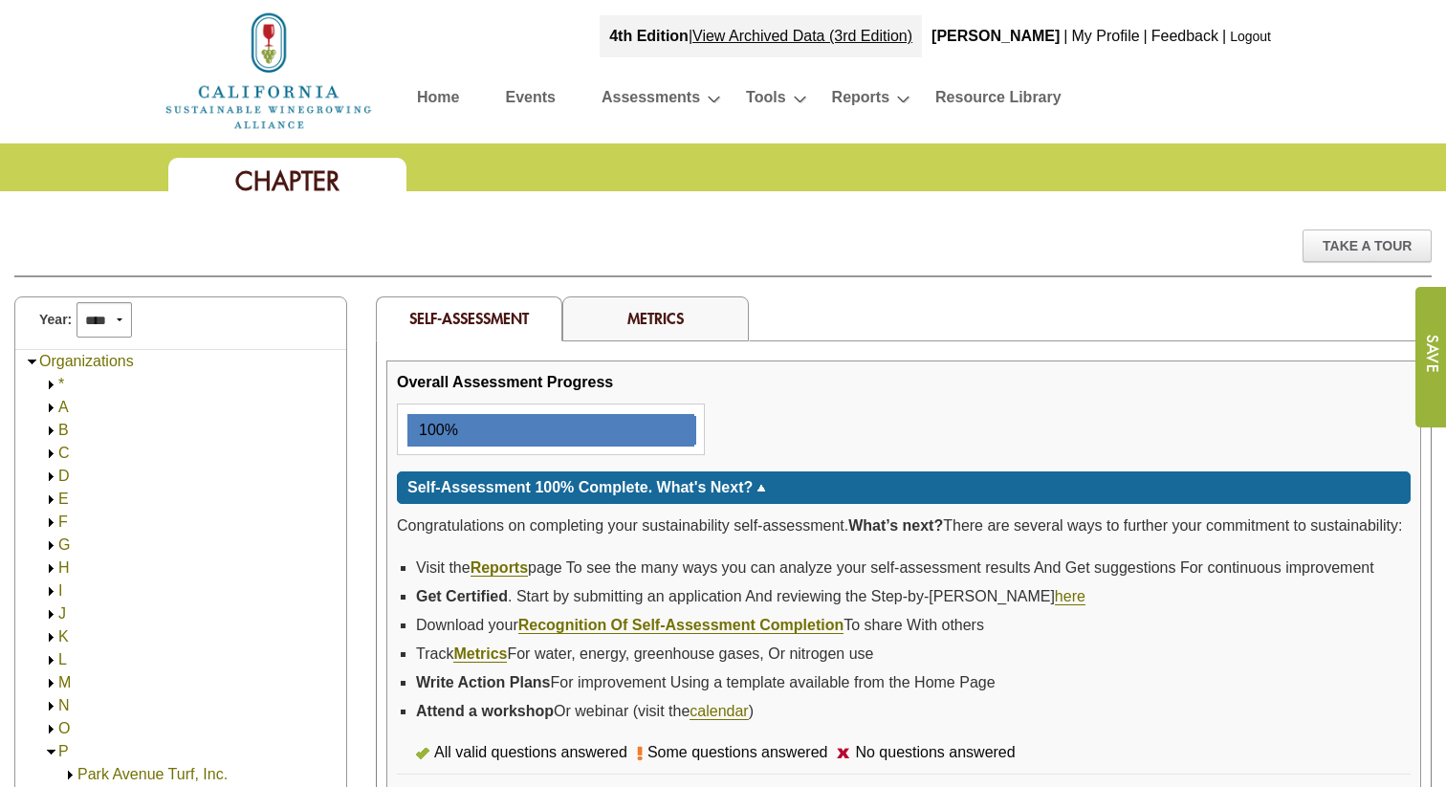
click at [610, 315] on div "Metrics" at bounding box center [655, 318] width 186 height 45
click at [636, 322] on link "Metrics" at bounding box center [655, 318] width 56 height 20
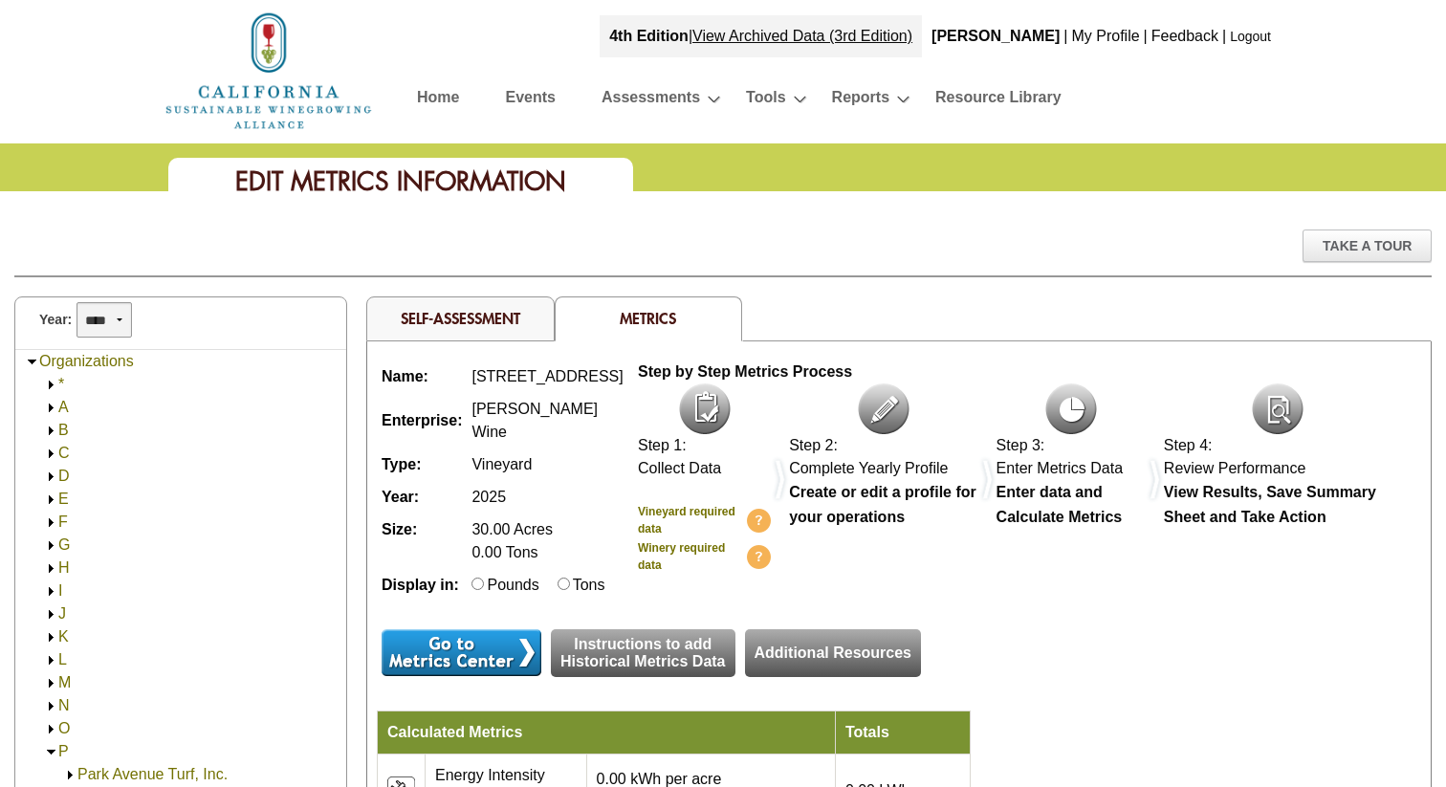
click at [100, 323] on select "**** **** **** **** **** **** **** **** **** **** **** **** **** **** **** ****…" at bounding box center [104, 319] width 55 height 35
select select "****"
click at [77, 302] on select "**** **** **** **** **** **** **** **** **** **** **** **** **** **** **** ****…" at bounding box center [104, 319] width 55 height 35
click at [97, 318] on select "**** **** **** **** **** **** **** **** **** **** **** **** **** **** **** ****…" at bounding box center [104, 319] width 55 height 35
select select "****"
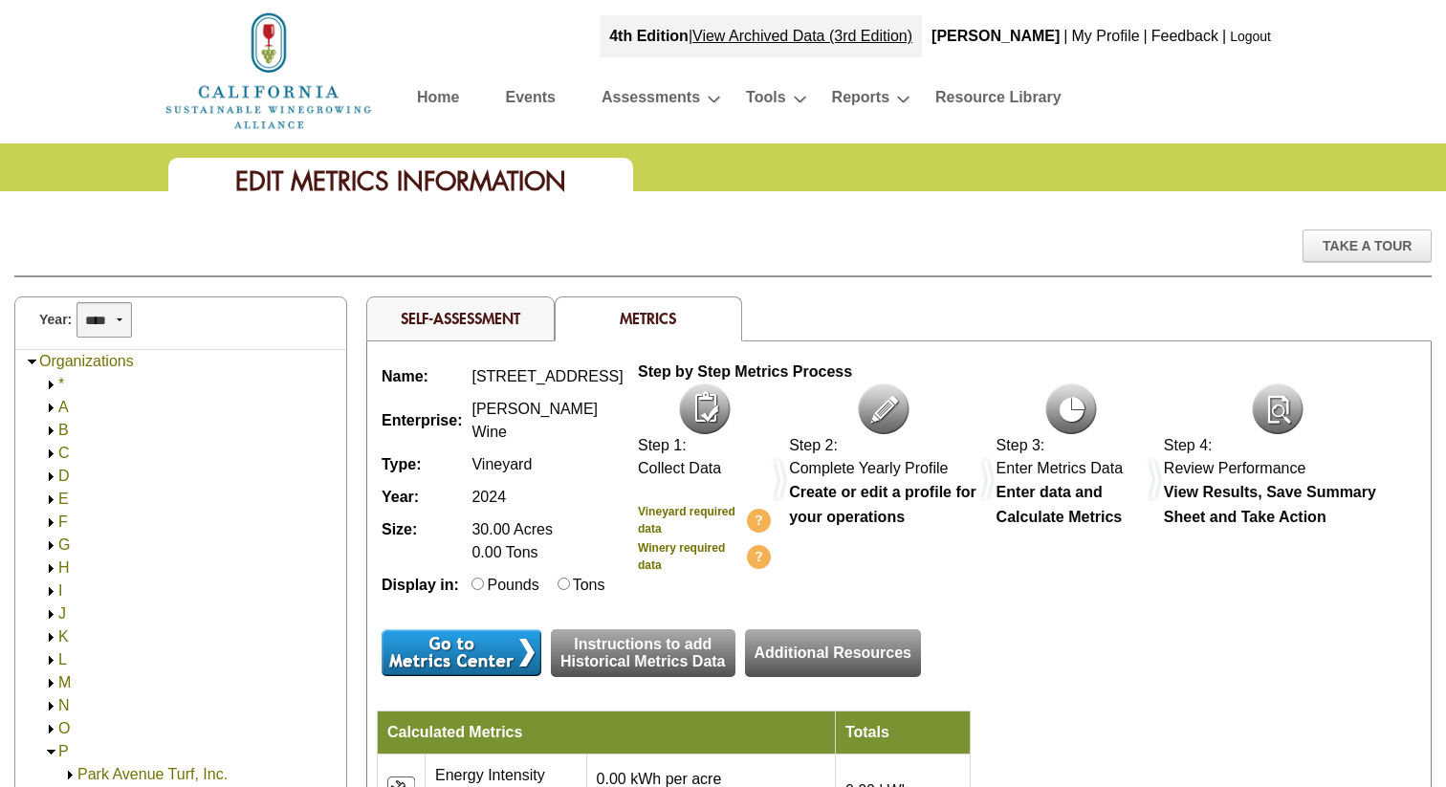
click at [77, 302] on select "**** **** **** **** **** **** **** **** **** **** **** **** **** **** **** ****…" at bounding box center [104, 319] width 55 height 35
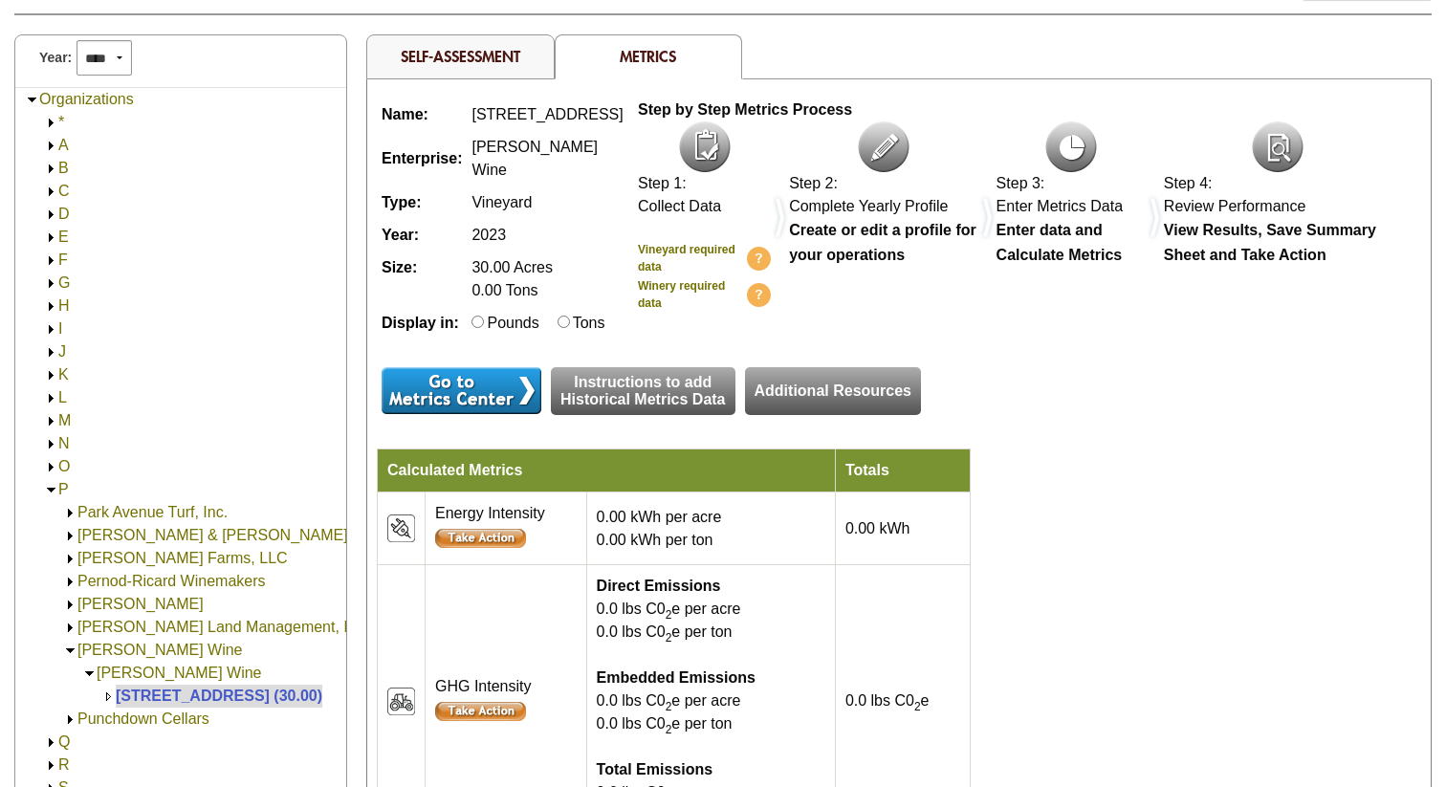
scroll to position [653, 0]
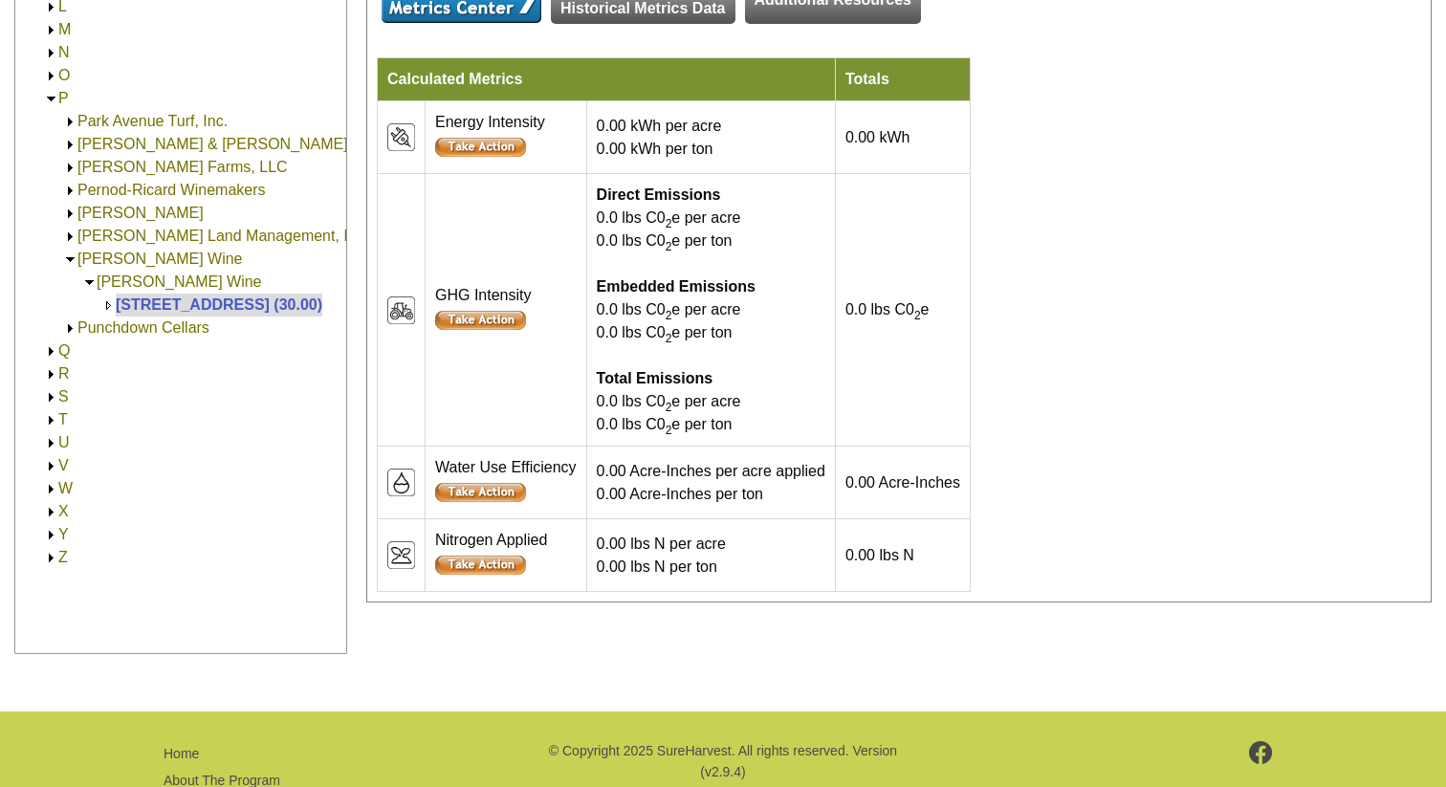
click at [170, 278] on link "[PERSON_NAME] Wine" at bounding box center [179, 282] width 165 height 16
click at [187, 281] on link "[PERSON_NAME] Wine" at bounding box center [179, 282] width 165 height 16
click at [185, 279] on link "[PERSON_NAME] Wine" at bounding box center [179, 282] width 165 height 16
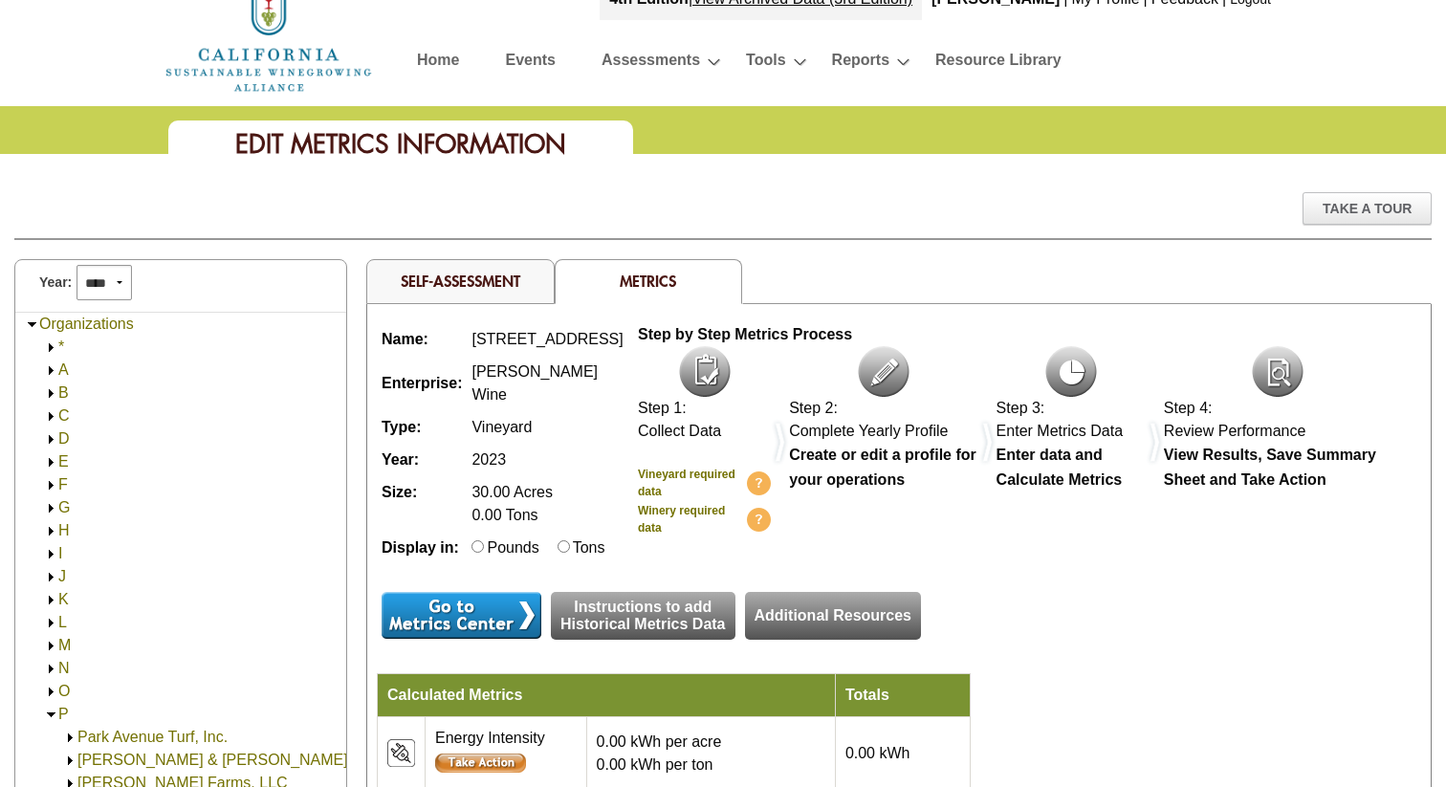
scroll to position [0, 0]
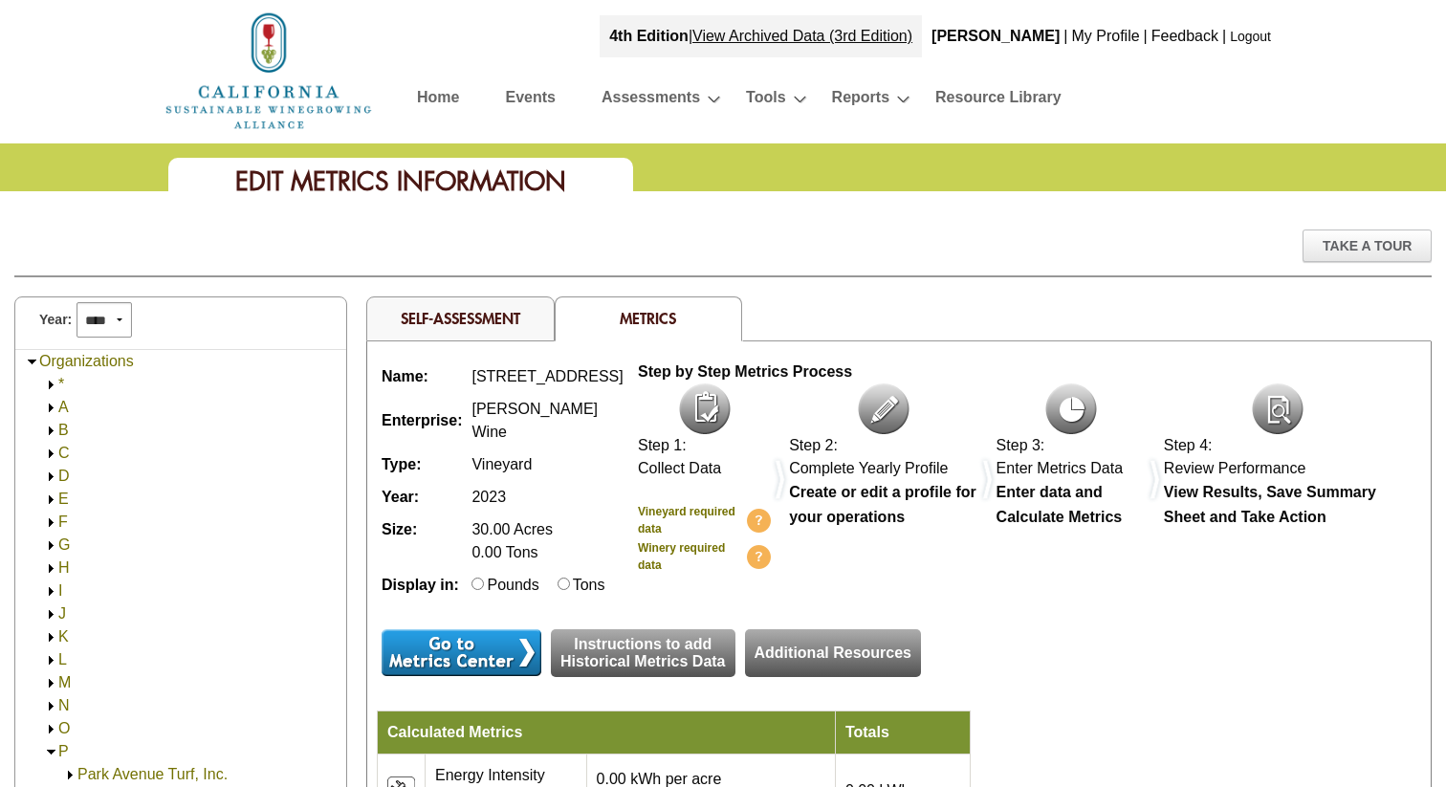
click at [424, 99] on link "Home" at bounding box center [438, 100] width 42 height 33
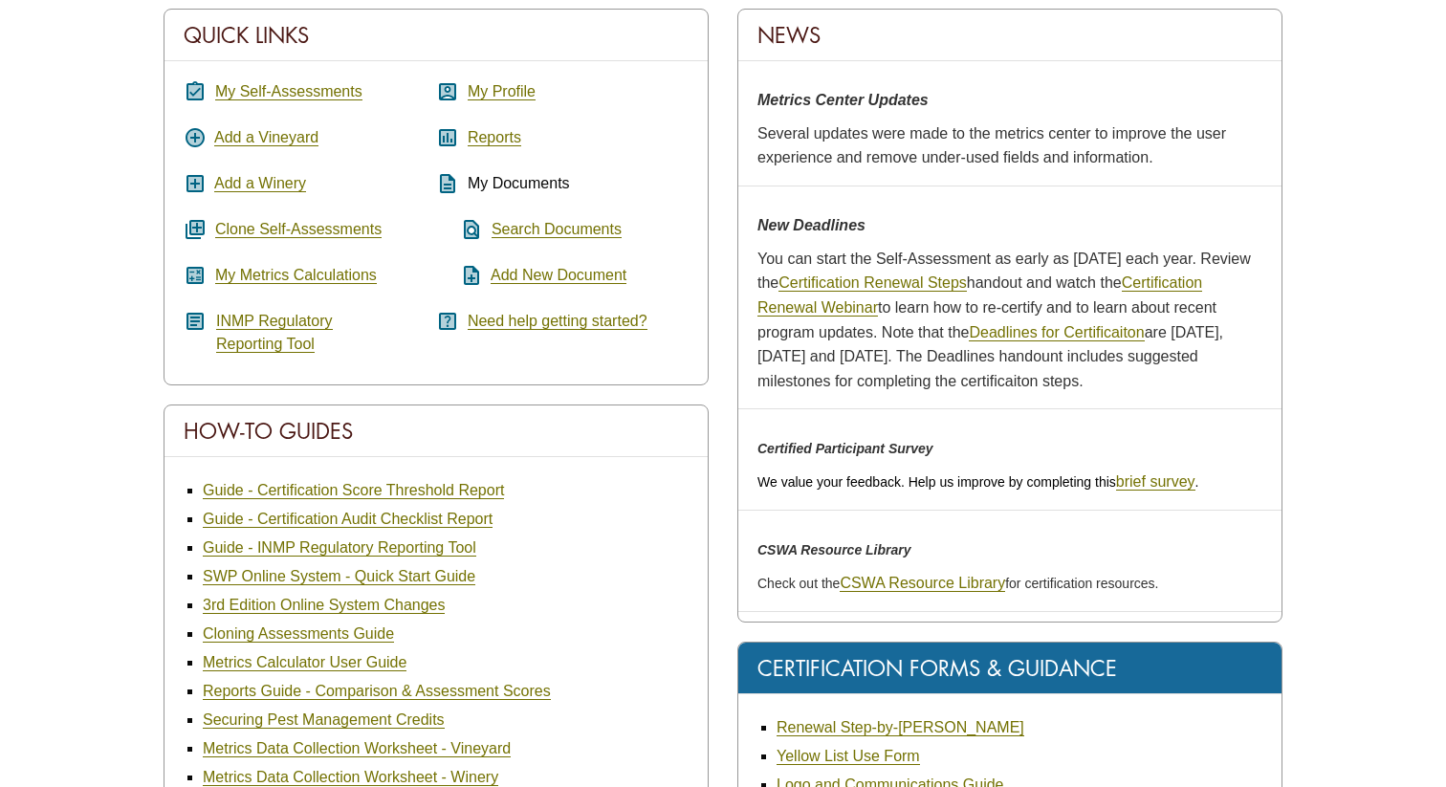
scroll to position [331, 0]
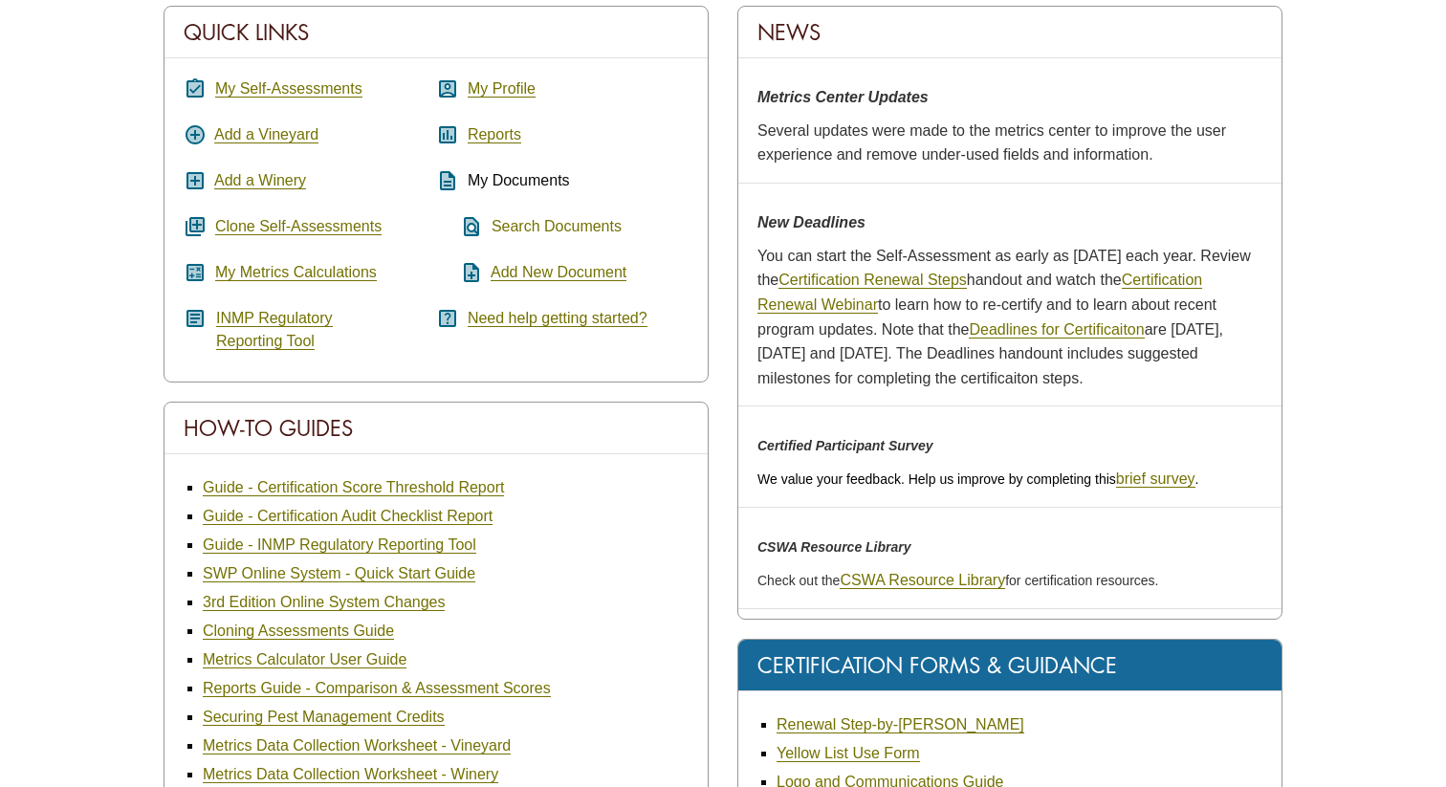
click at [515, 227] on link "Search Documents" at bounding box center [557, 226] width 130 height 17
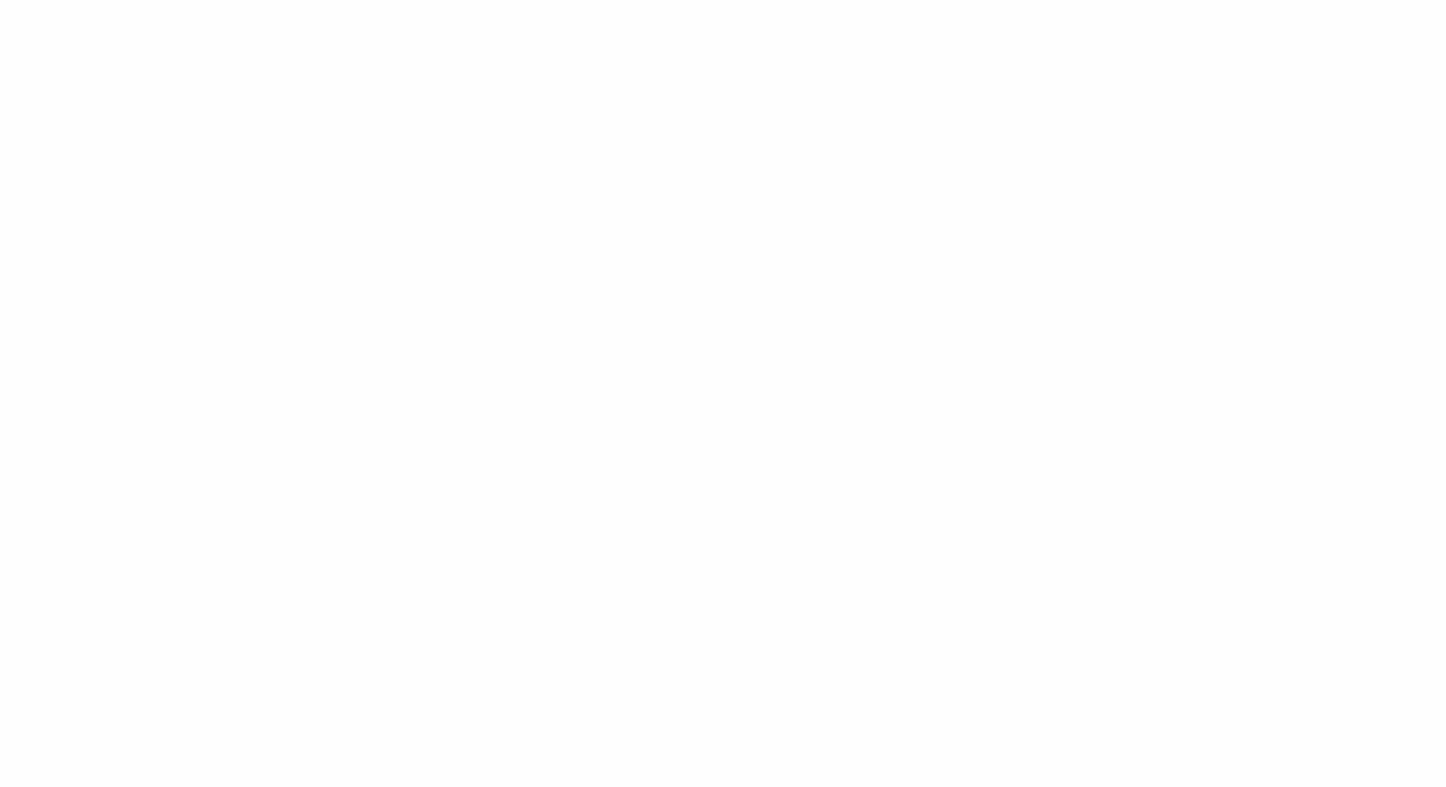
select select
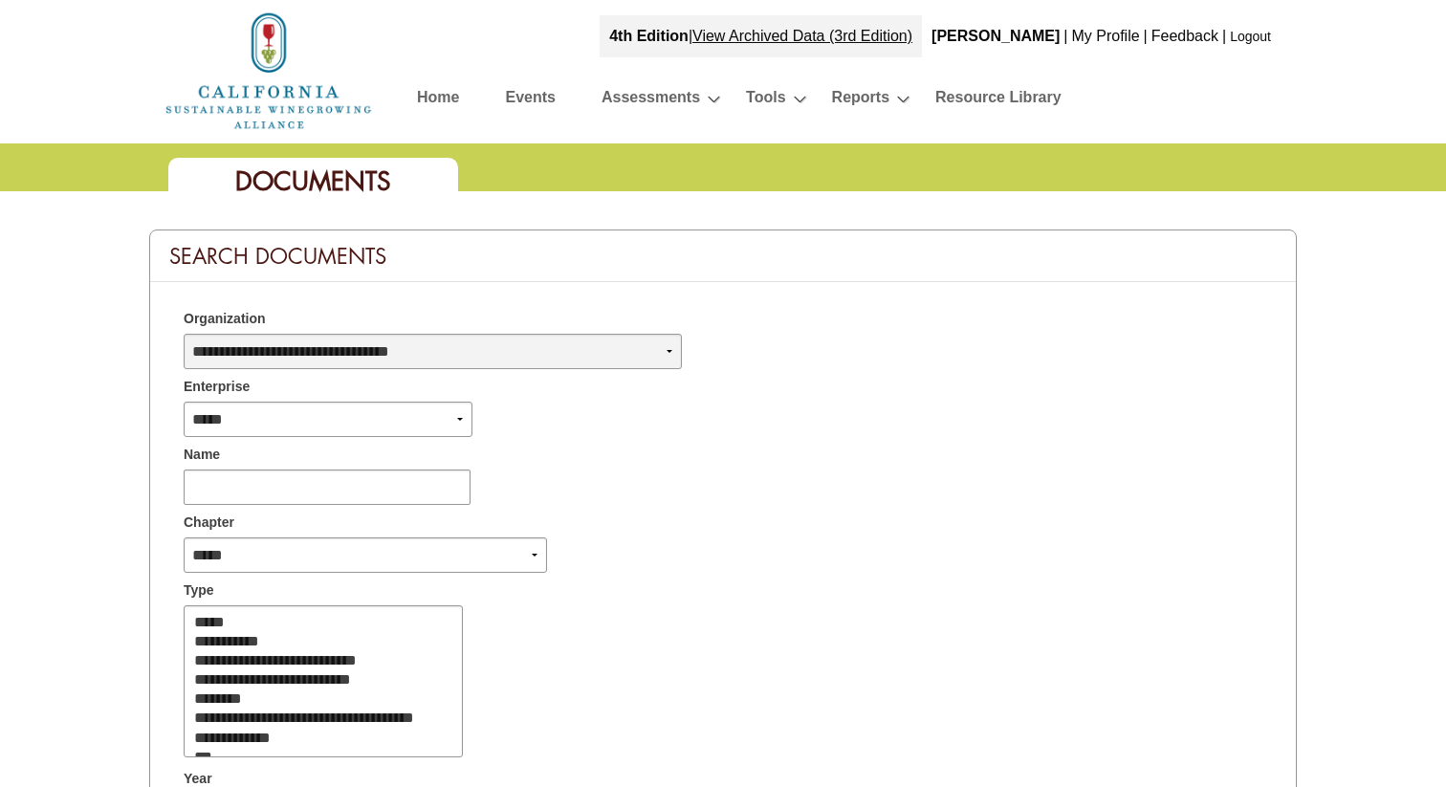
click at [409, 357] on select "**********" at bounding box center [433, 351] width 498 height 35
select select "****"
click at [184, 334] on select "**********" at bounding box center [433, 351] width 498 height 35
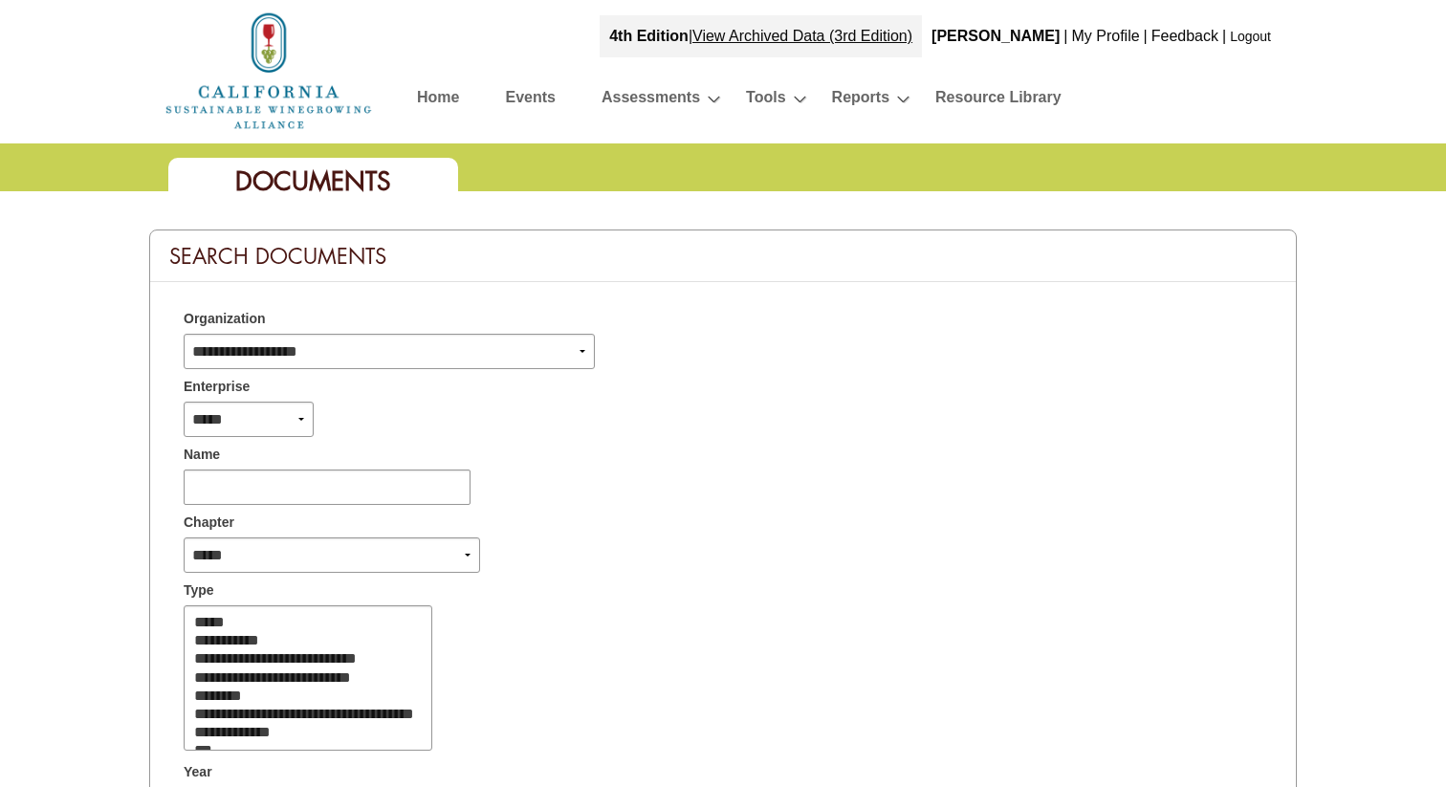
select select
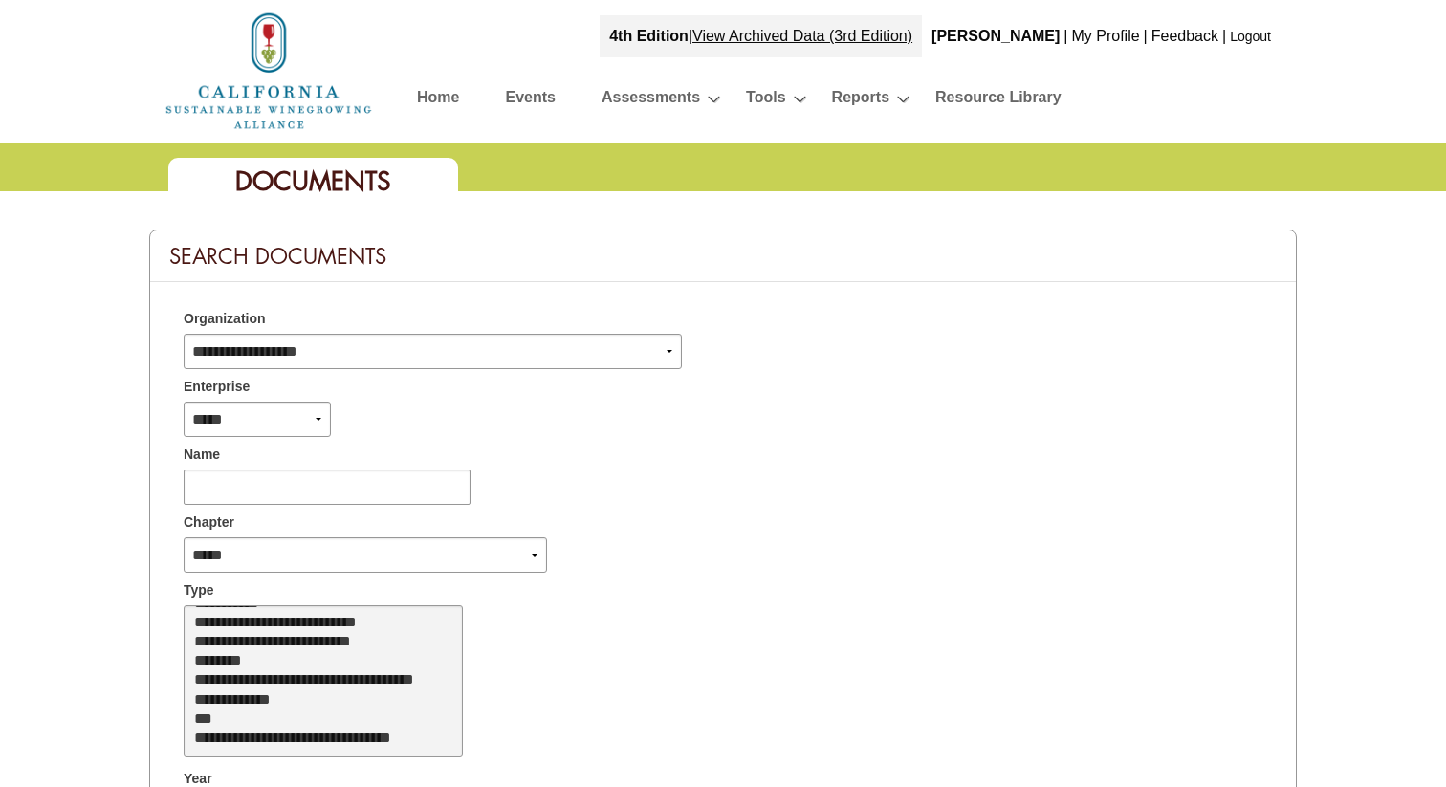
scroll to position [438, 0]
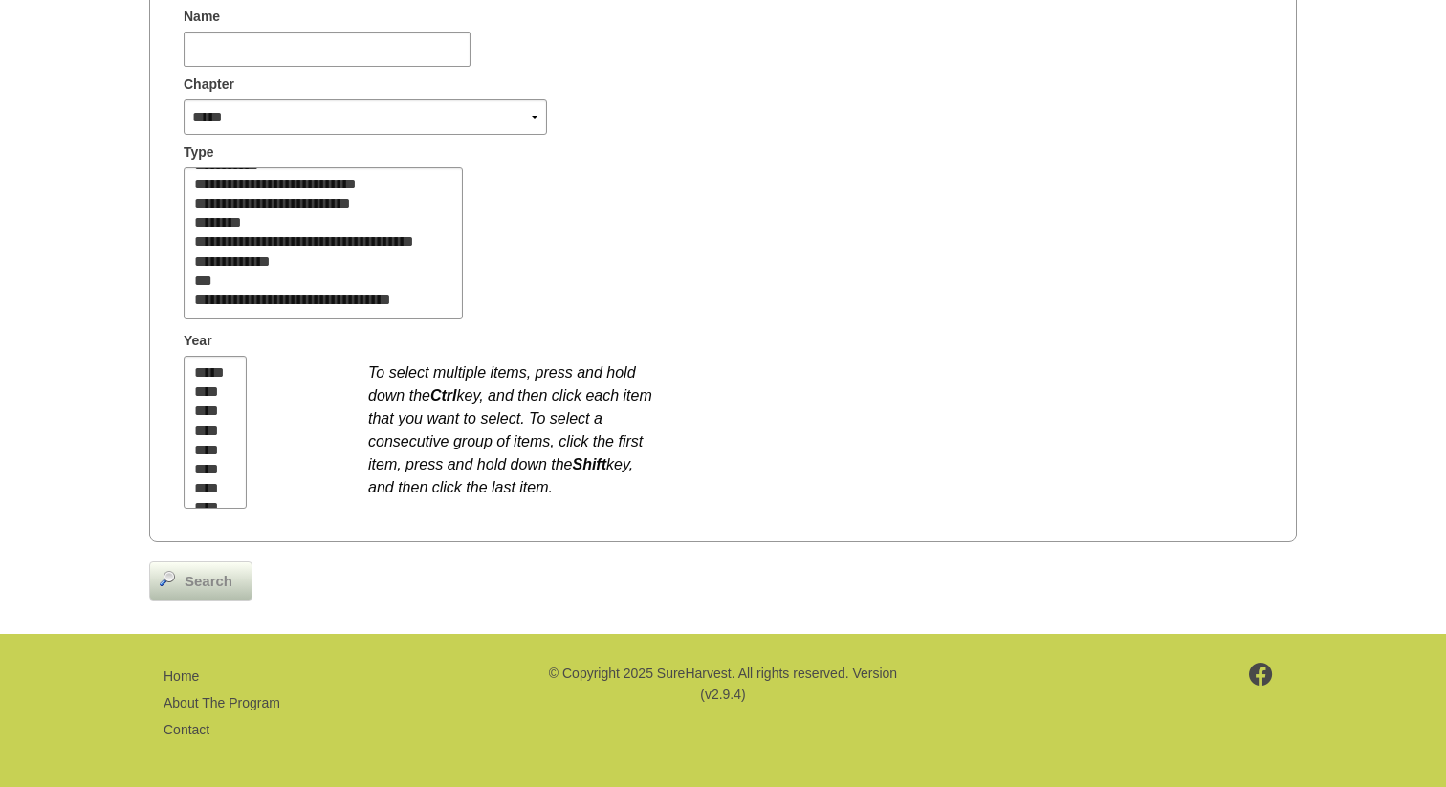
click at [184, 573] on span "Search" at bounding box center [208, 582] width 67 height 22
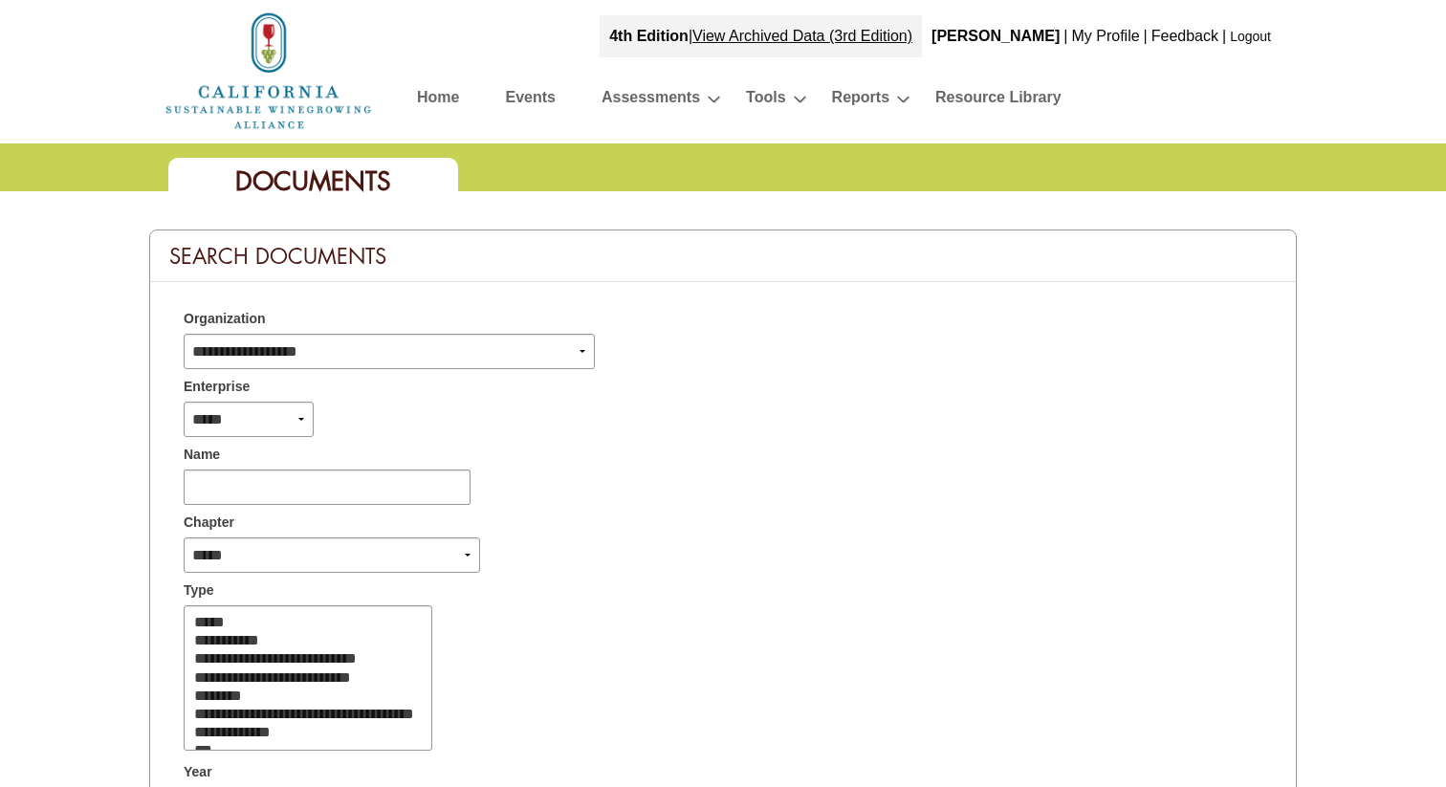
select select
click at [1247, 39] on link "Logout" at bounding box center [1250, 36] width 41 height 15
